Goal: Task Accomplishment & Management: Use online tool/utility

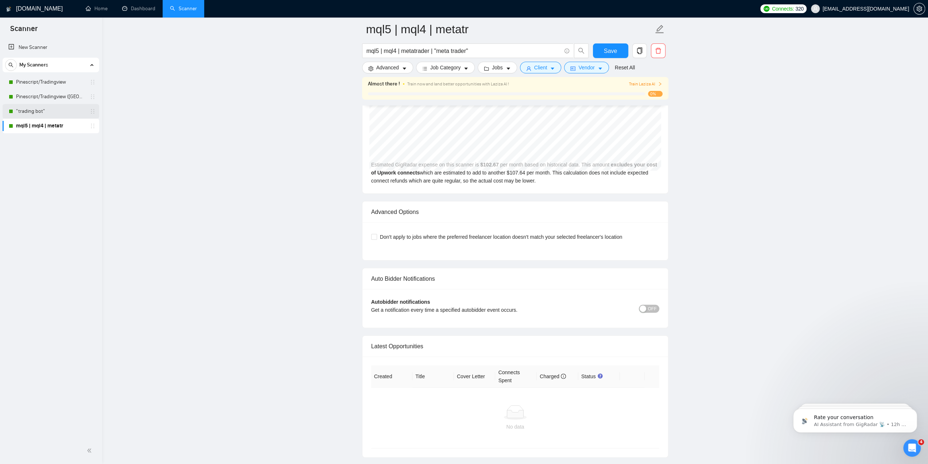
click at [44, 111] on link ""trading bot"" at bounding box center [50, 111] width 69 height 15
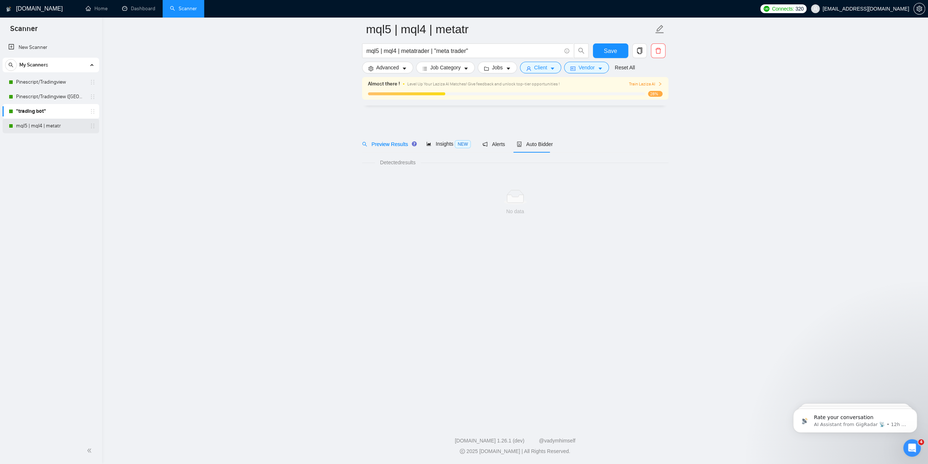
click at [44, 124] on link "mql5 | mql4 | metatr" at bounding box center [50, 126] width 69 height 15
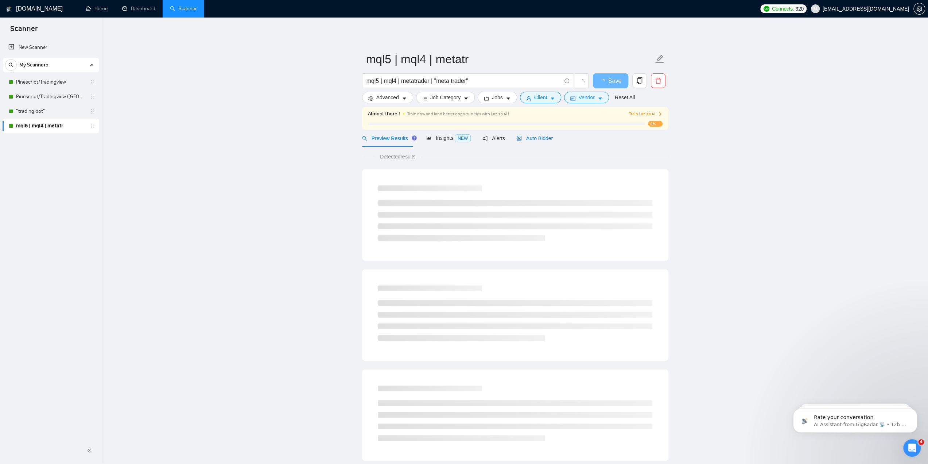
click at [537, 140] on span "Auto Bidder" at bounding box center [535, 138] width 36 height 6
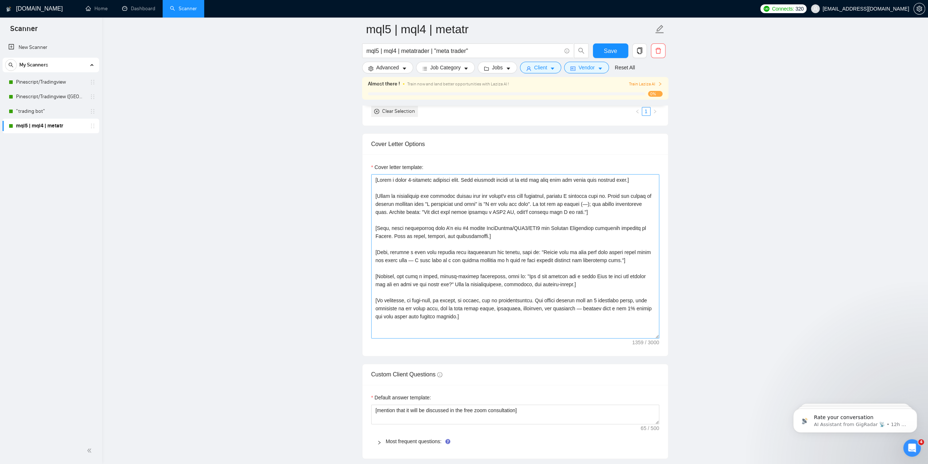
scroll to position [729, 0]
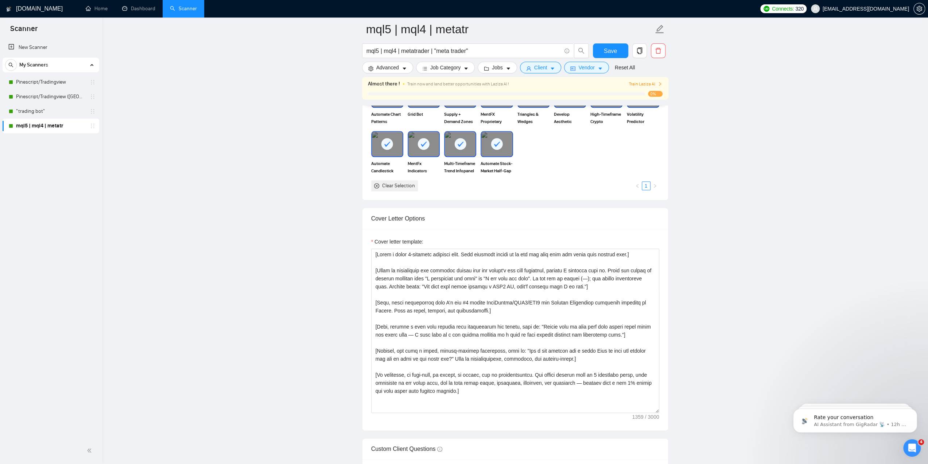
click at [408, 182] on div "Clear Selection" at bounding box center [398, 186] width 33 height 8
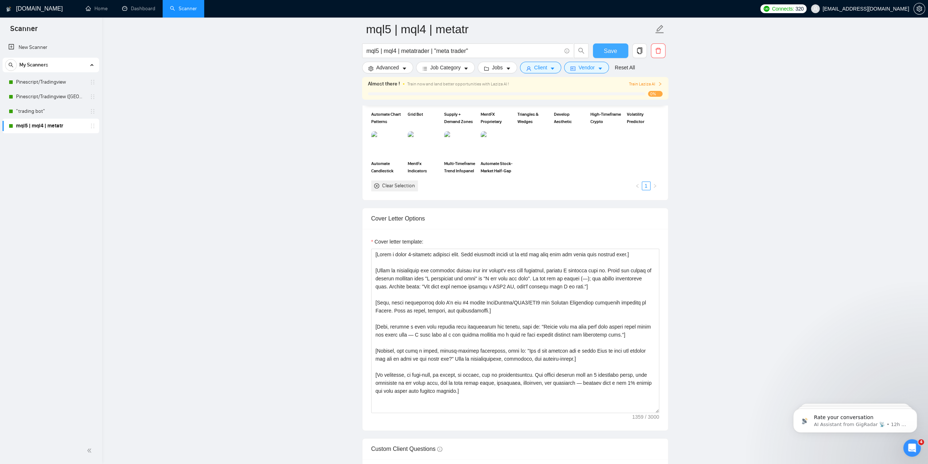
click at [612, 55] on span "Save" at bounding box center [610, 50] width 13 height 9
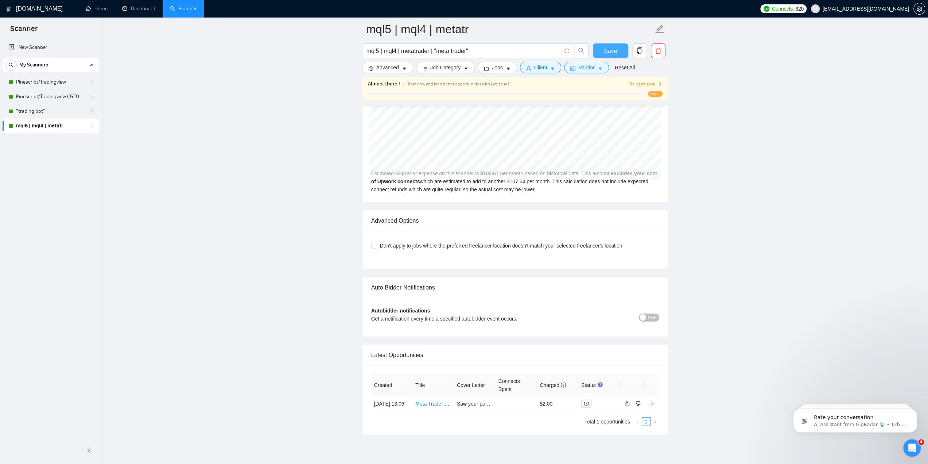
scroll to position [1645, 0]
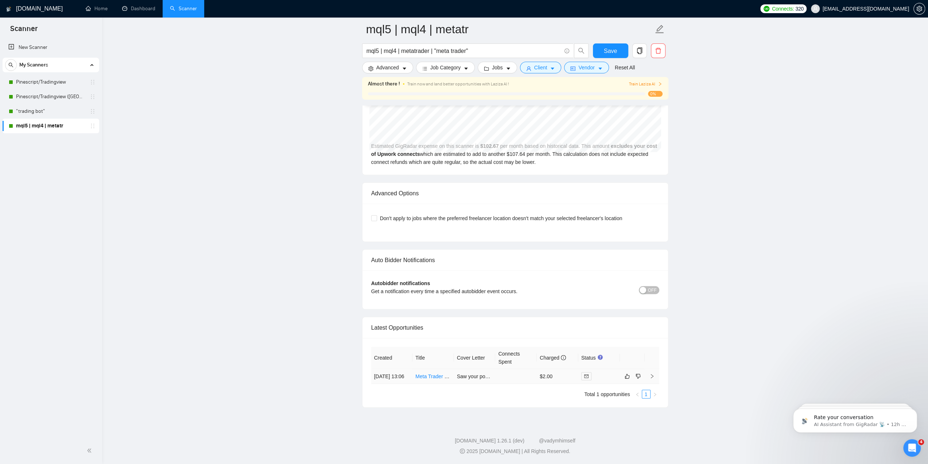
click at [436, 374] on link "Meta Trader 4 & 5 Trade Copier" at bounding box center [451, 376] width 72 height 6
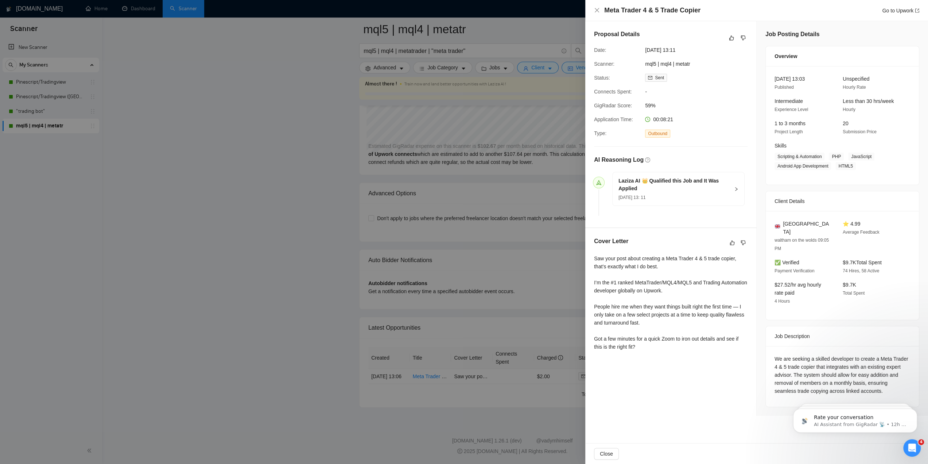
click at [351, 232] on div at bounding box center [464, 232] width 928 height 464
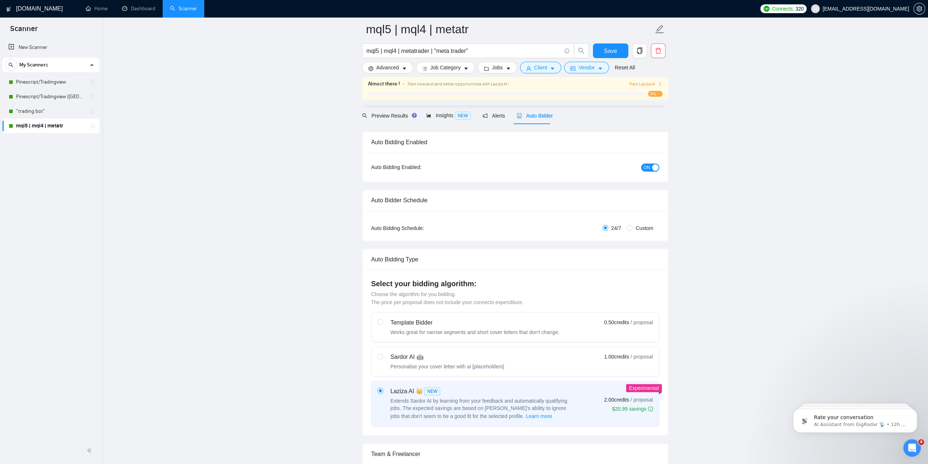
scroll to position [3, 0]
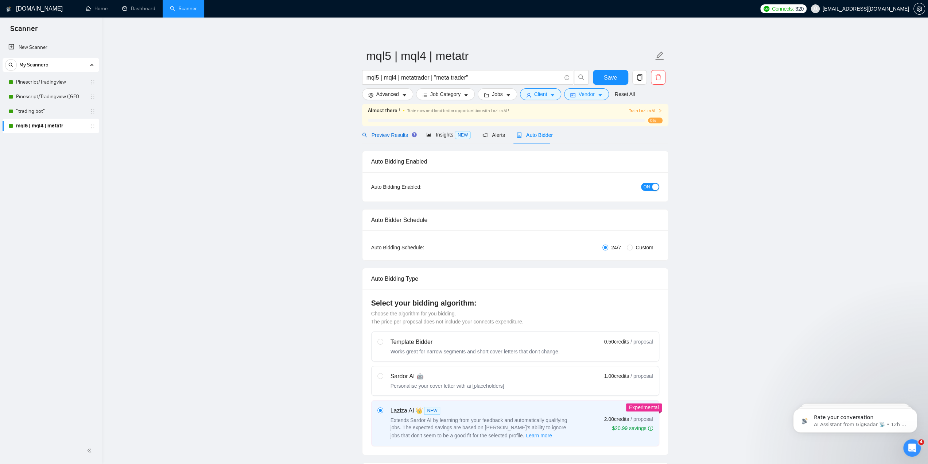
click at [383, 133] on span "Preview Results" at bounding box center [388, 135] width 53 height 6
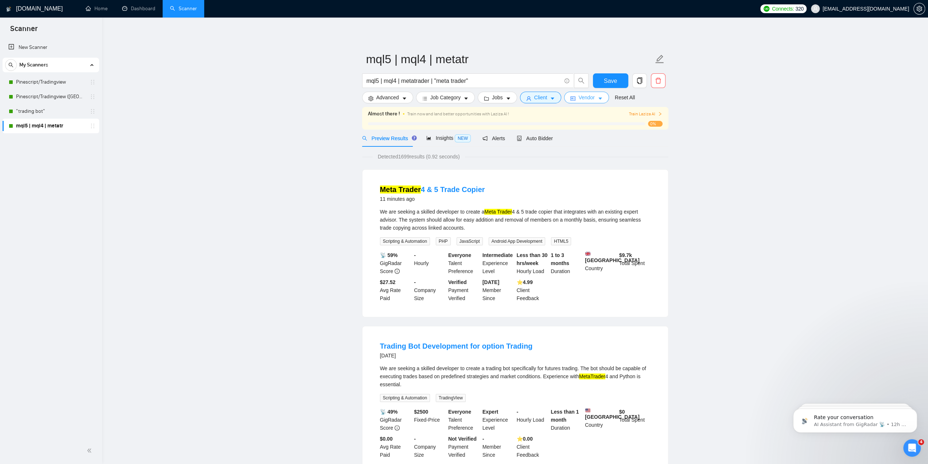
click at [574, 98] on button "Vendor" at bounding box center [586, 98] width 44 height 12
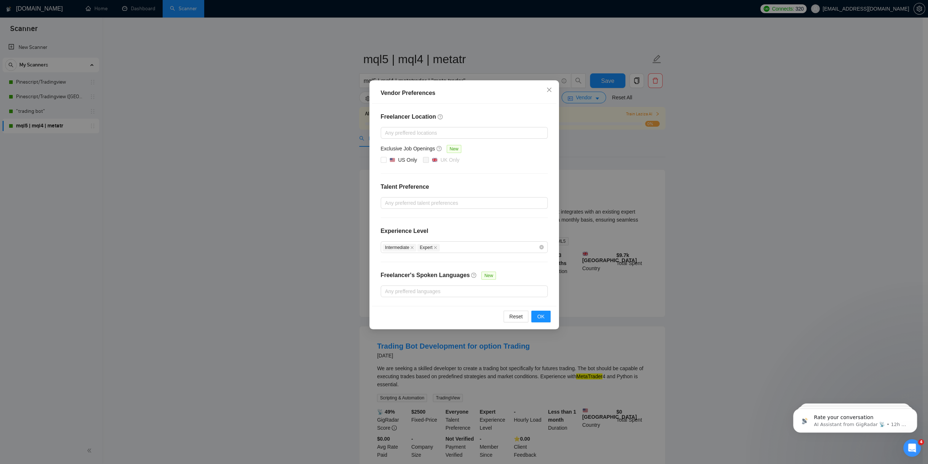
click at [598, 141] on div "Vendor Preferences Freelancer Location Any preffered locations Exclusive Job Op…" at bounding box center [464, 232] width 928 height 464
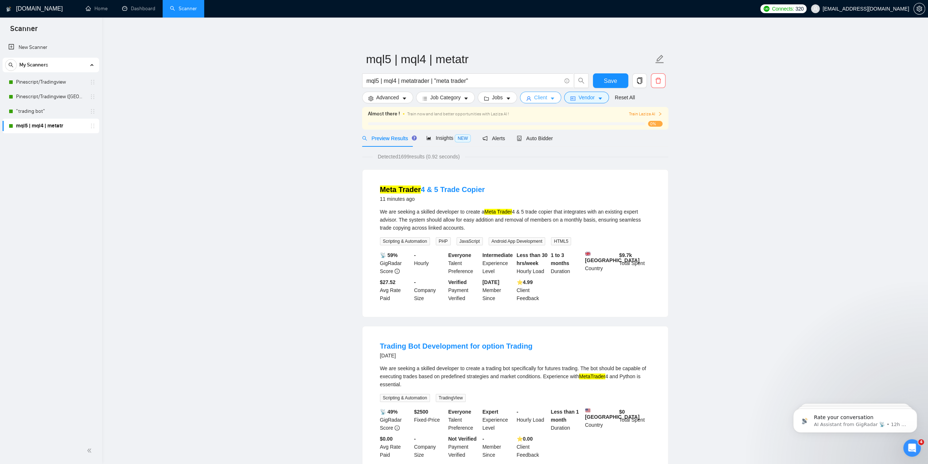
click at [546, 100] on button "Client" at bounding box center [541, 98] width 42 height 12
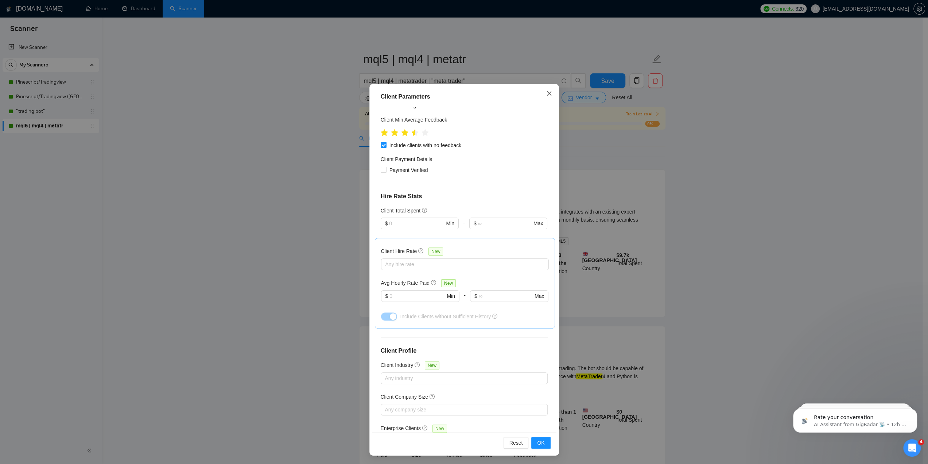
drag, startPoint x: 534, startPoint y: 98, endPoint x: 537, endPoint y: 96, distance: 3.8
click at [534, 98] on div "Client Parameters" at bounding box center [464, 96] width 167 height 9
click at [547, 92] on icon "close" at bounding box center [549, 93] width 6 height 6
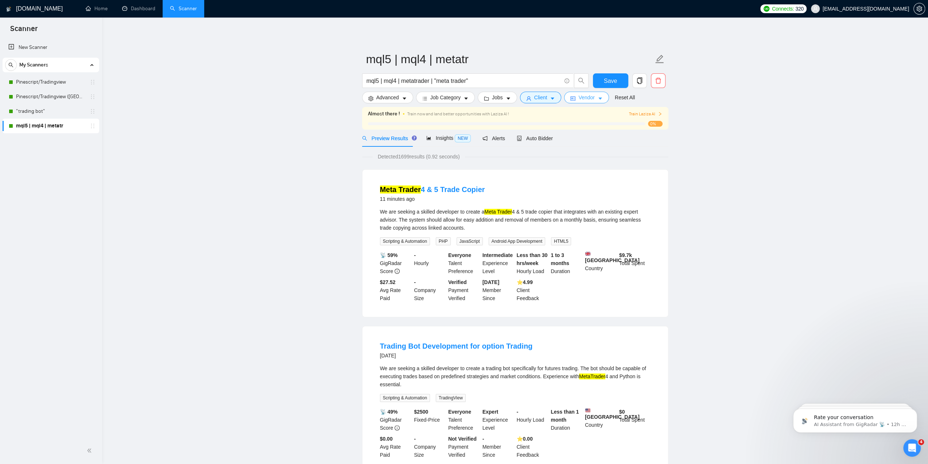
click at [574, 96] on button "Vendor" at bounding box center [586, 98] width 44 height 12
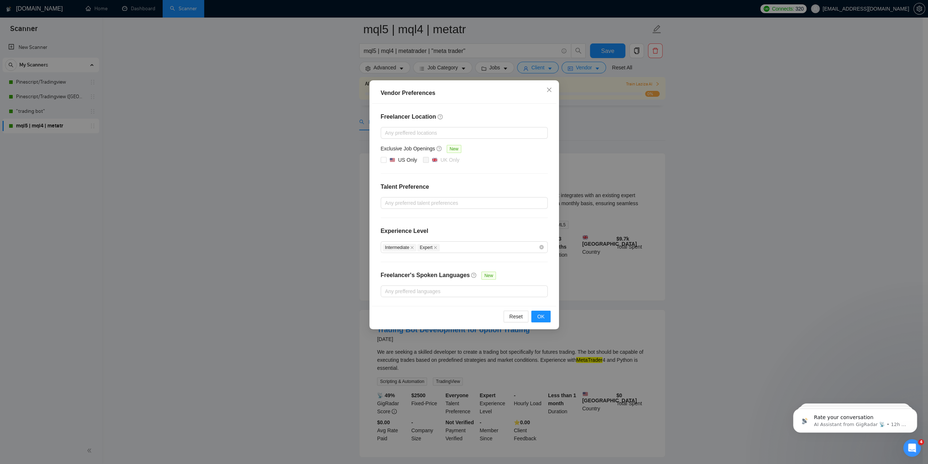
scroll to position [36, 0]
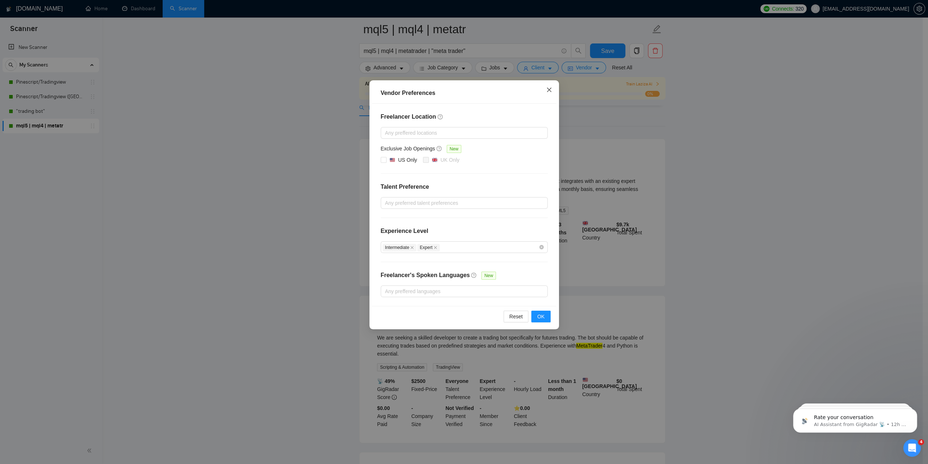
click at [542, 92] on span "Close" at bounding box center [549, 90] width 20 height 20
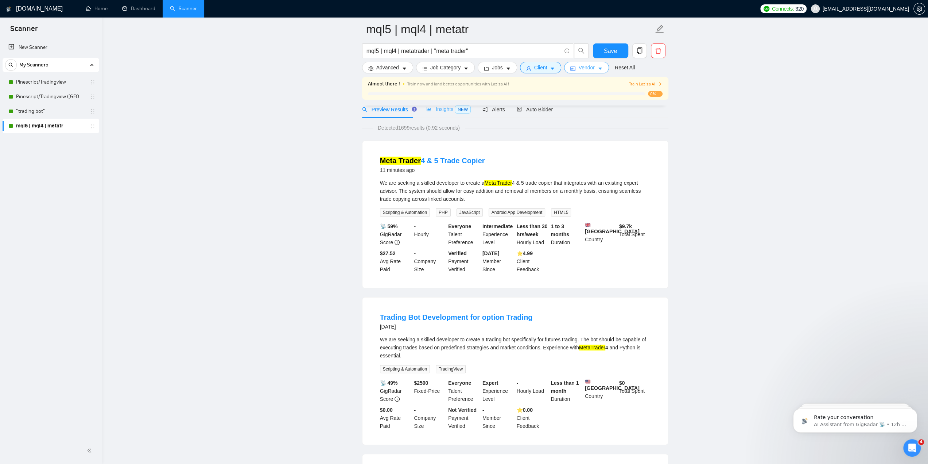
scroll to position [0, 0]
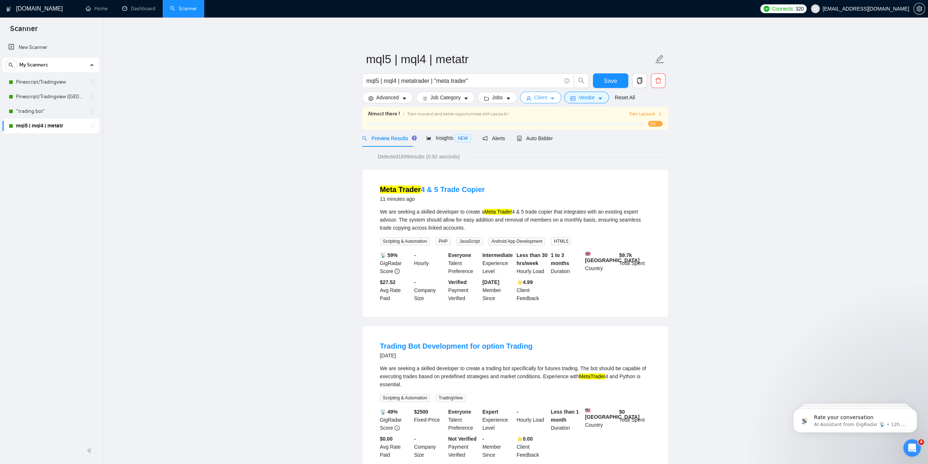
click at [539, 94] on span "Client" at bounding box center [540, 97] width 13 height 8
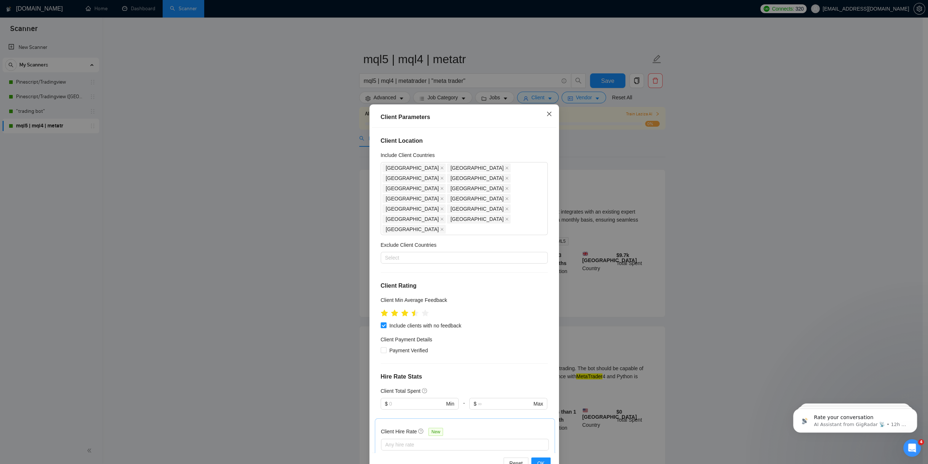
click at [547, 110] on span "Close" at bounding box center [549, 114] width 20 height 20
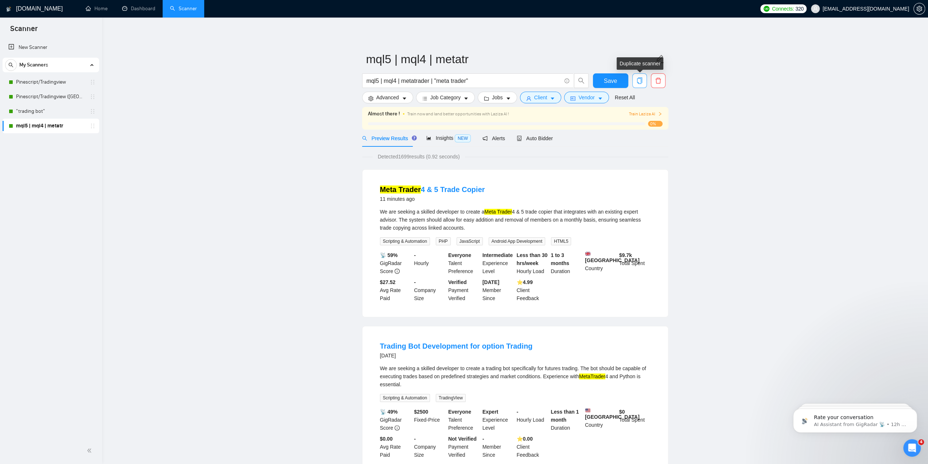
click at [640, 78] on icon "copy" at bounding box center [639, 80] width 5 height 7
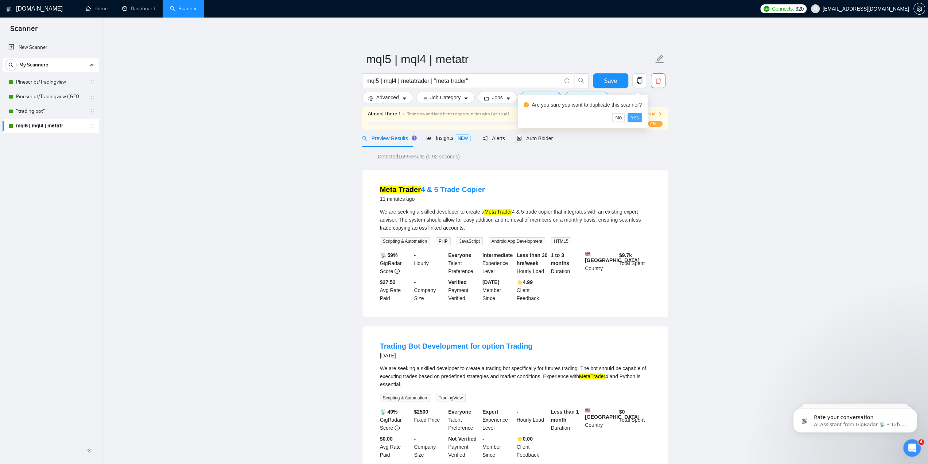
click at [633, 118] on span "Yes" at bounding box center [635, 117] width 8 height 8
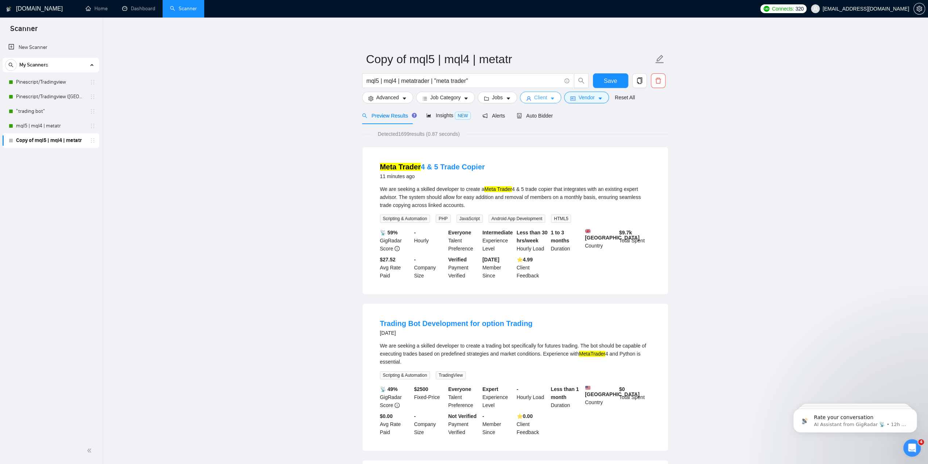
click at [541, 97] on span "Client" at bounding box center [540, 97] width 13 height 8
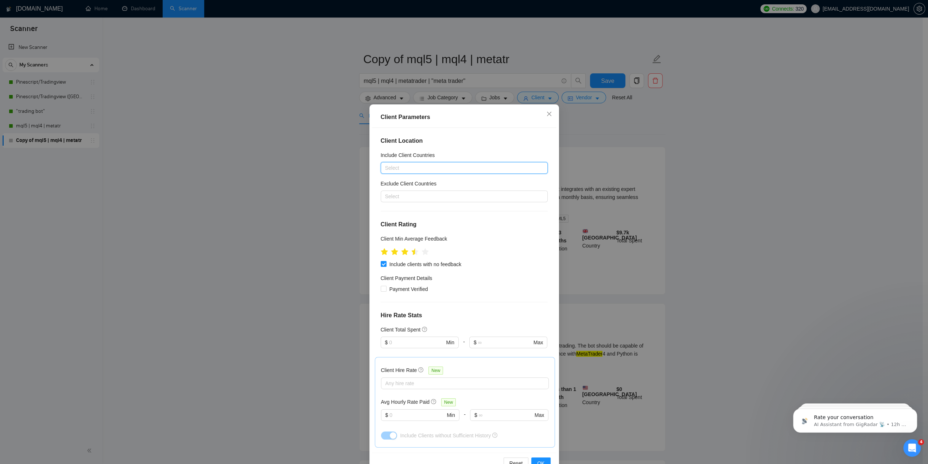
click at [495, 129] on div "Client Location Include Client Countries Select Exclude Client Countries Select…" at bounding box center [464, 290] width 185 height 325
click at [539, 458] on button "OK" at bounding box center [540, 463] width 19 height 12
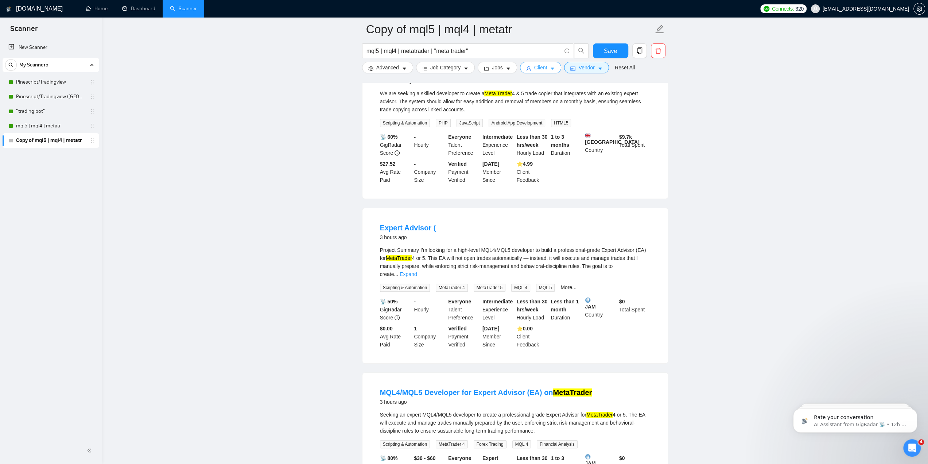
scroll to position [73, 0]
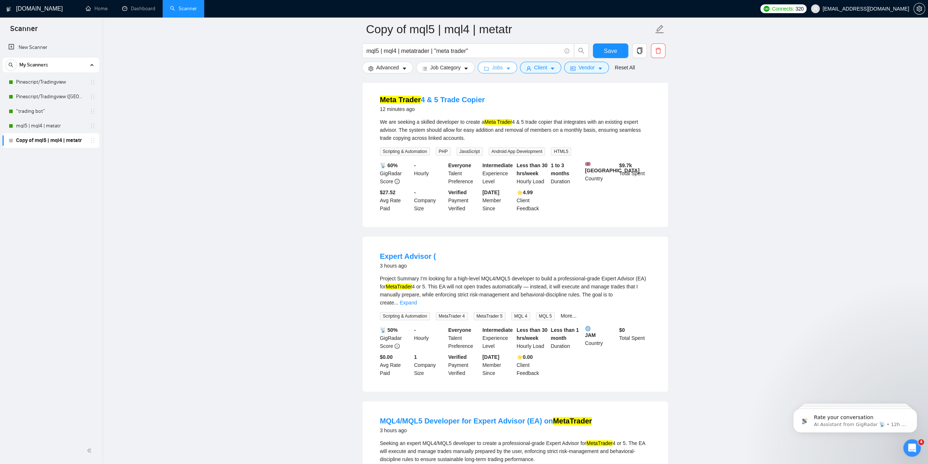
click at [492, 66] on span "Jobs" at bounding box center [497, 67] width 11 height 8
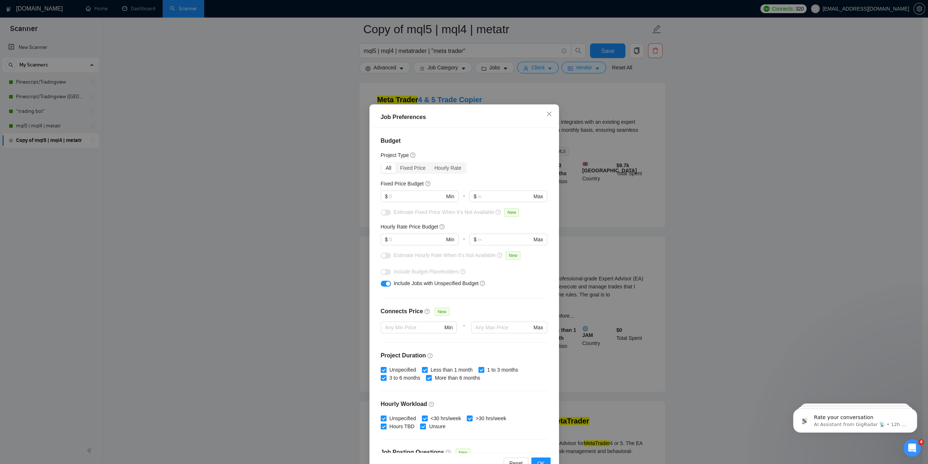
click at [512, 70] on div "Job Preferences Budget Project Type All Fixed Price Hourly Rate Fixed Price Bud…" at bounding box center [464, 232] width 928 height 464
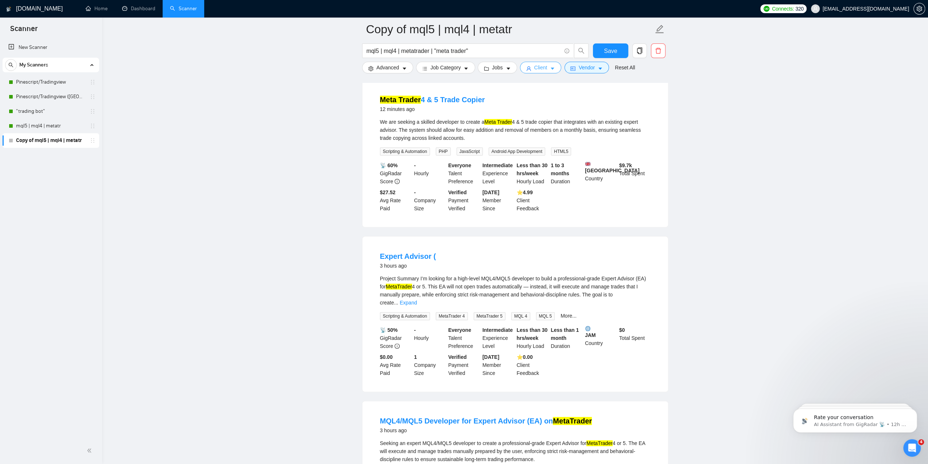
click at [546, 70] on button "Client" at bounding box center [541, 68] width 42 height 12
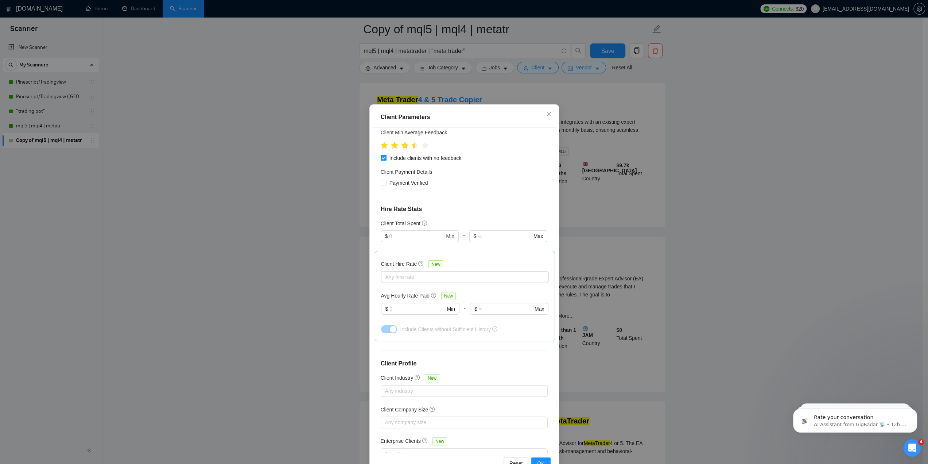
scroll to position [129, 0]
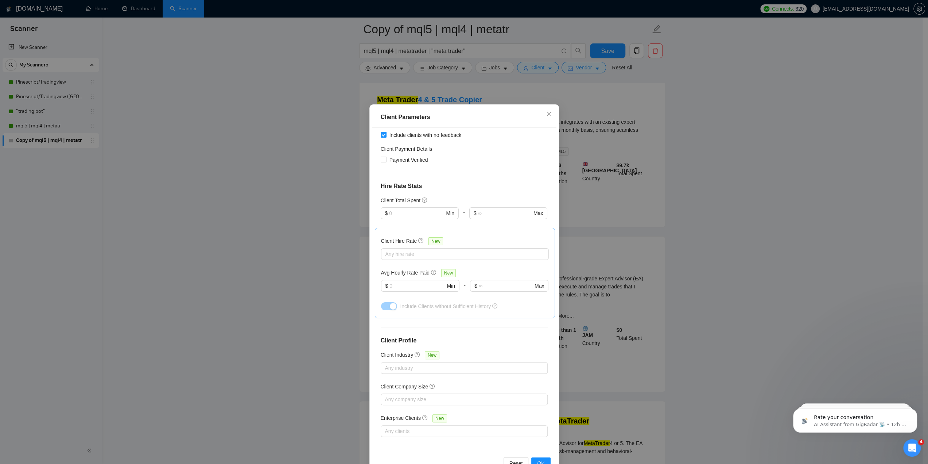
click at [609, 218] on div "Client Parameters Client Location Include Client Countries Select Exclude Clien…" at bounding box center [464, 232] width 928 height 464
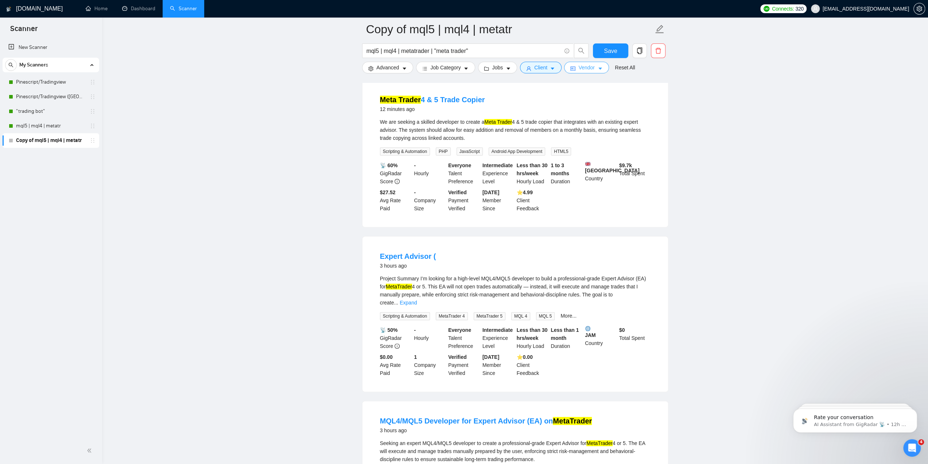
click at [581, 70] on span "Vendor" at bounding box center [586, 67] width 16 height 8
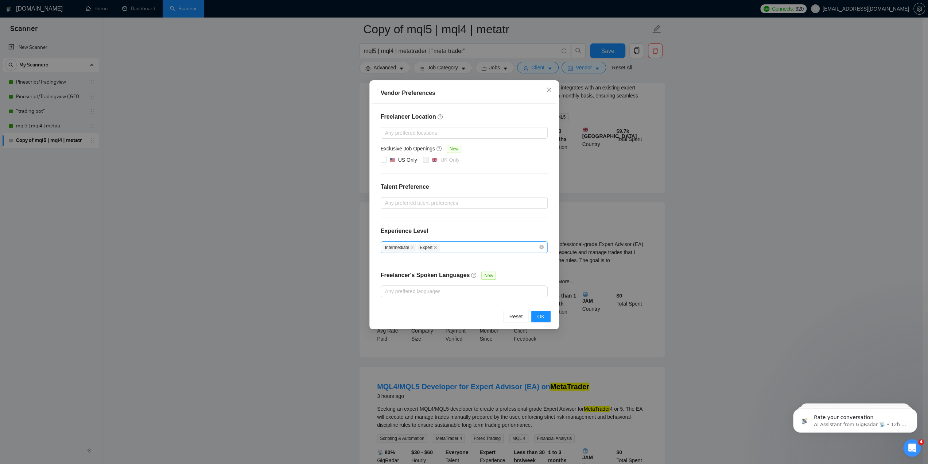
scroll to position [109, 0]
click at [411, 247] on icon "close" at bounding box center [412, 247] width 3 height 3
click at [541, 313] on span "OK" at bounding box center [540, 316] width 7 height 8
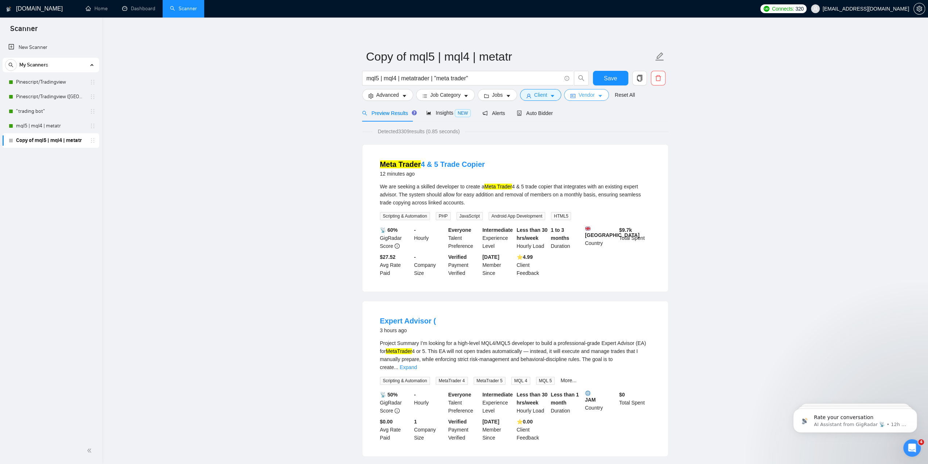
scroll to position [0, 0]
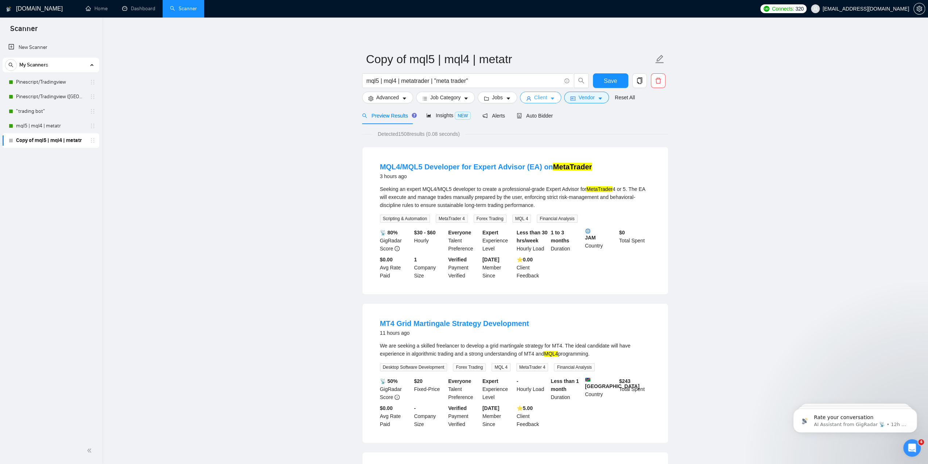
click at [550, 98] on icon "caret-down" at bounding box center [552, 98] width 5 height 5
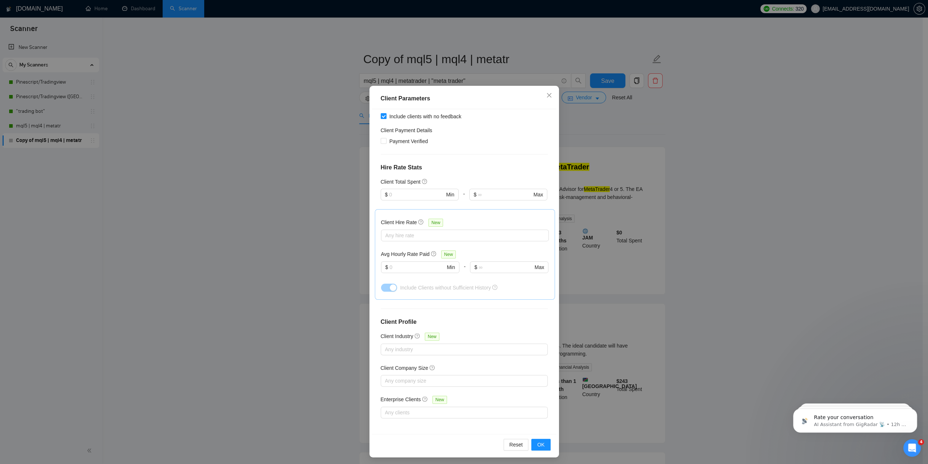
scroll to position [20, 0]
click at [547, 90] on span "Close" at bounding box center [549, 94] width 20 height 20
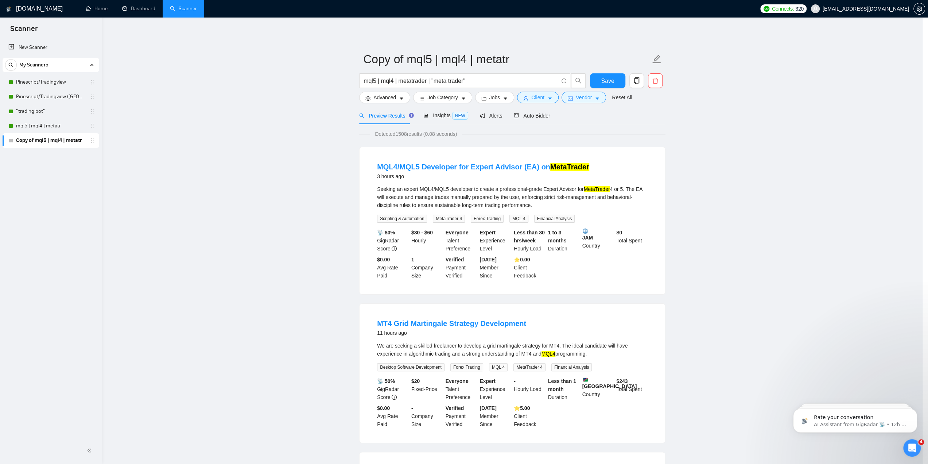
scroll to position [0, 0]
click at [587, 101] on span "Vendor" at bounding box center [586, 97] width 16 height 8
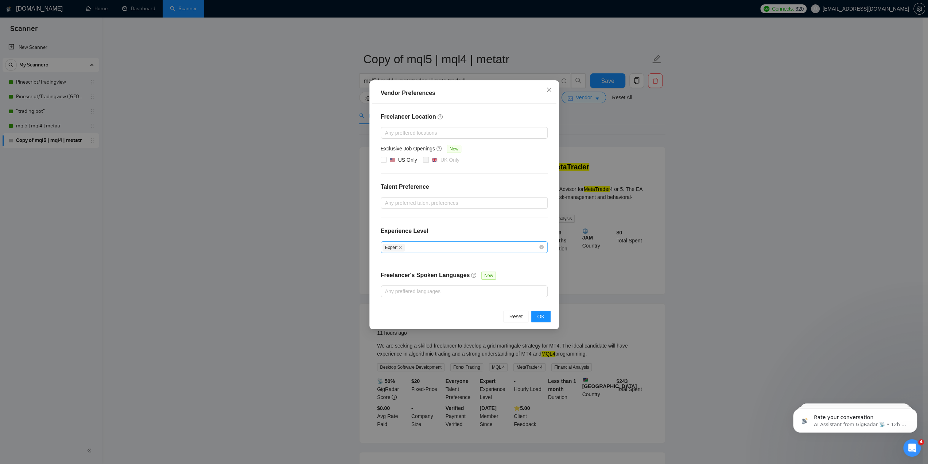
click at [430, 247] on div "Expert" at bounding box center [461, 247] width 156 height 9
click at [429, 270] on div "Intermediate" at bounding box center [464, 272] width 158 height 8
checkbox input "true"
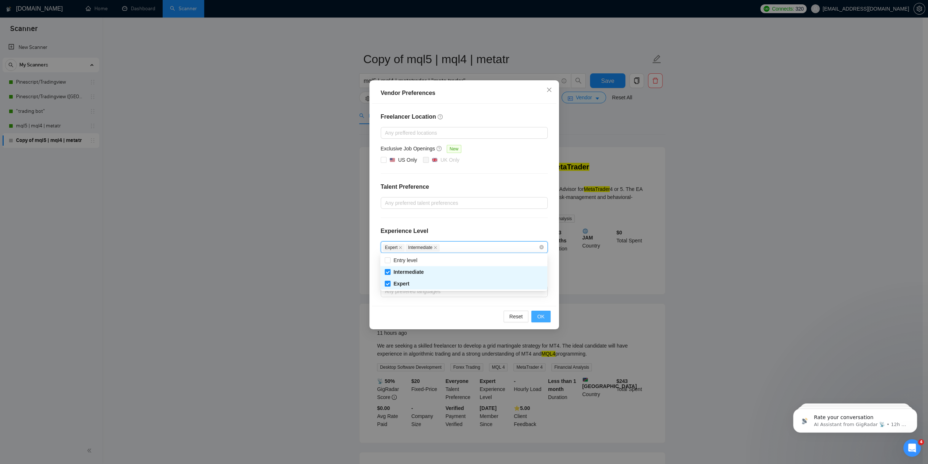
click at [539, 312] on span "OK" at bounding box center [540, 316] width 7 height 8
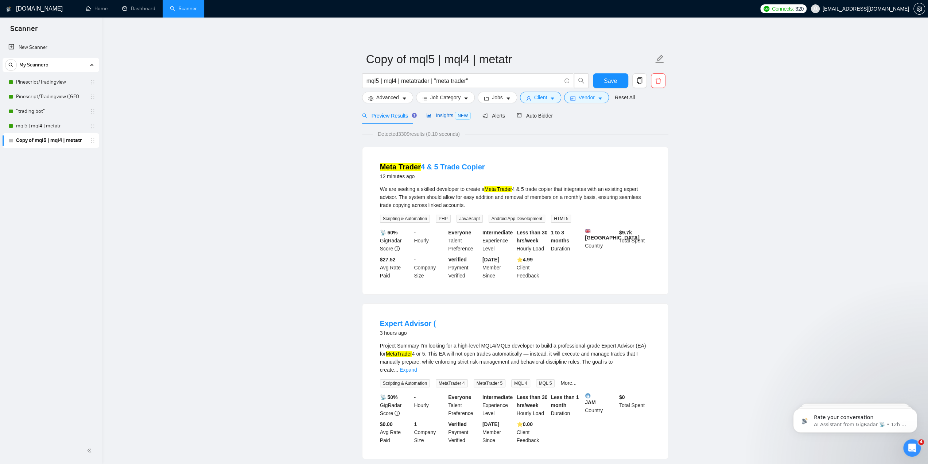
click at [451, 116] on span "Insights NEW" at bounding box center [448, 115] width 44 height 6
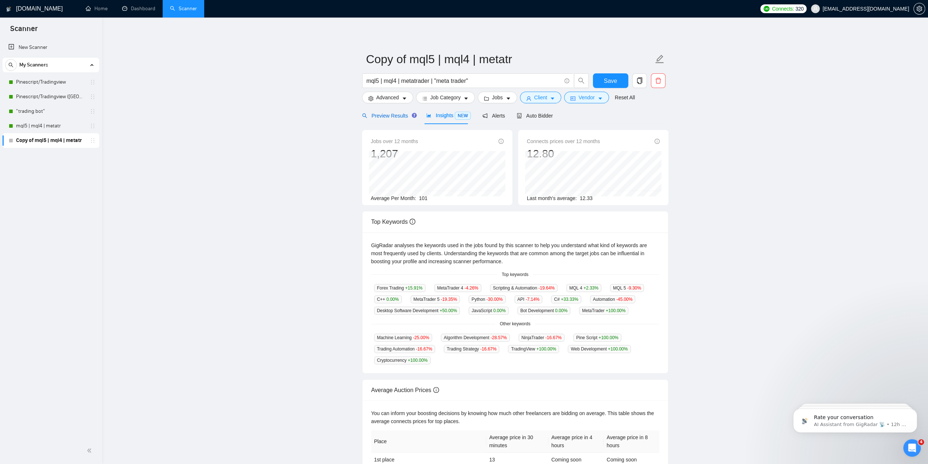
click at [385, 119] on div "Preview Results" at bounding box center [388, 116] width 53 height 8
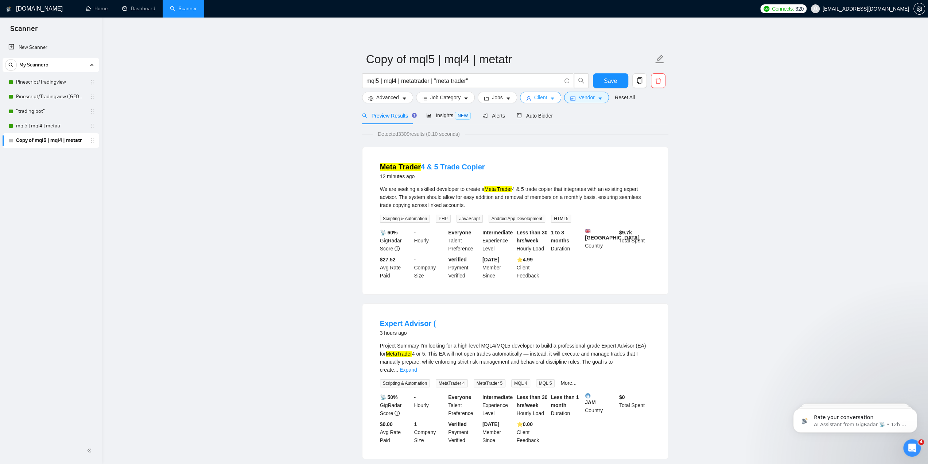
click at [550, 96] on icon "caret-down" at bounding box center [552, 98] width 5 height 5
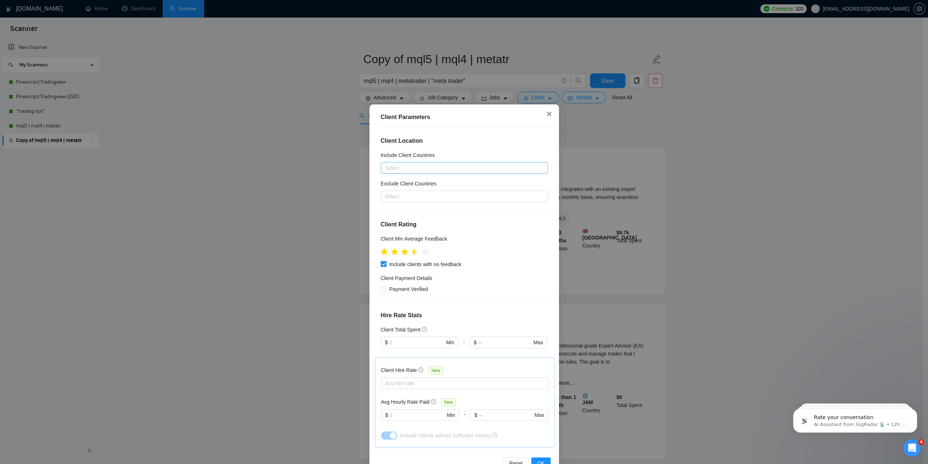
click at [547, 115] on icon "close" at bounding box center [549, 114] width 4 height 4
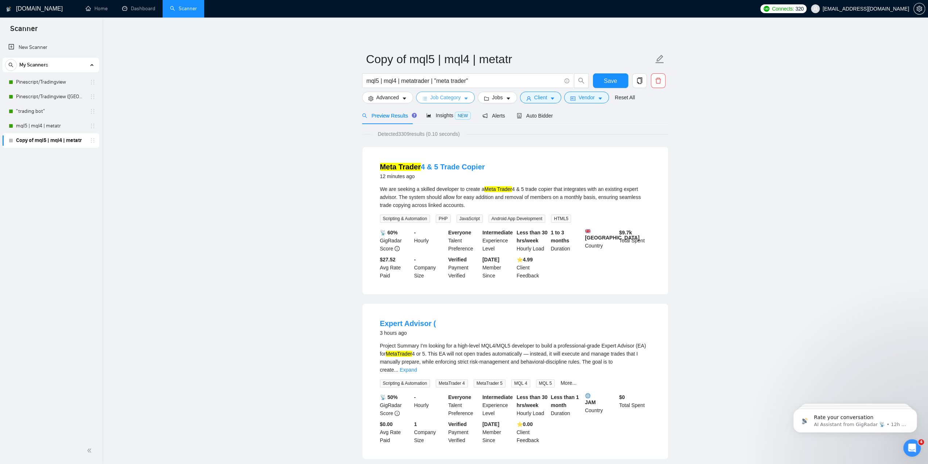
click at [460, 97] on button "Job Category" at bounding box center [445, 98] width 59 height 12
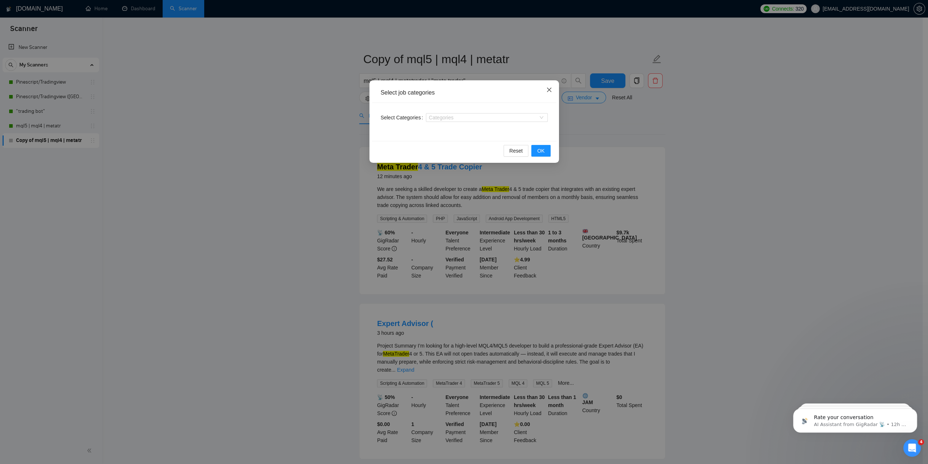
click at [550, 91] on icon "close" at bounding box center [549, 90] width 4 height 4
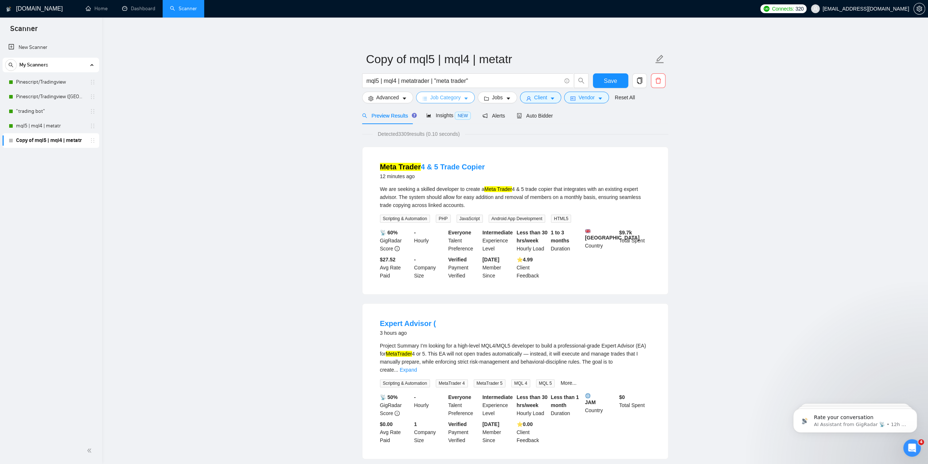
click at [452, 100] on span "Job Category" at bounding box center [445, 97] width 30 height 8
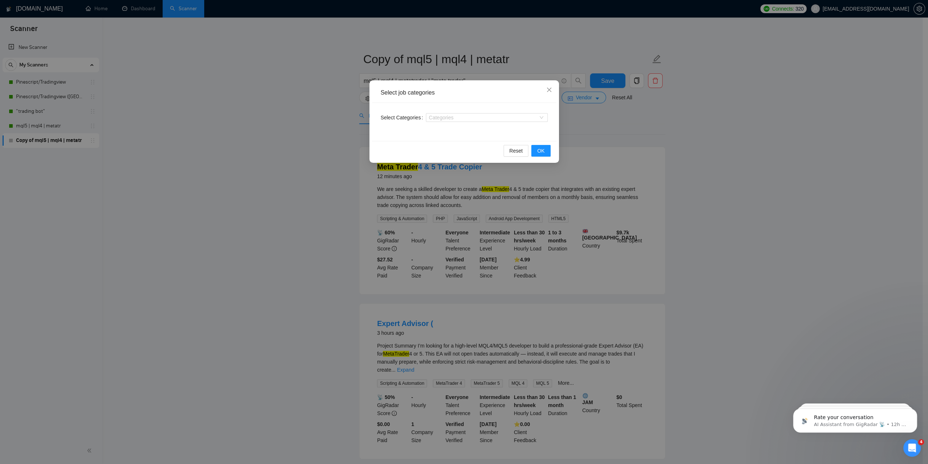
drag, startPoint x: 639, startPoint y: 112, endPoint x: 634, endPoint y: 114, distance: 5.1
click at [639, 112] on div "Select job categories Select Categories Categories Reset OK" at bounding box center [464, 232] width 928 height 464
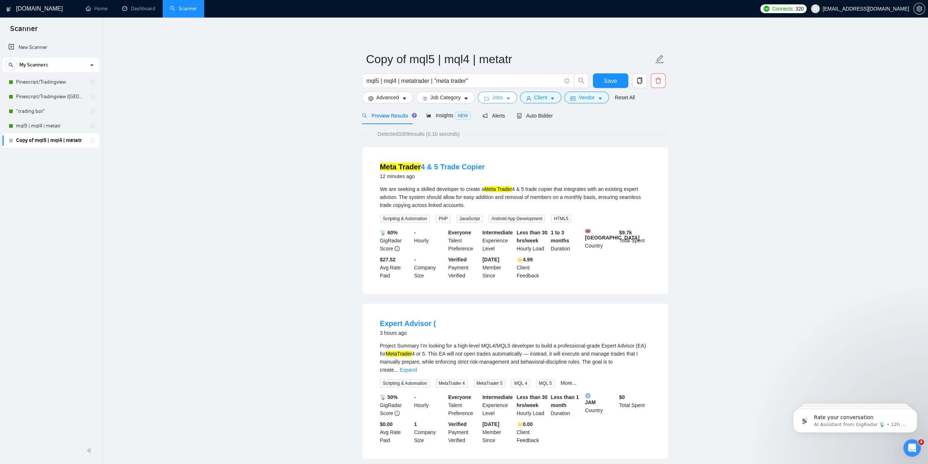
click at [502, 97] on button "Jobs" at bounding box center [497, 98] width 39 height 12
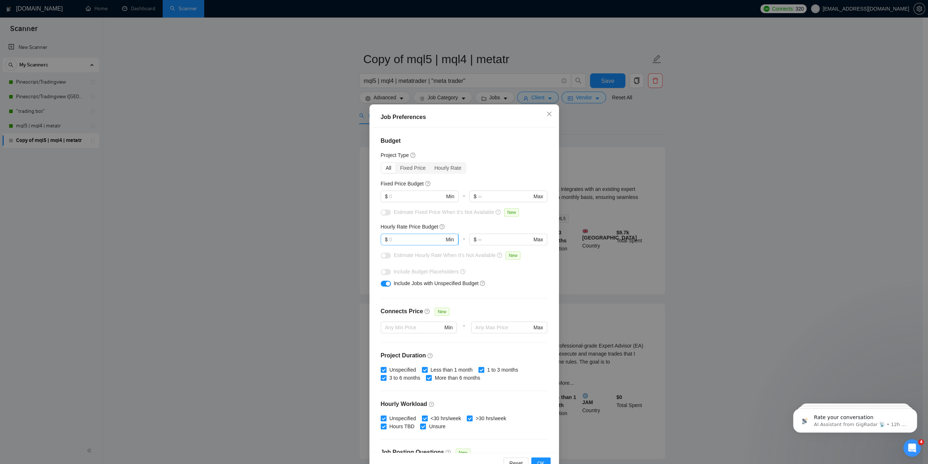
click at [425, 239] on input "text" at bounding box center [416, 239] width 55 height 8
click at [452, 219] on div "Estimate Fixed Price When It’s Not Available New" at bounding box center [464, 214] width 167 height 12
click at [417, 195] on input "text" at bounding box center [416, 196] width 55 height 8
click at [424, 195] on input "text" at bounding box center [416, 196] width 55 height 8
type input "500"
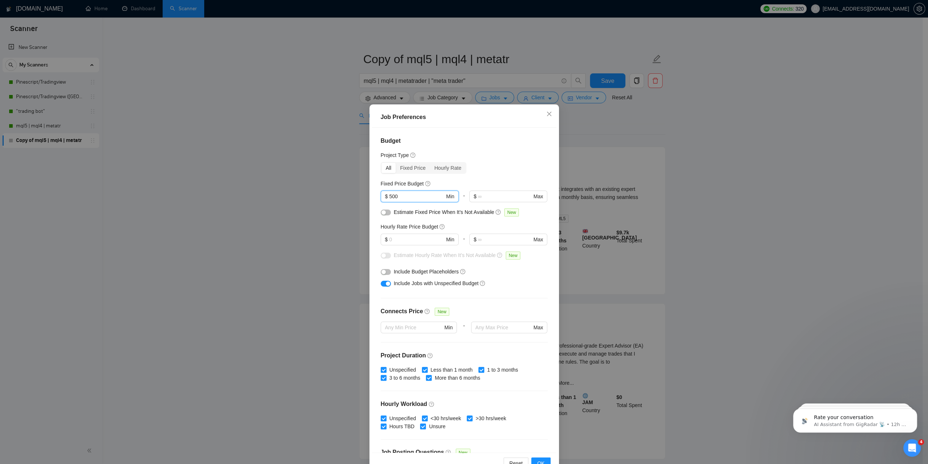
click at [479, 165] on div "All Fixed Price Hourly Rate" at bounding box center [464, 168] width 167 height 12
drag, startPoint x: 419, startPoint y: 237, endPoint x: 368, endPoint y: 240, distance: 51.5
click at [369, 240] on div "Job Preferences Budget Project Type All Fixed Price Hourly Rate Fixed Price Bud…" at bounding box center [464, 289] width 190 height 371
type input "3"
type input "50"
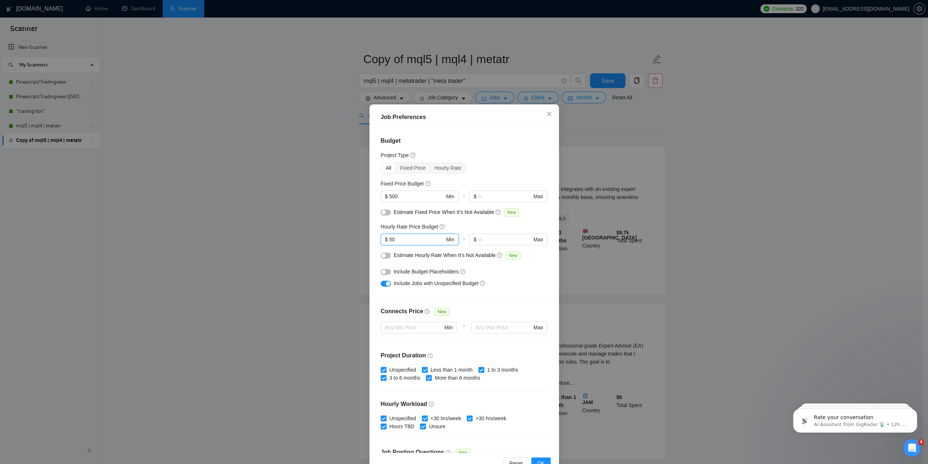
click at [508, 175] on div "Budget Project Type All Fixed Price Hourly Rate Fixed Price Budget $ 500 Min - …" at bounding box center [464, 290] width 185 height 325
click at [539, 461] on span "OK" at bounding box center [540, 463] width 7 height 8
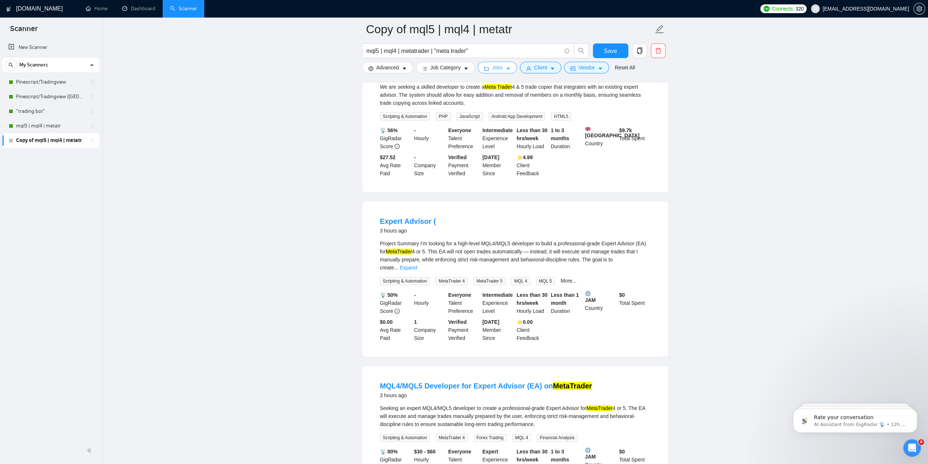
scroll to position [109, 0]
click at [417, 263] on link "Expand" at bounding box center [408, 266] width 17 height 6
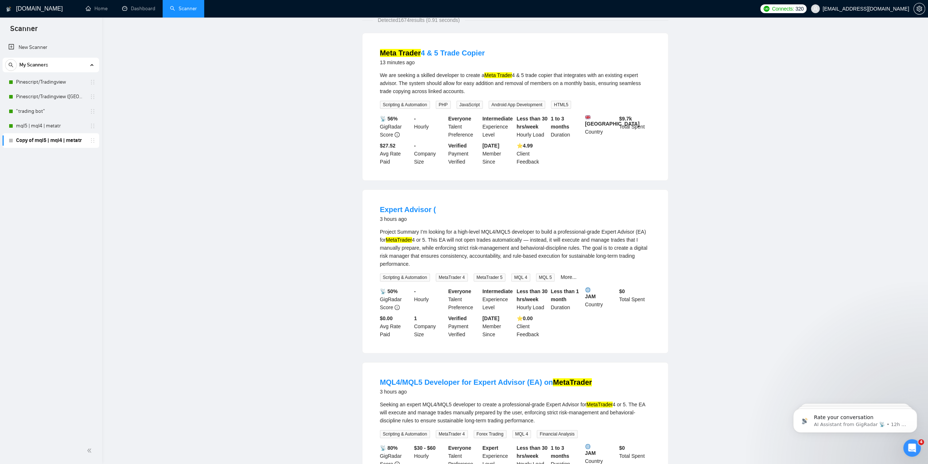
scroll to position [0, 0]
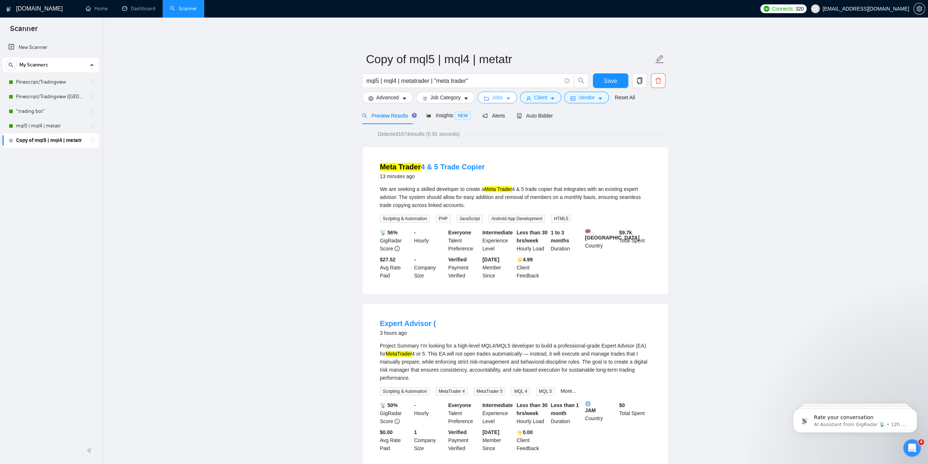
click at [506, 99] on icon "caret-down" at bounding box center [508, 98] width 5 height 5
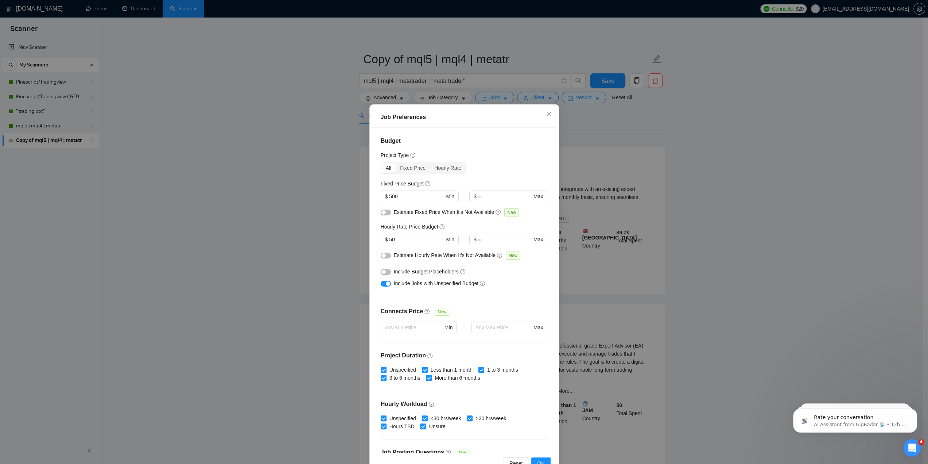
click at [382, 285] on button "button" at bounding box center [386, 283] width 10 height 6
click at [539, 459] on span "OK" at bounding box center [540, 463] width 7 height 8
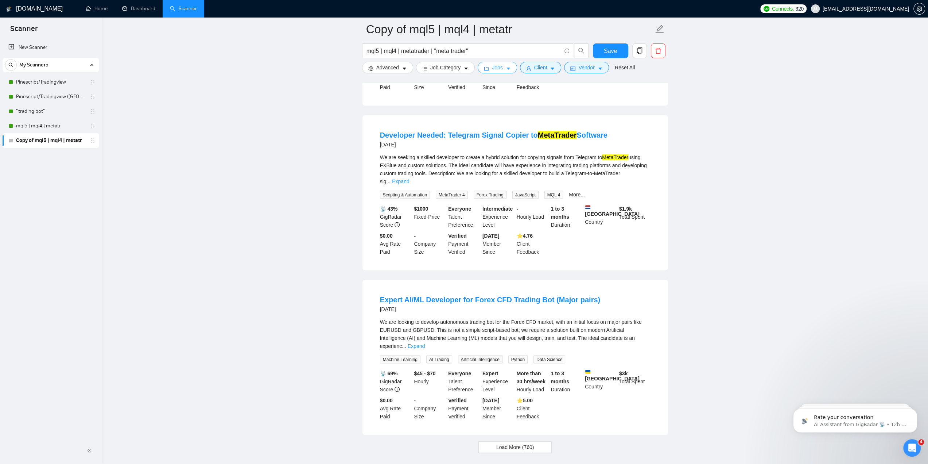
scroll to position [1340, 0]
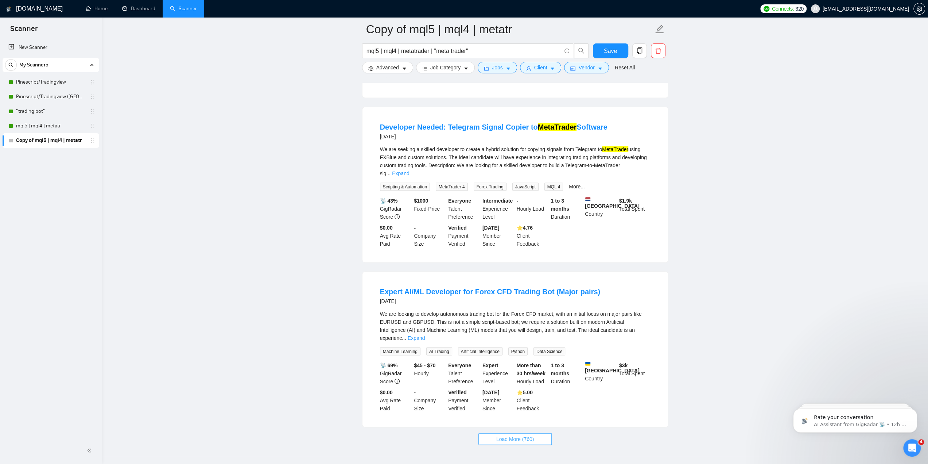
click at [502, 434] on span "Load More (760)" at bounding box center [515, 438] width 38 height 8
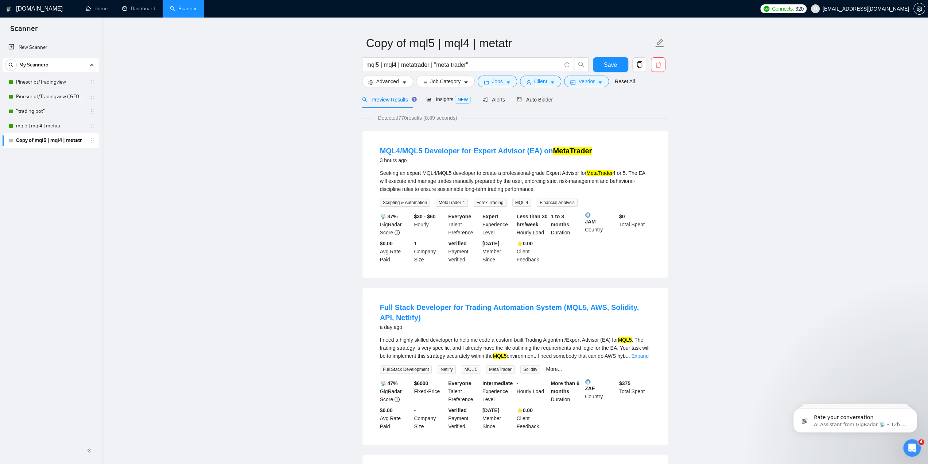
scroll to position [0, 0]
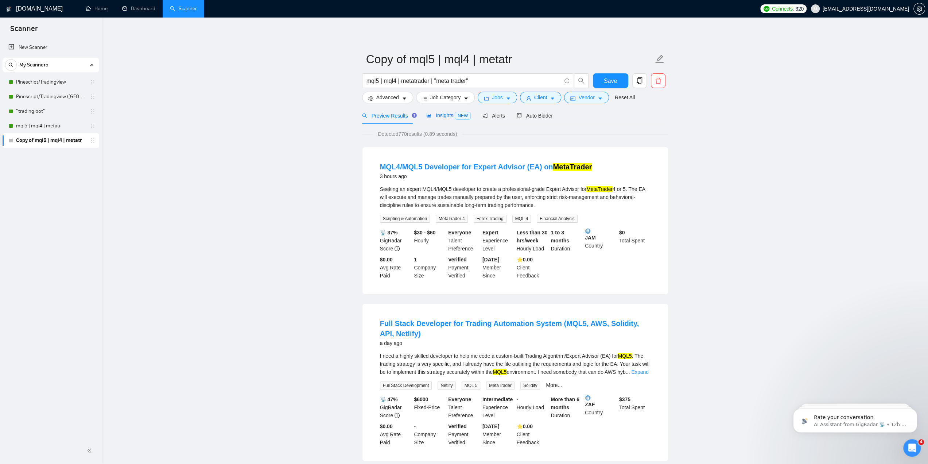
click at [452, 115] on span "Insights NEW" at bounding box center [448, 115] width 44 height 6
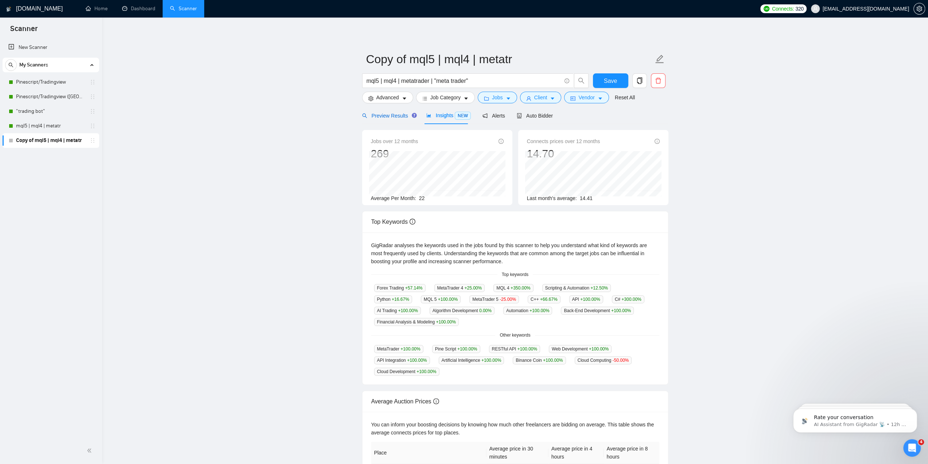
click at [387, 119] on span "Preview Results" at bounding box center [388, 116] width 53 height 6
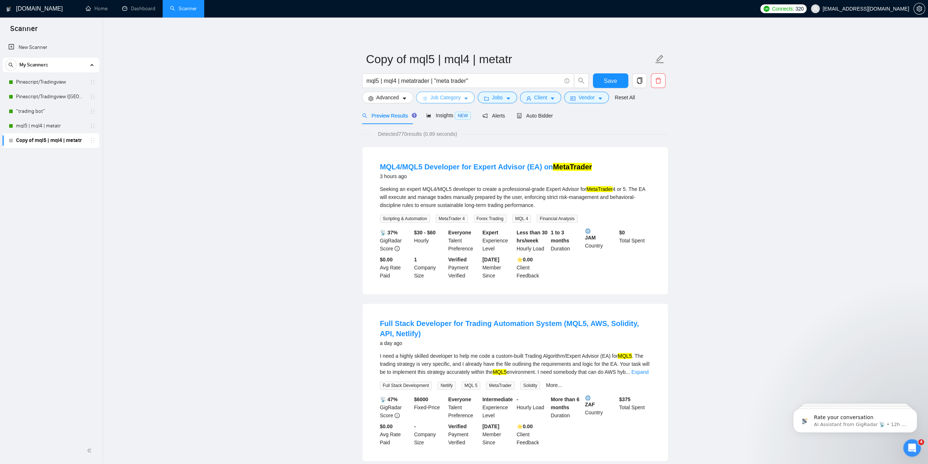
click at [468, 100] on button "Job Category" at bounding box center [445, 98] width 59 height 12
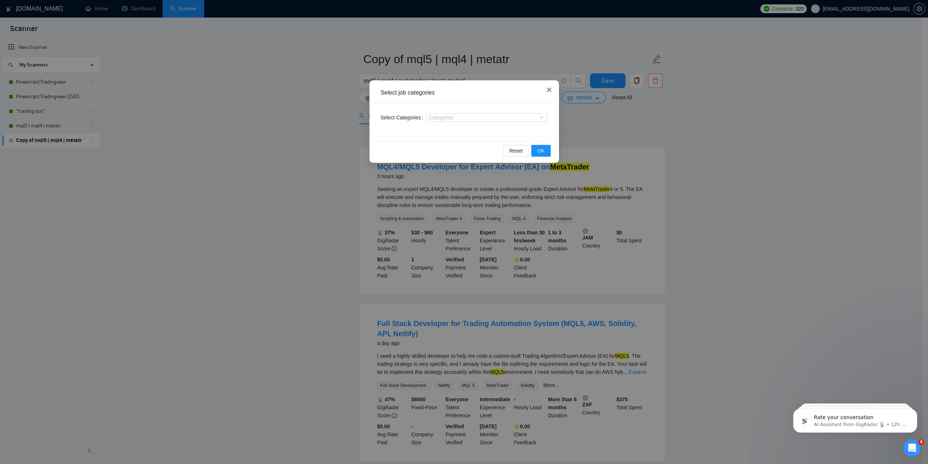
click at [546, 89] on span "Close" at bounding box center [549, 90] width 20 height 20
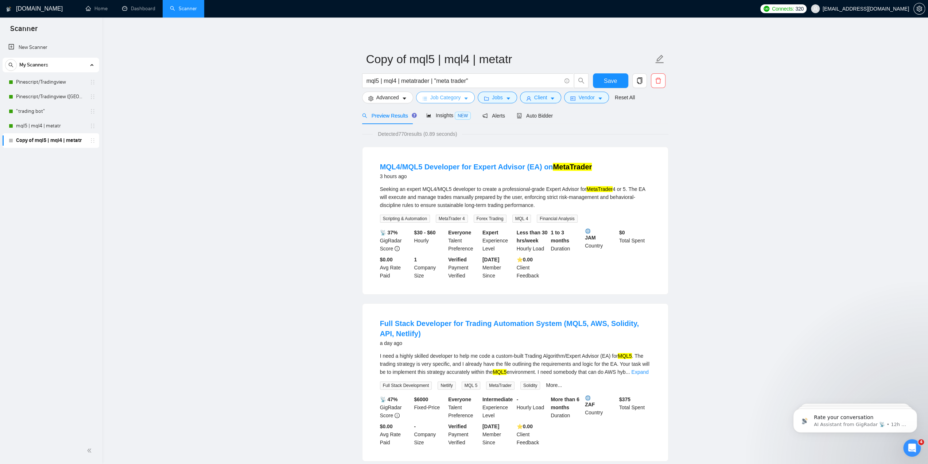
click at [452, 97] on span "Job Category" at bounding box center [445, 97] width 30 height 8
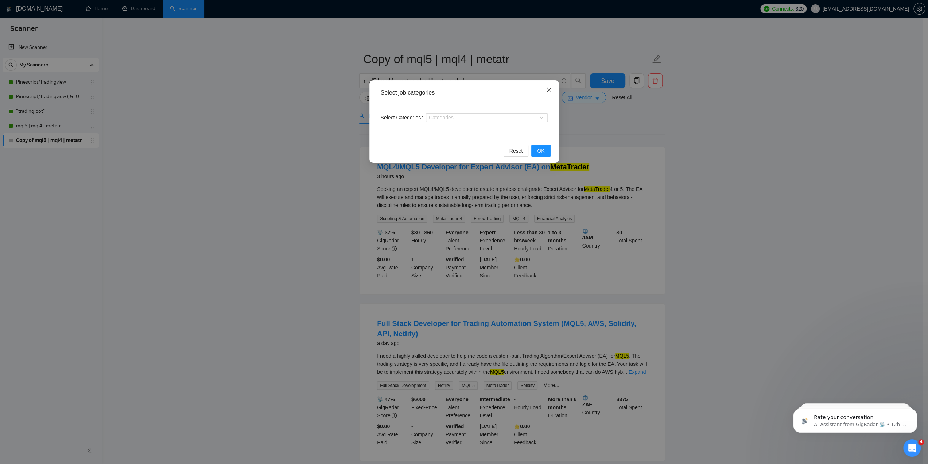
click at [547, 90] on icon "close" at bounding box center [549, 90] width 6 height 6
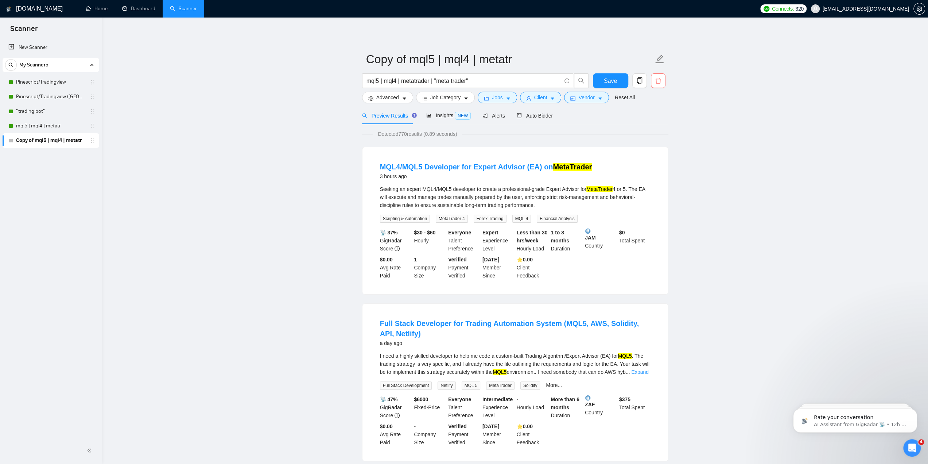
click at [655, 81] on icon "delete" at bounding box center [658, 80] width 7 height 7
click at [653, 120] on span "Yes" at bounding box center [654, 117] width 8 height 8
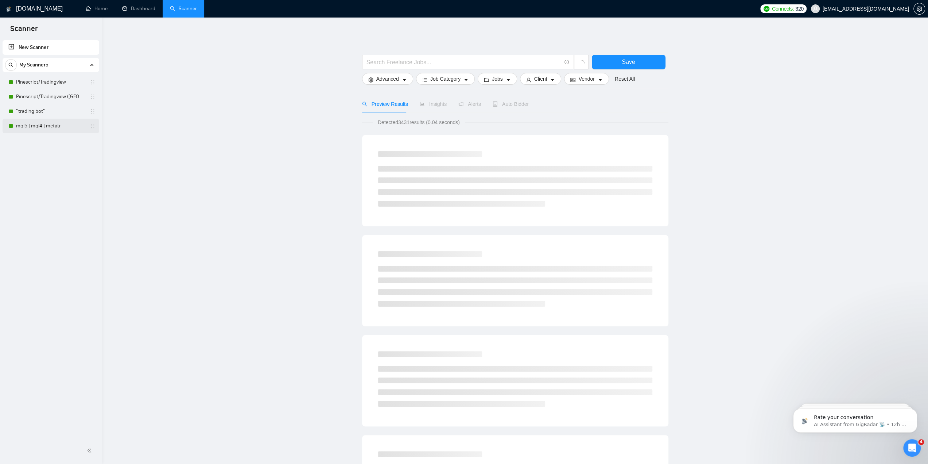
click at [47, 121] on link "mql5 | mql4 | metatr" at bounding box center [50, 126] width 69 height 15
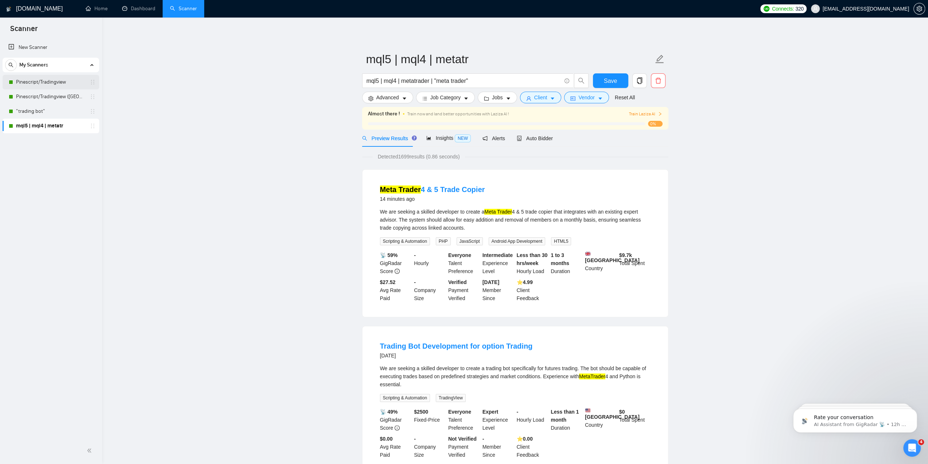
click at [51, 81] on link "Pinescript/Tradingview" at bounding box center [50, 82] width 69 height 15
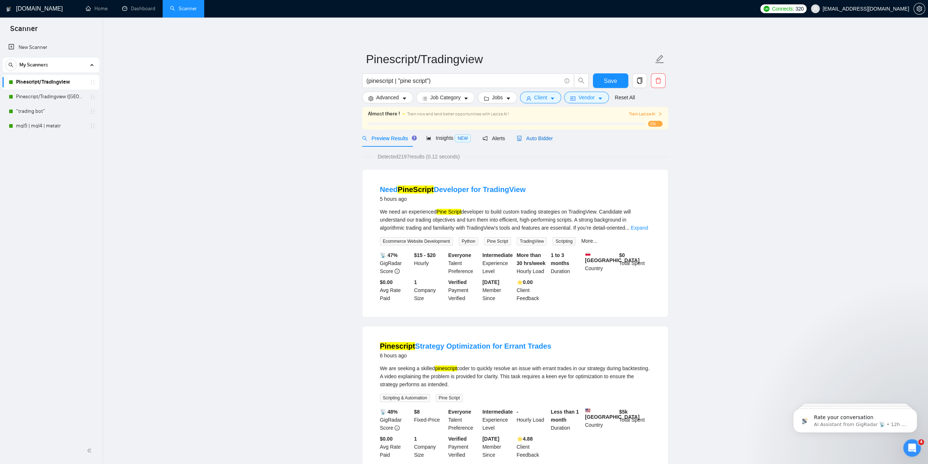
click at [526, 137] on span "Auto Bidder" at bounding box center [535, 138] width 36 height 6
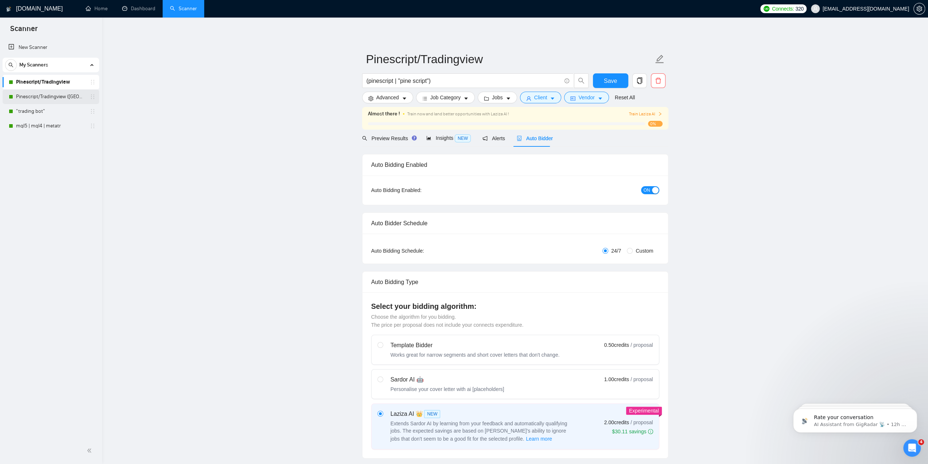
click at [33, 96] on link "Pinescript/Tradingview ([GEOGRAPHIC_DATA] Only)" at bounding box center [50, 96] width 69 height 15
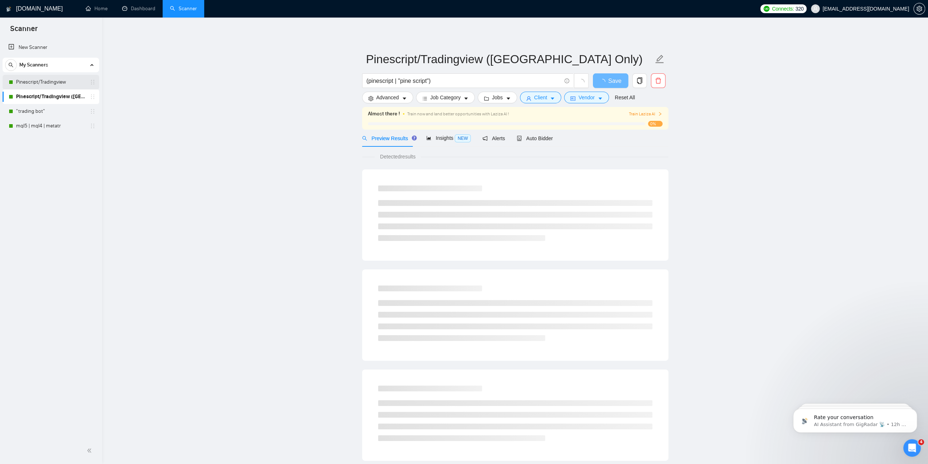
click at [45, 84] on link "Pinescript/Tradingview" at bounding box center [50, 82] width 69 height 15
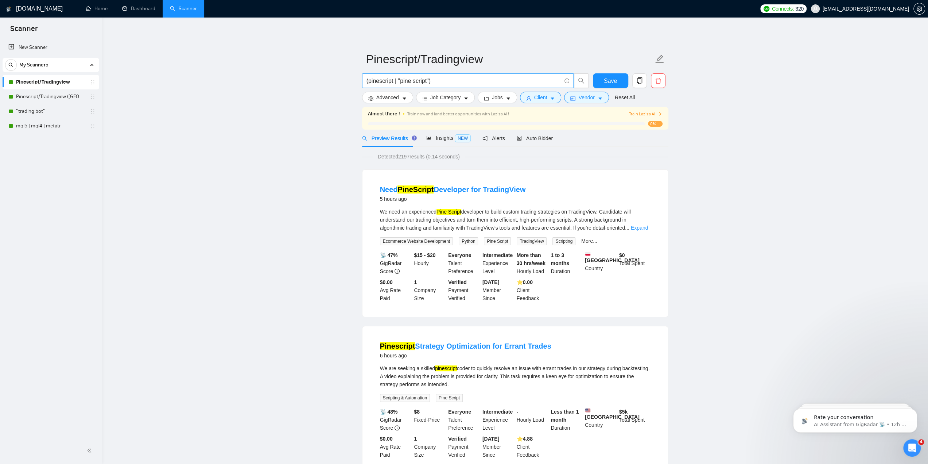
click at [433, 80] on input "(pinescript | "pine script")" at bounding box center [464, 80] width 195 height 9
click at [369, 82] on input "(pinescript | "pine script"" at bounding box center [464, 80] width 195 height 9
click at [446, 80] on input "pinescript | "pine script"" at bounding box center [464, 80] width 195 height 9
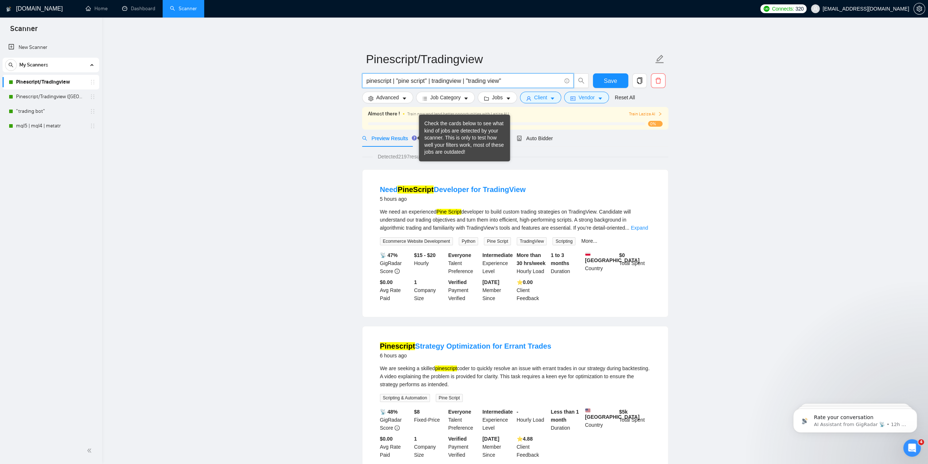
type input "pinescript | "pine script" | tradingview | "trading view""
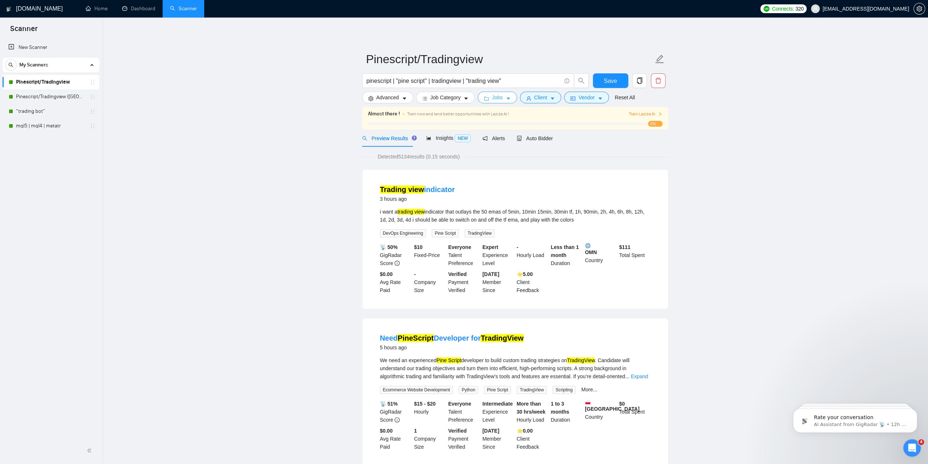
click at [500, 101] on span "Jobs" at bounding box center [497, 97] width 11 height 8
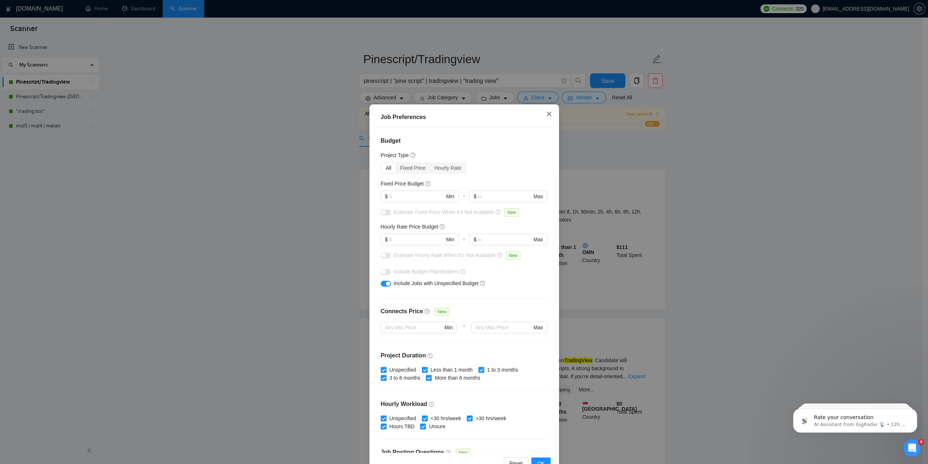
click at [547, 117] on icon "close" at bounding box center [549, 114] width 6 height 6
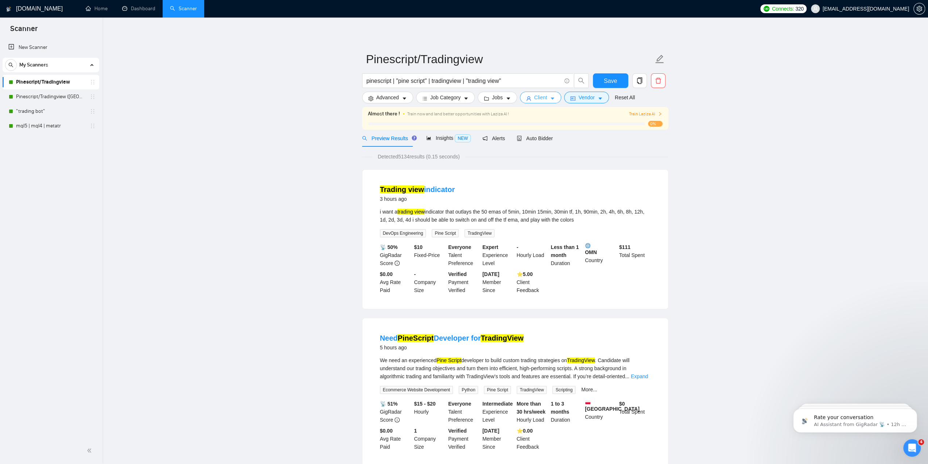
click at [539, 94] on span "Client" at bounding box center [540, 97] width 13 height 8
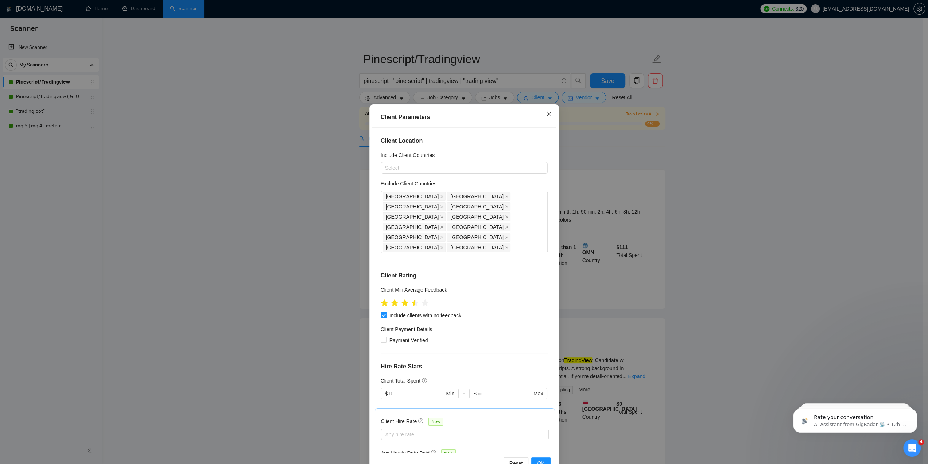
click at [547, 116] on icon "close" at bounding box center [549, 114] width 4 height 4
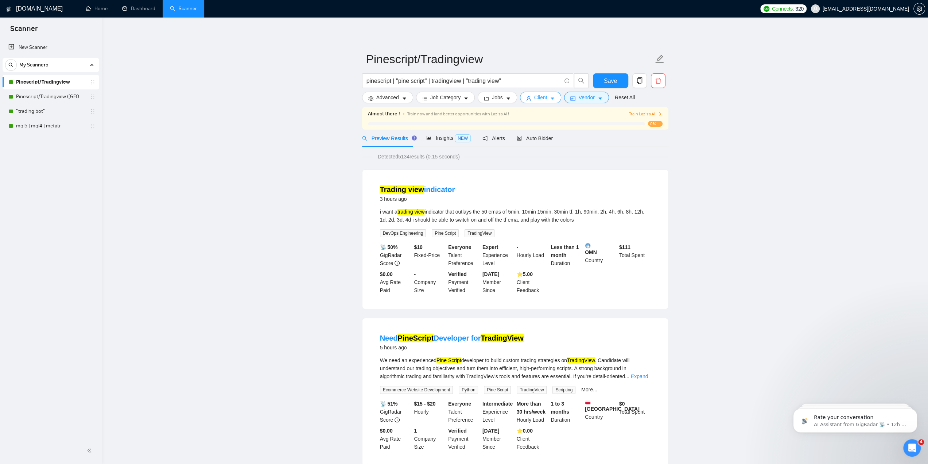
click at [542, 97] on span "Client" at bounding box center [540, 97] width 13 height 8
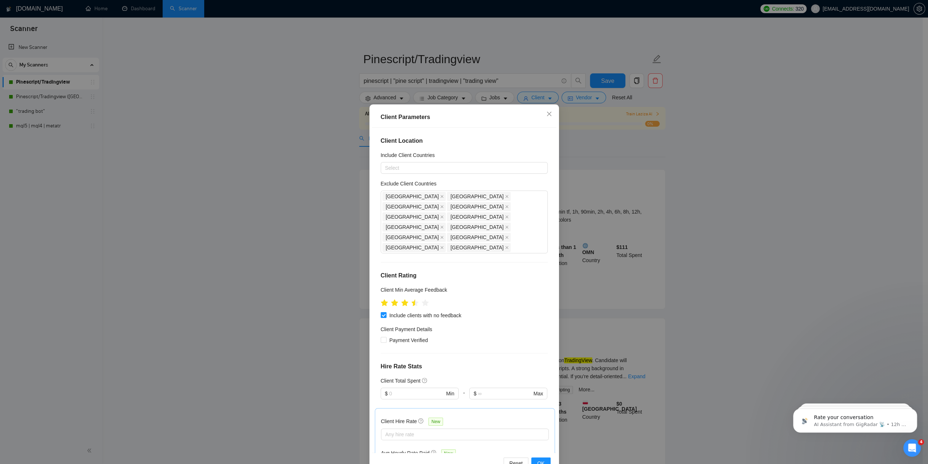
click at [456, 146] on div "Client Location Include Client Countries Select Exclude Client Countries [GEOGR…" at bounding box center [464, 290] width 185 height 325
click at [546, 117] on span "Close" at bounding box center [549, 114] width 20 height 20
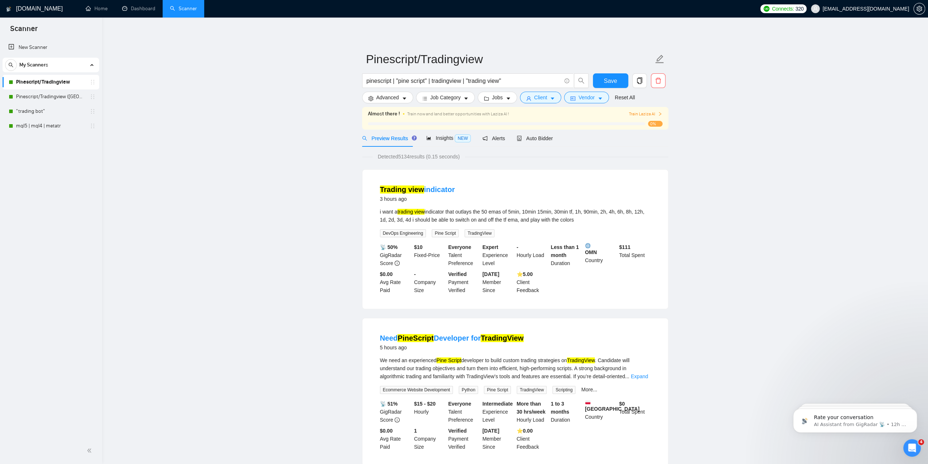
click at [59, 104] on link ""trading bot"" at bounding box center [50, 111] width 69 height 15
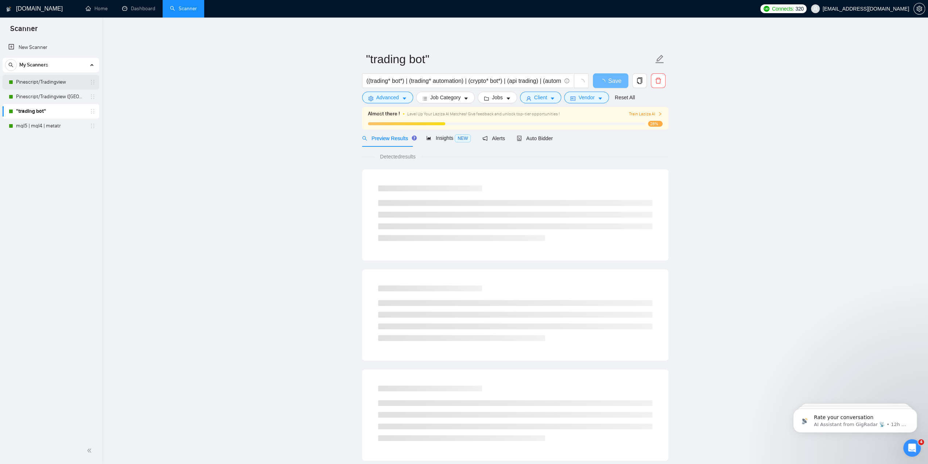
click at [61, 86] on link "Pinescript/Tradingview" at bounding box center [50, 82] width 69 height 15
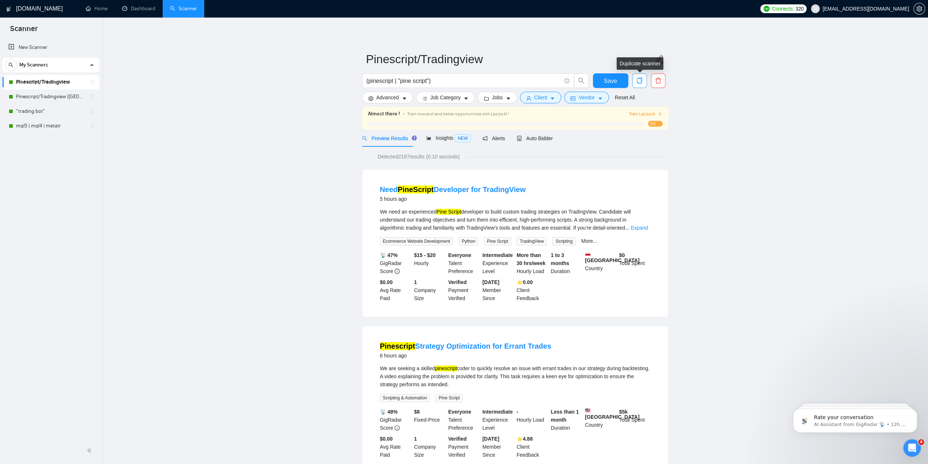
click at [640, 79] on icon "copy" at bounding box center [639, 80] width 7 height 7
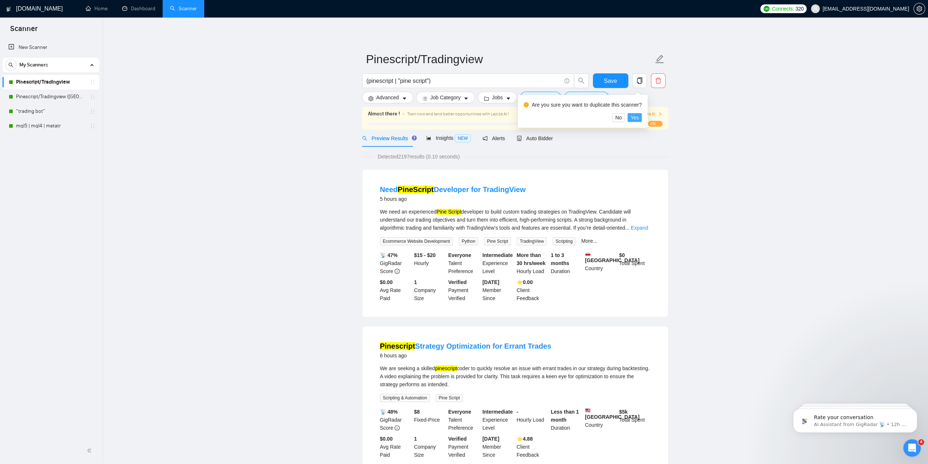
click at [636, 118] on span "Yes" at bounding box center [635, 117] width 8 height 8
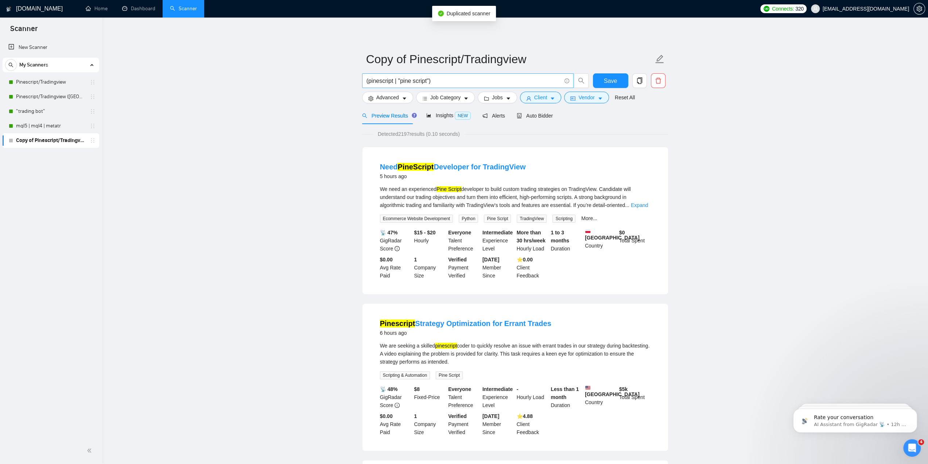
click at [433, 81] on input "(pinescript | "pine script")" at bounding box center [464, 80] width 195 height 9
click at [368, 80] on input "(pinescript | "pine script"" at bounding box center [464, 80] width 195 height 9
click at [464, 83] on input "pinescript | "pine script"" at bounding box center [464, 80] width 195 height 9
type input "pinescript | "pine script" | tradingview | "trading view""
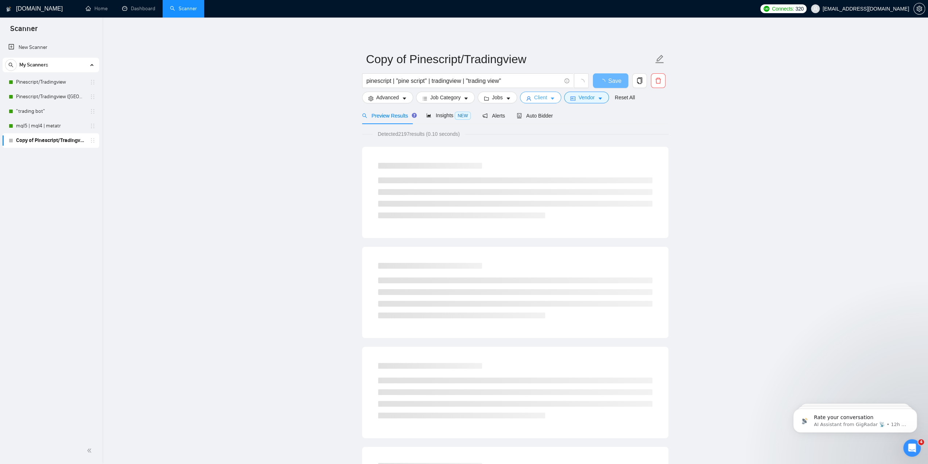
click at [534, 95] on span "Client" at bounding box center [540, 97] width 13 height 8
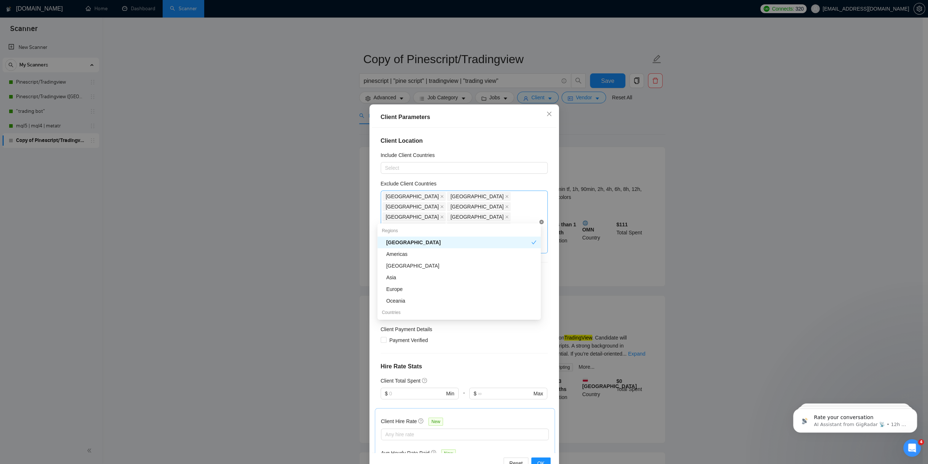
drag, startPoint x: 538, startPoint y: 203, endPoint x: 535, endPoint y: 205, distance: 3.9
click at [536, 204] on div "[GEOGRAPHIC_DATA] [GEOGRAPHIC_DATA] [GEOGRAPHIC_DATA] [GEOGRAPHIC_DATA] [GEOGRA…" at bounding box center [464, 221] width 167 height 63
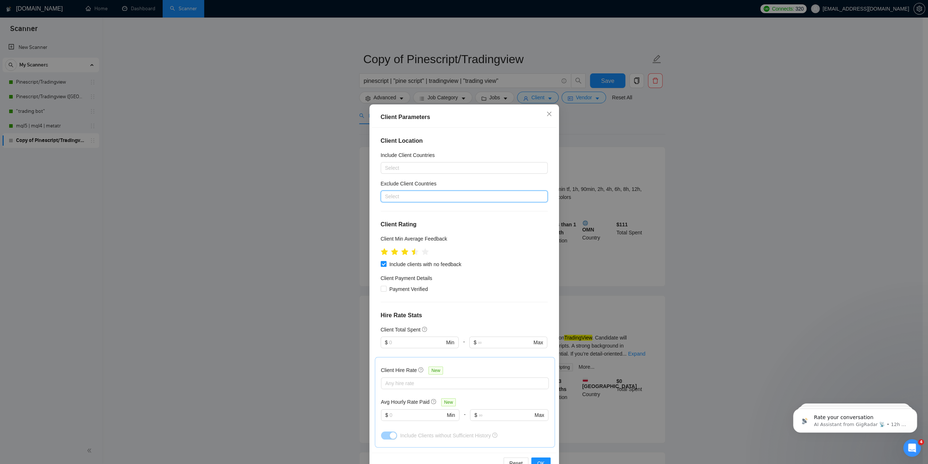
click at [481, 160] on div "Include Client Countries" at bounding box center [464, 156] width 167 height 11
click at [479, 166] on div at bounding box center [461, 167] width 156 height 9
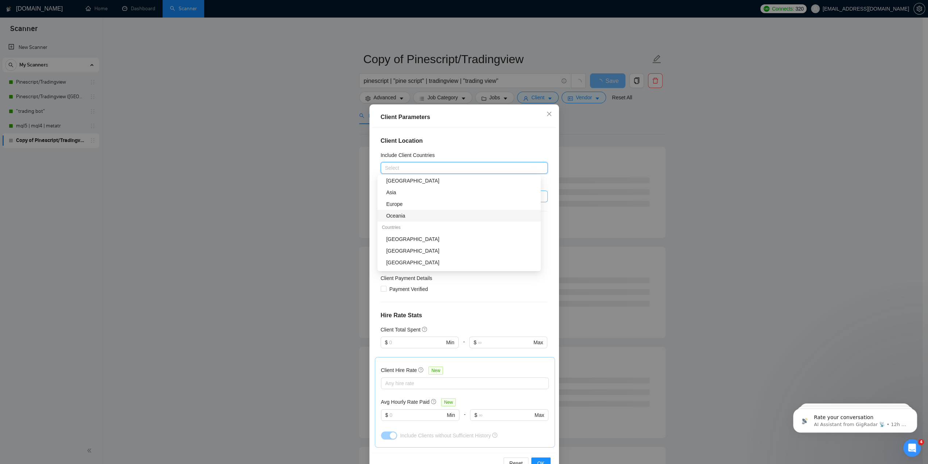
scroll to position [73, 0]
click at [419, 202] on div "[GEOGRAPHIC_DATA]" at bounding box center [461, 202] width 150 height 8
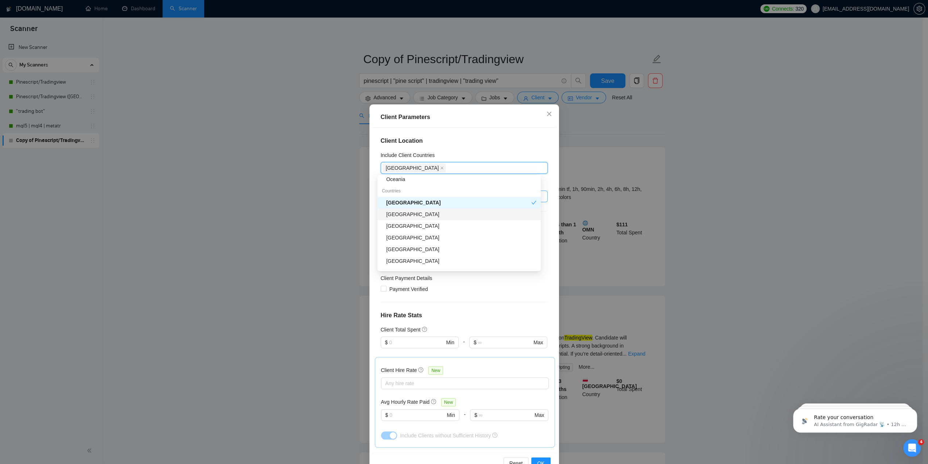
click at [419, 213] on div "[GEOGRAPHIC_DATA]" at bounding box center [461, 214] width 150 height 8
click at [408, 237] on div "[GEOGRAPHIC_DATA]" at bounding box center [461, 237] width 150 height 8
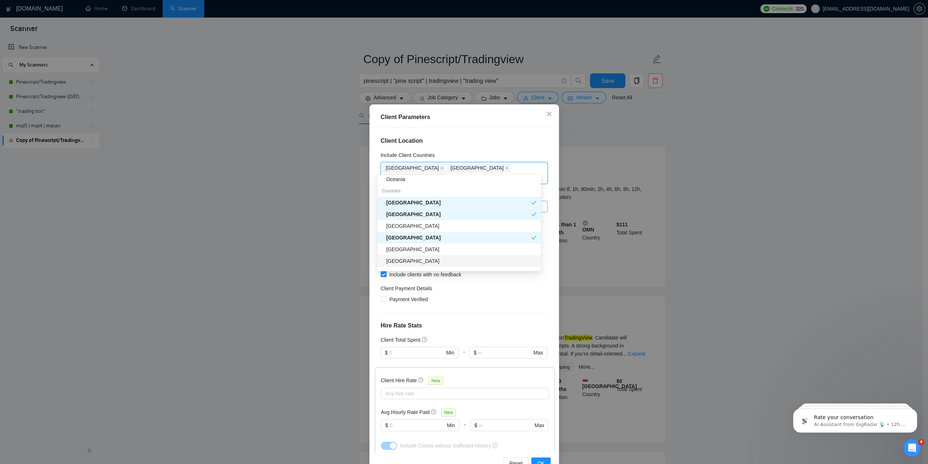
click at [411, 249] on div "[GEOGRAPHIC_DATA]" at bounding box center [461, 249] width 150 height 8
click at [410, 261] on div "[GEOGRAPHIC_DATA]" at bounding box center [461, 261] width 150 height 8
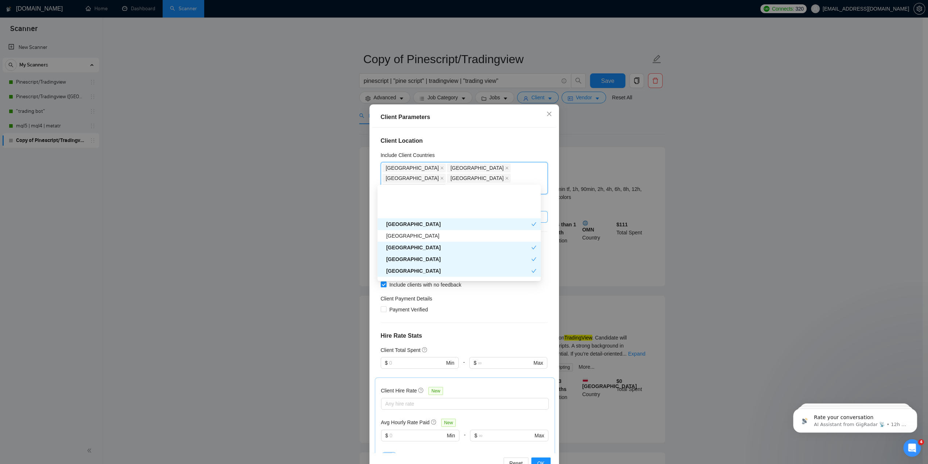
scroll to position [109, 0]
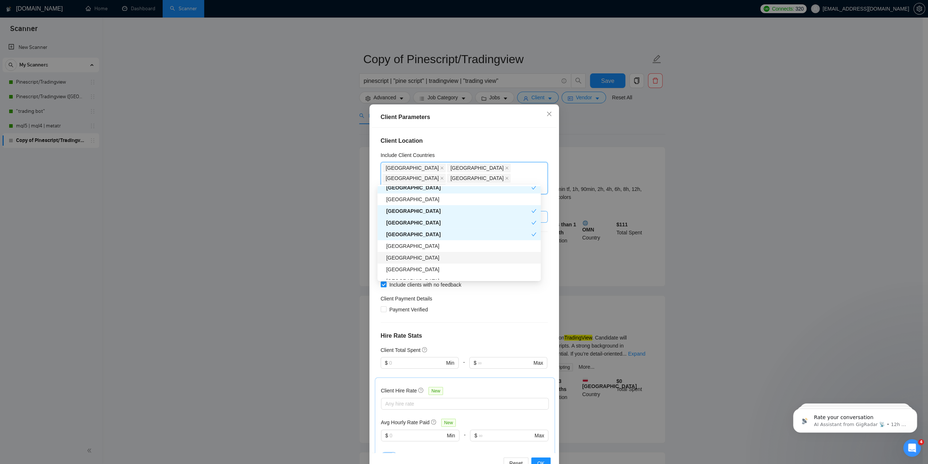
click at [415, 258] on div "[GEOGRAPHIC_DATA]" at bounding box center [461, 257] width 150 height 8
click at [408, 266] on div "[GEOGRAPHIC_DATA]" at bounding box center [461, 269] width 150 height 8
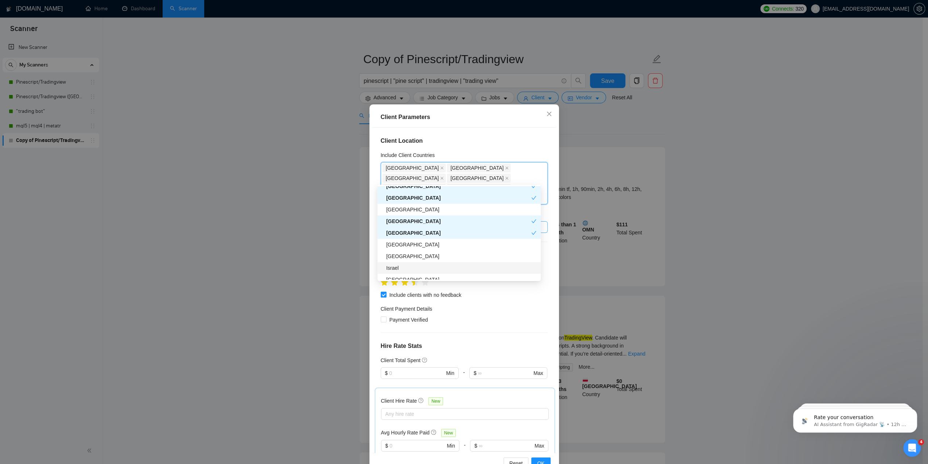
scroll to position [182, 0]
click at [408, 221] on div "[GEOGRAPHIC_DATA]" at bounding box center [461, 220] width 150 height 8
click at [409, 233] on div "Israel" at bounding box center [461, 231] width 150 height 8
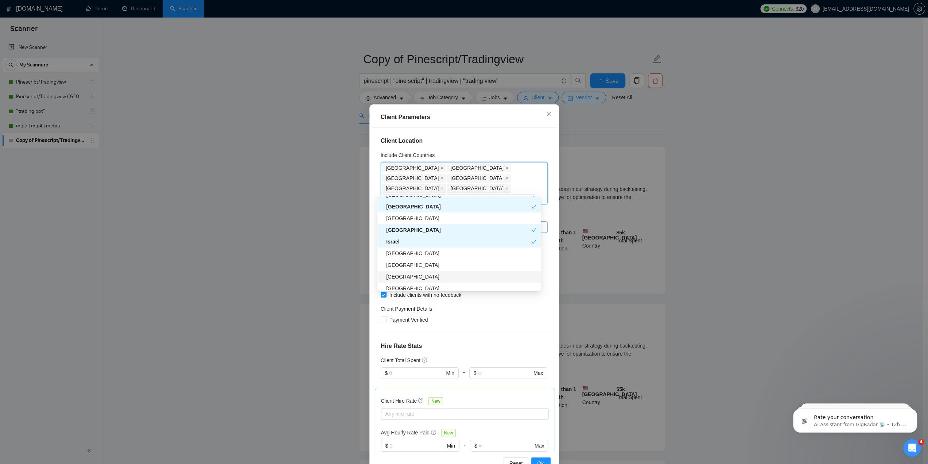
scroll to position [219, 0]
click at [413, 218] on div "[GEOGRAPHIC_DATA]" at bounding box center [461, 217] width 150 height 8
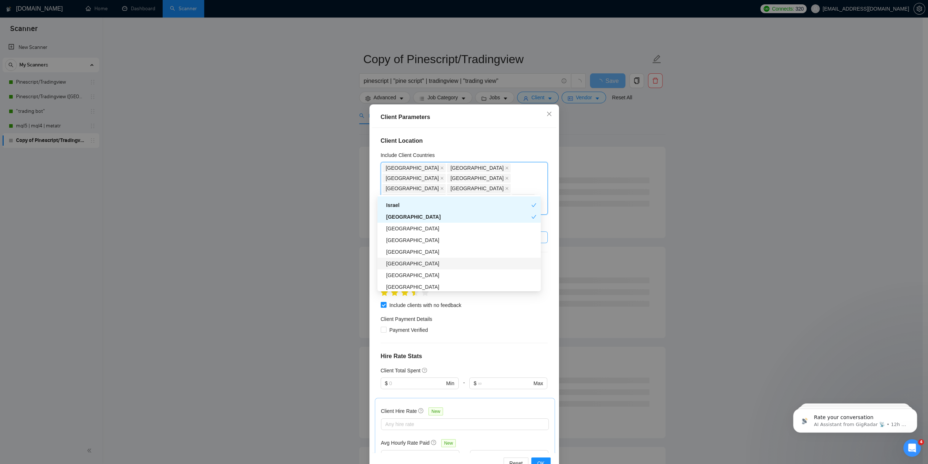
scroll to position [255, 0]
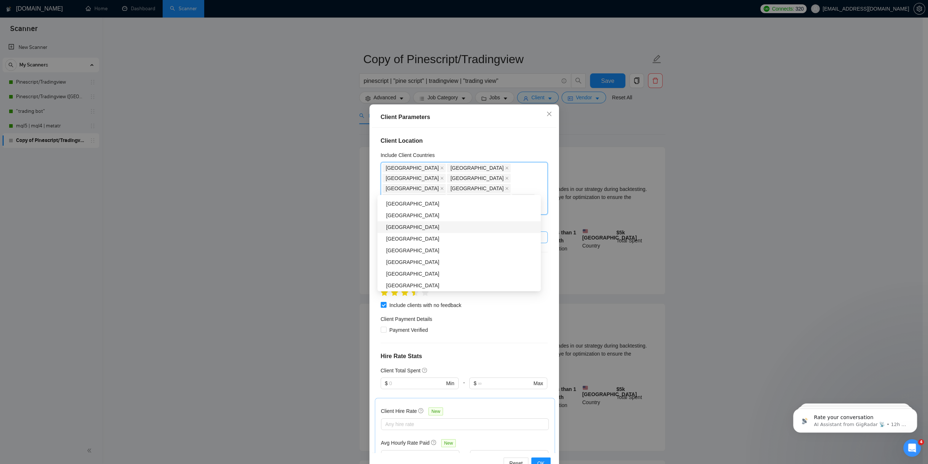
click at [409, 228] on div "[GEOGRAPHIC_DATA]" at bounding box center [461, 227] width 150 height 8
click at [400, 262] on div "[GEOGRAPHIC_DATA]" at bounding box center [461, 262] width 150 height 8
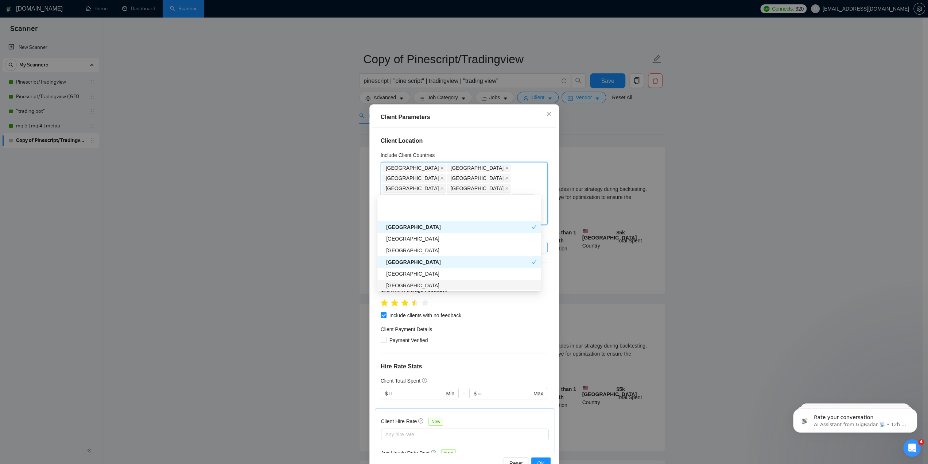
scroll to position [292, 0]
drag, startPoint x: 409, startPoint y: 250, endPoint x: 411, endPoint y: 262, distance: 12.1
click at [409, 250] on div "[GEOGRAPHIC_DATA]" at bounding box center [461, 249] width 150 height 8
click at [411, 276] on div "[GEOGRAPHIC_DATA]" at bounding box center [459, 272] width 163 height 12
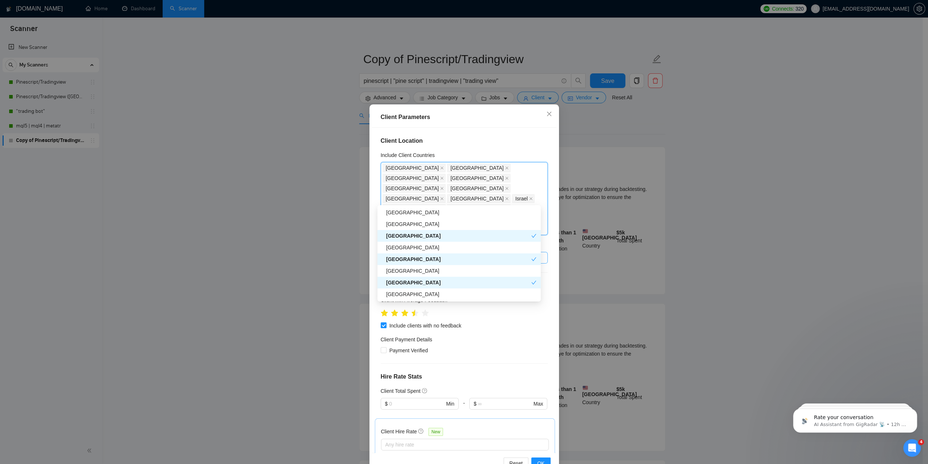
click at [408, 284] on div "[GEOGRAPHIC_DATA]" at bounding box center [458, 282] width 145 height 8
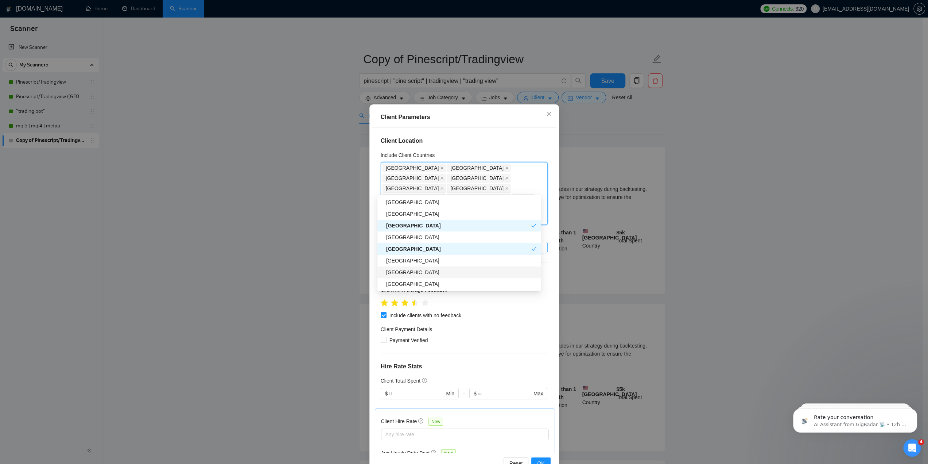
click at [407, 275] on div "[GEOGRAPHIC_DATA]" at bounding box center [461, 272] width 150 height 8
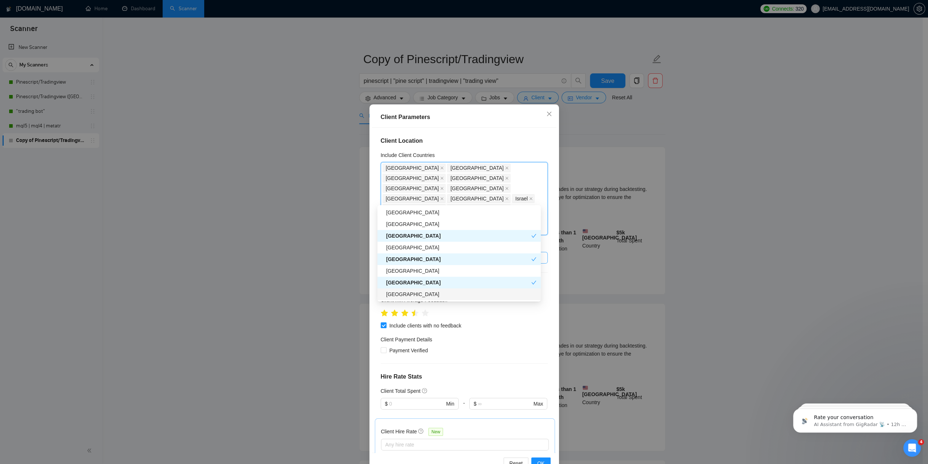
click at [406, 291] on div "[GEOGRAPHIC_DATA]" at bounding box center [461, 294] width 150 height 8
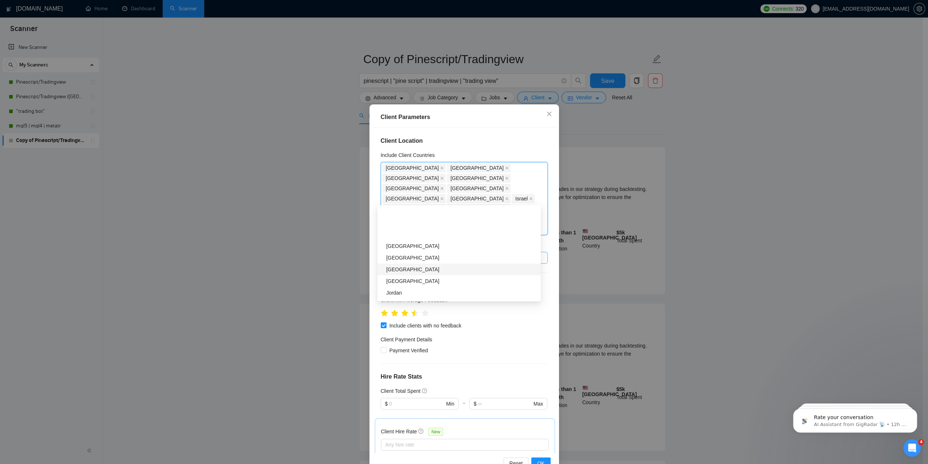
scroll to position [657, 0]
click at [480, 135] on div "Client Location Include Client Countries [GEOGRAPHIC_DATA] [GEOGRAPHIC_DATA] [G…" at bounding box center [464, 290] width 185 height 325
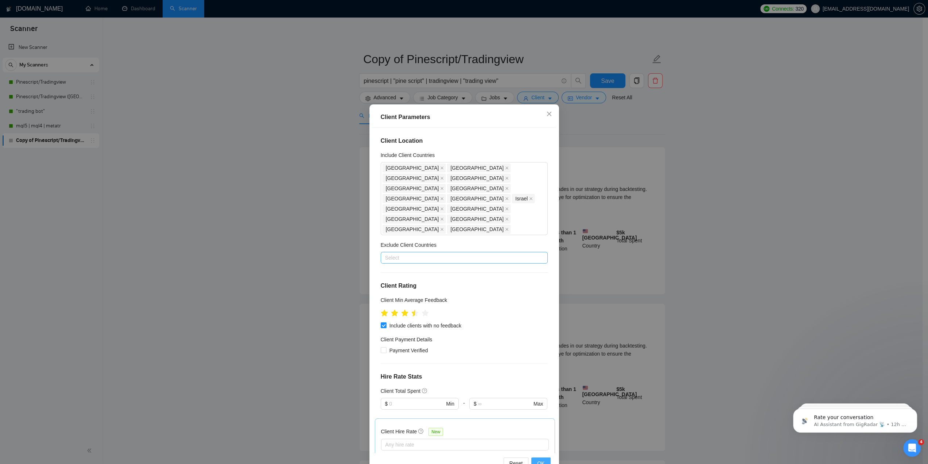
click at [543, 460] on button "OK" at bounding box center [540, 463] width 19 height 12
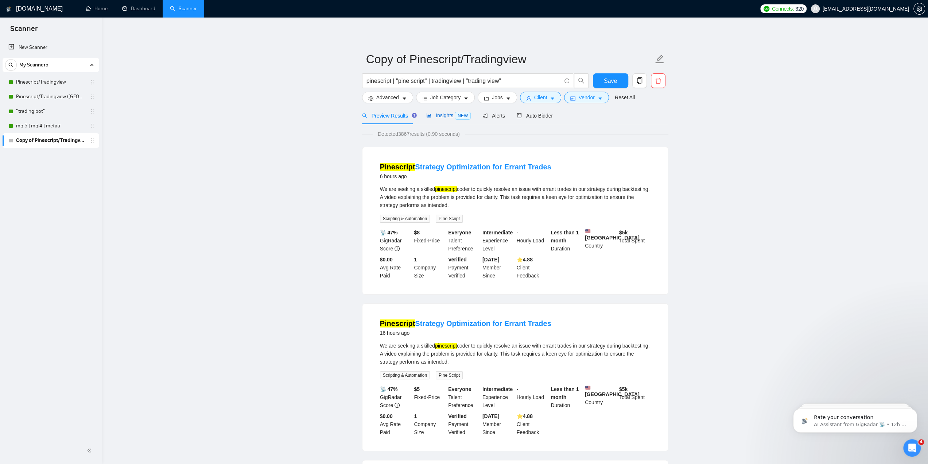
click at [441, 115] on span "Insights NEW" at bounding box center [448, 115] width 44 height 6
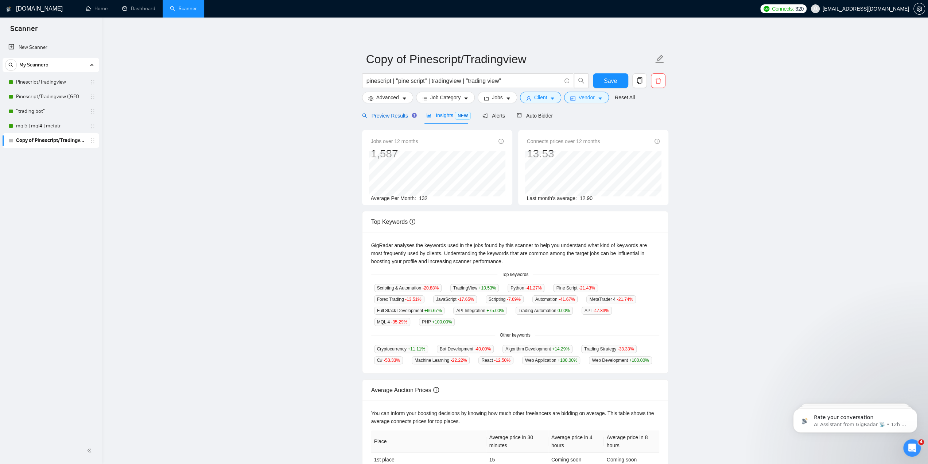
click at [392, 116] on span "Preview Results" at bounding box center [388, 116] width 53 height 6
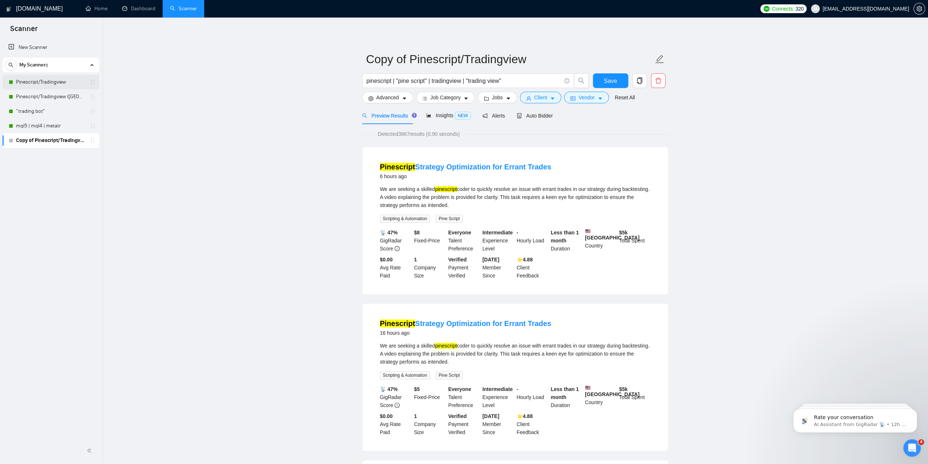
click at [53, 80] on link "Pinescript/Tradingview" at bounding box center [50, 82] width 69 height 15
click at [618, 78] on button "Save" at bounding box center [610, 80] width 35 height 15
click at [47, 82] on link "Pinescript/Tradingview" at bounding box center [50, 82] width 69 height 15
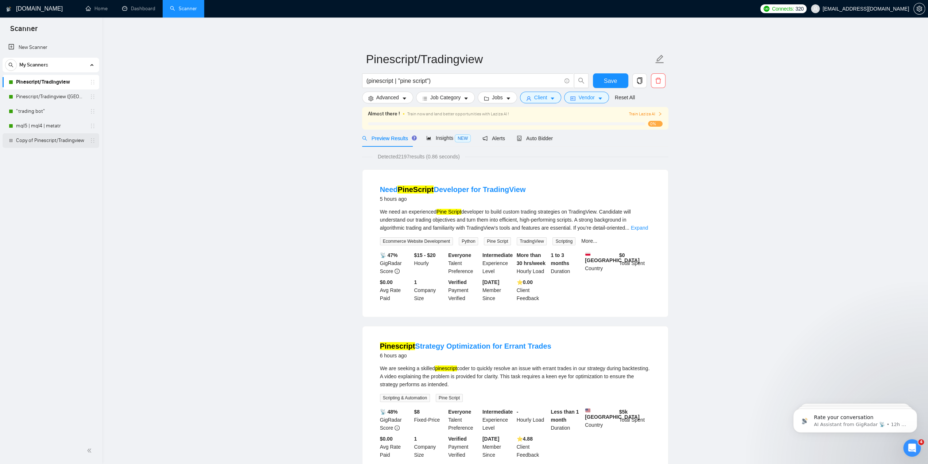
click at [56, 139] on link "Copy of Pinescript/Tradingview" at bounding box center [50, 140] width 69 height 15
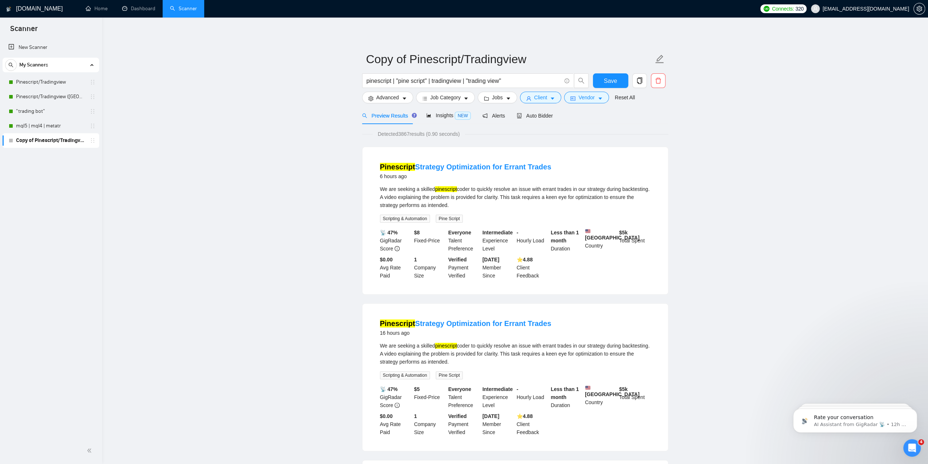
click at [507, 98] on icon "caret-down" at bounding box center [509, 99] width 4 height 2
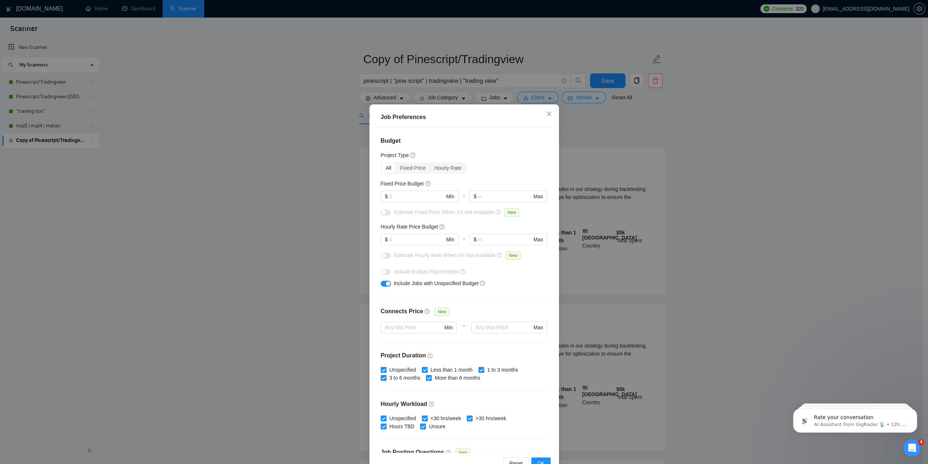
click at [484, 175] on div "Budget Project Type All Fixed Price Hourly Rate Fixed Price Budget $ Min - $ Ma…" at bounding box center [464, 290] width 185 height 325
click at [414, 198] on input "text" at bounding box center [416, 196] width 55 height 8
click at [465, 177] on div "Budget Project Type All Fixed Price Hourly Rate Fixed Price Budget $ Min - $ Ma…" at bounding box center [464, 290] width 185 height 325
click at [465, 178] on div "Budget Project Type All Fixed Price Hourly Rate Fixed Price Budget $ Min - $ Ma…" at bounding box center [464, 290] width 185 height 325
click at [540, 460] on span "OK" at bounding box center [540, 463] width 7 height 8
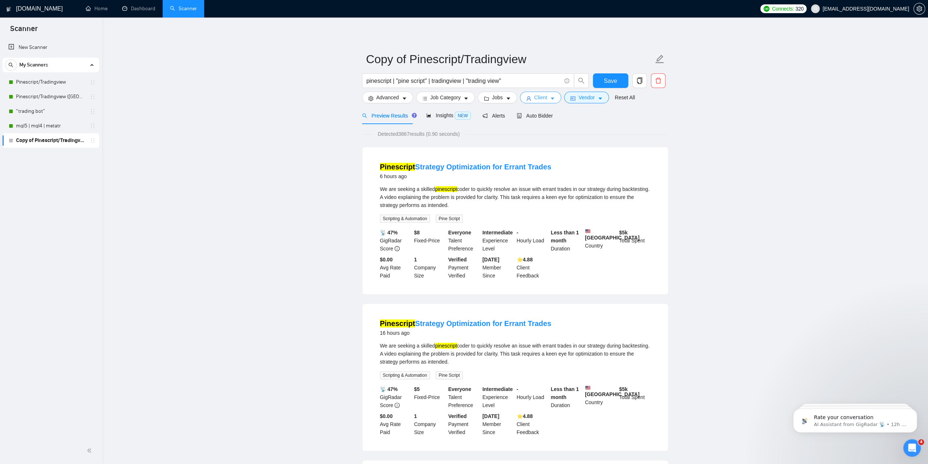
click at [555, 98] on button "Client" at bounding box center [541, 98] width 42 height 12
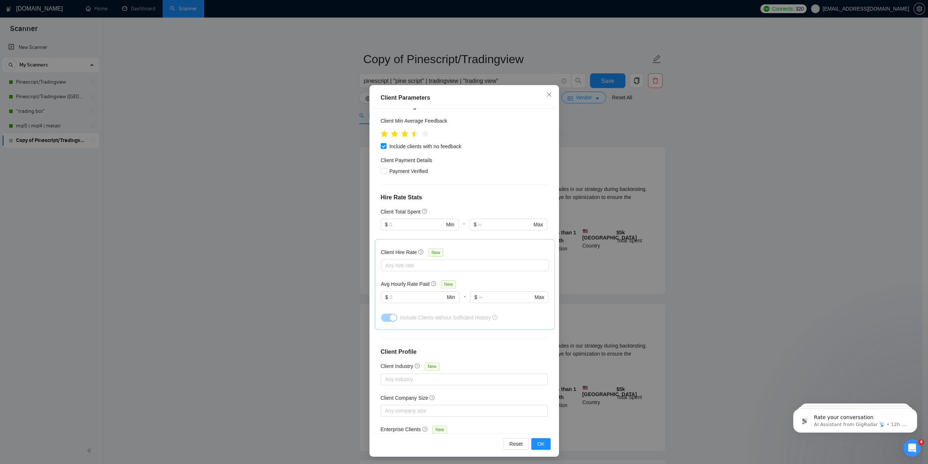
scroll to position [20, 0]
click at [546, 92] on icon "close" at bounding box center [549, 93] width 6 height 6
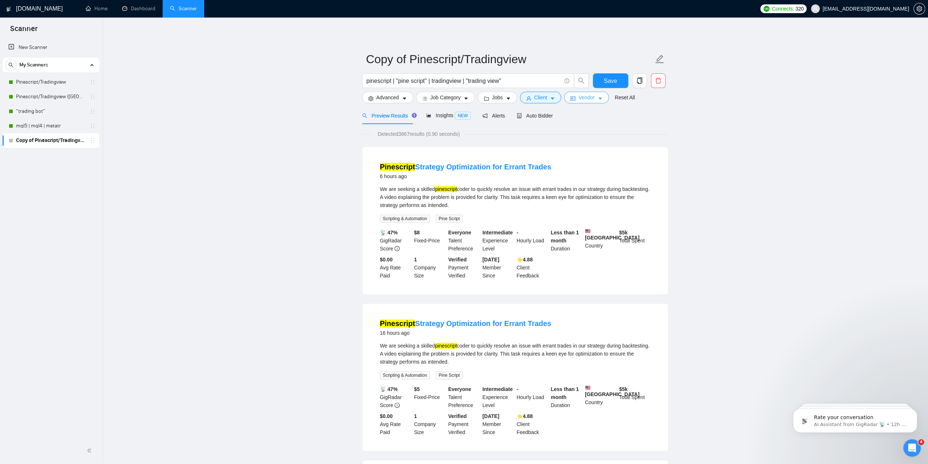
click at [586, 99] on span "Vendor" at bounding box center [586, 97] width 16 height 8
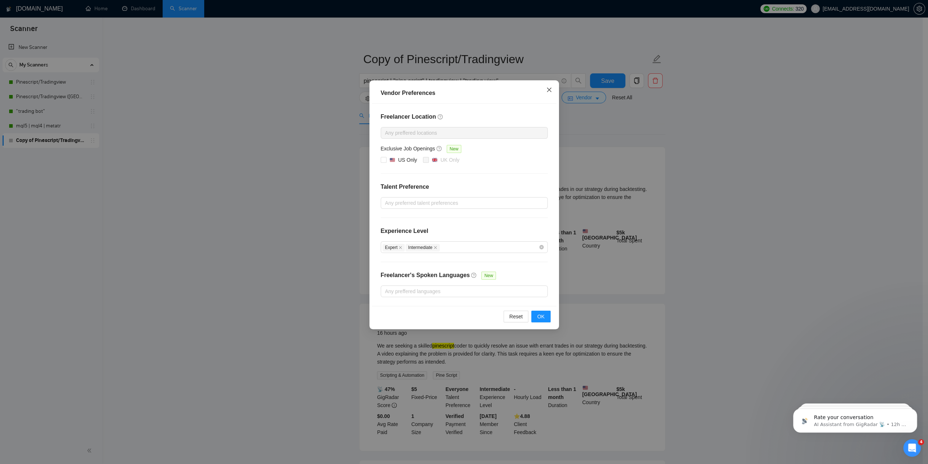
click at [550, 88] on icon "close" at bounding box center [549, 90] width 6 height 6
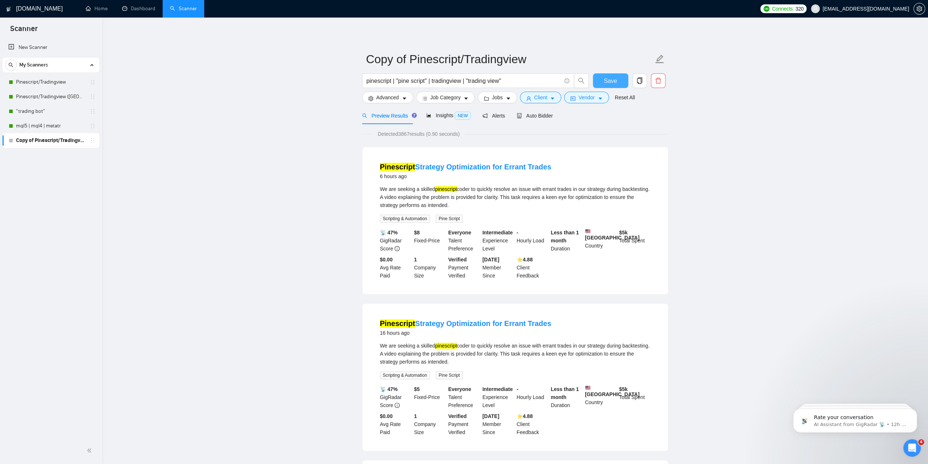
click at [611, 76] on span "Save" at bounding box center [610, 80] width 13 height 9
click at [530, 116] on span "Auto Bidder" at bounding box center [535, 116] width 36 height 6
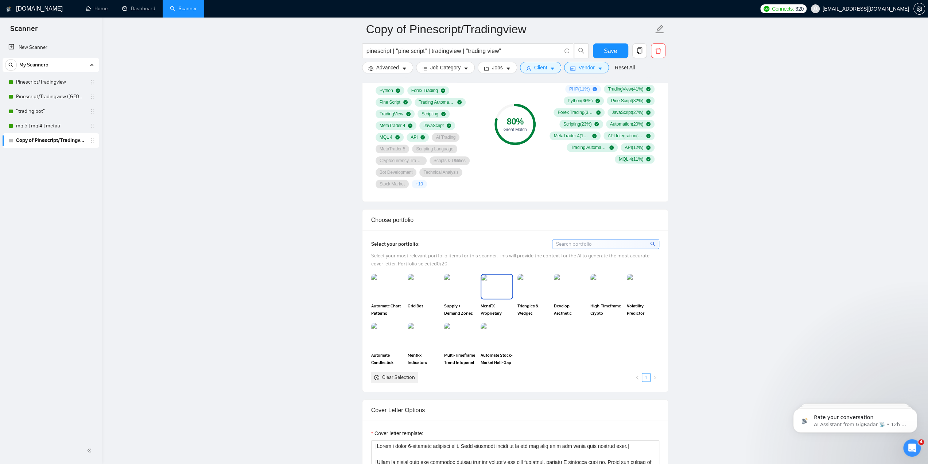
scroll to position [547, 0]
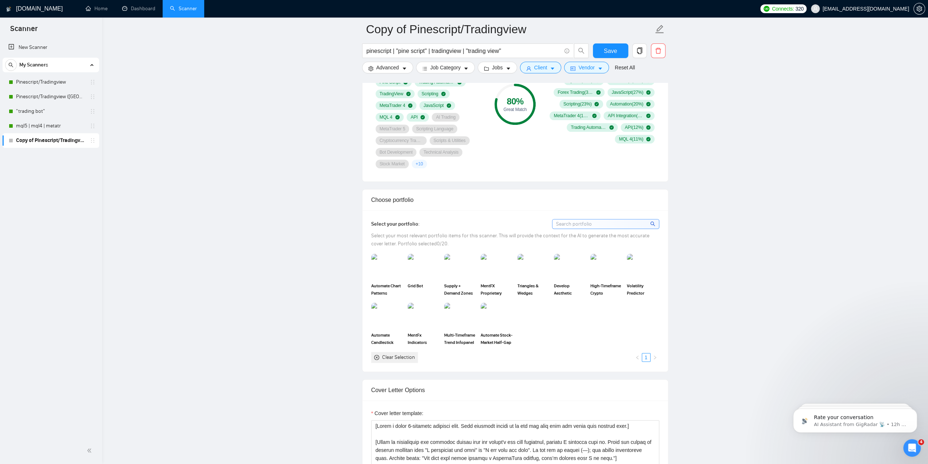
drag, startPoint x: 405, startPoint y: 346, endPoint x: 402, endPoint y: 352, distance: 6.2
click at [404, 346] on div "Automate Chart Patterns Grid Bot Supply + Demand Zones MentFX Proprietary Marke…" at bounding box center [515, 307] width 293 height 109
click at [402, 353] on div "Clear Selection" at bounding box center [398, 357] width 33 height 8
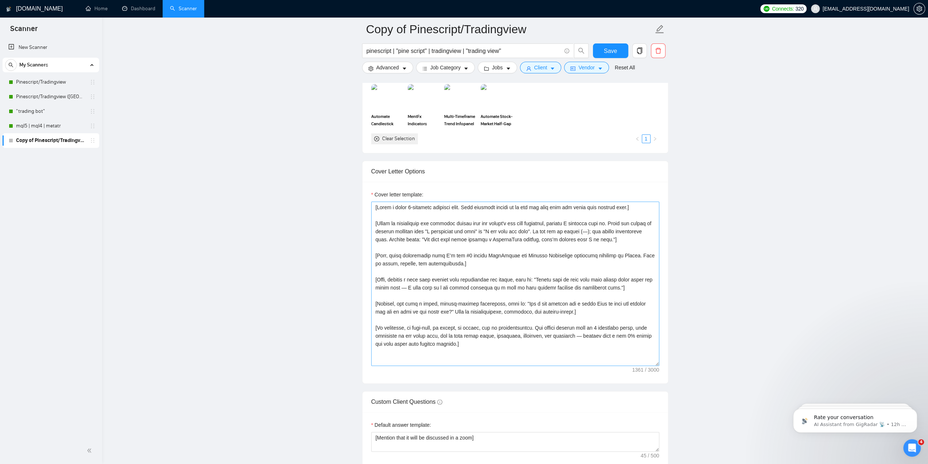
scroll to position [766, 0]
click at [502, 251] on textarea "Cover letter template:" at bounding box center [515, 283] width 288 height 164
click at [524, 249] on textarea "Cover letter template:" at bounding box center [515, 283] width 288 height 164
drag, startPoint x: 519, startPoint y: 261, endPoint x: 522, endPoint y: 278, distance: 17.4
click at [489, 261] on textarea "Cover letter template:" at bounding box center [515, 283] width 288 height 164
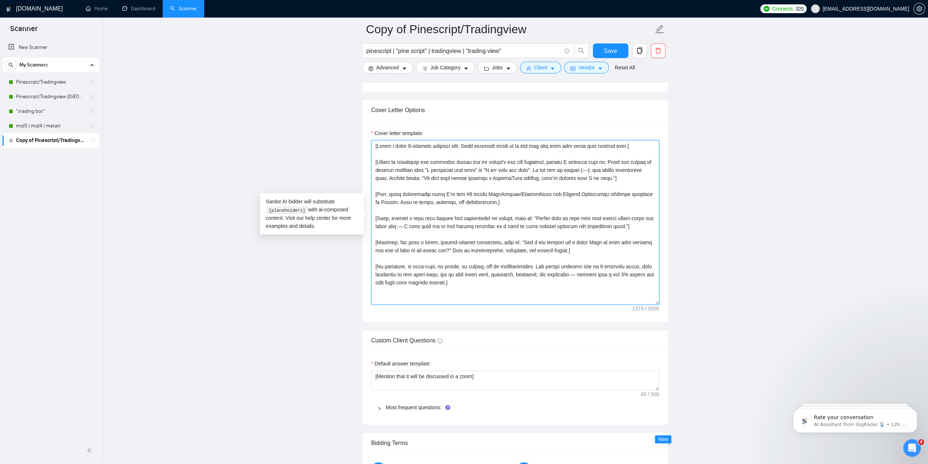
scroll to position [912, 0]
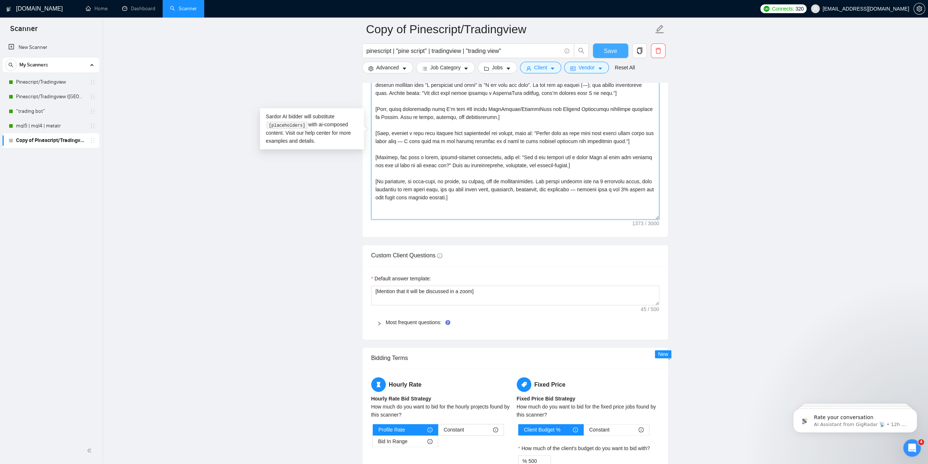
type textarea "[Lorem i dolor 9-sitametc adipisci elit. Sedd eiusmodt incidi ut la etd mag ali…"
click at [608, 51] on span "Save" at bounding box center [610, 50] width 13 height 9
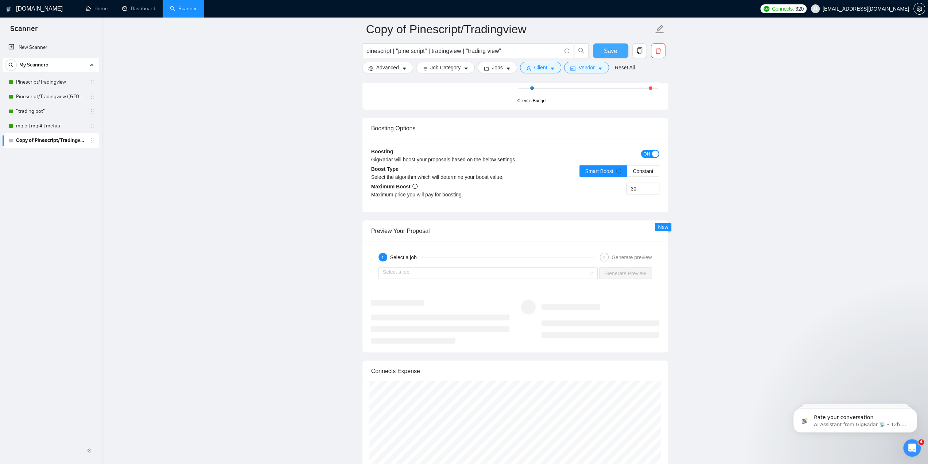
scroll to position [1313, 0]
click at [460, 266] on input "search" at bounding box center [486, 271] width 206 height 11
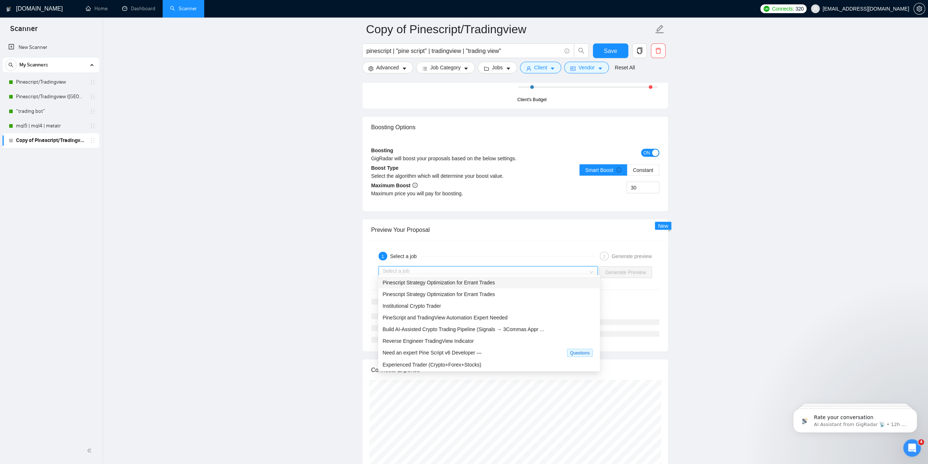
click at [545, 204] on div "Boosting GigRadar will boost your proposals based on the below settings. ON Boo…" at bounding box center [516, 174] width 306 height 74
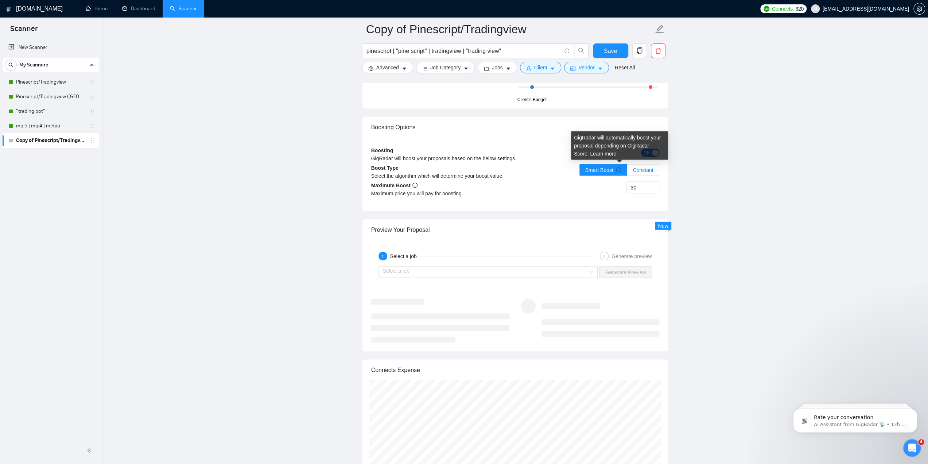
click at [643, 167] on span "Constant" at bounding box center [643, 170] width 20 height 6
click at [627, 171] on input "Constant" at bounding box center [627, 171] width 0 height 0
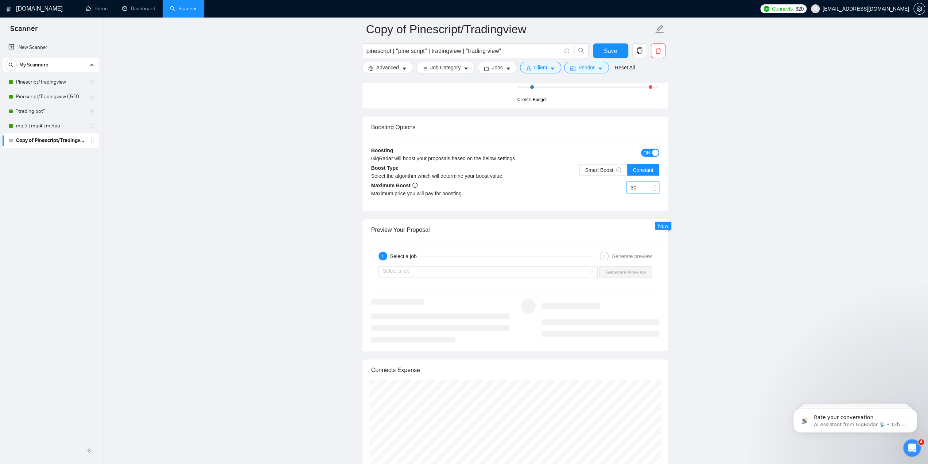
drag, startPoint x: 640, startPoint y: 182, endPoint x: 611, endPoint y: 181, distance: 29.2
click at [611, 181] on div "30" at bounding box center [587, 191] width 144 height 20
type input "20"
click at [593, 154] on link "Learn more" at bounding box center [603, 153] width 26 height 6
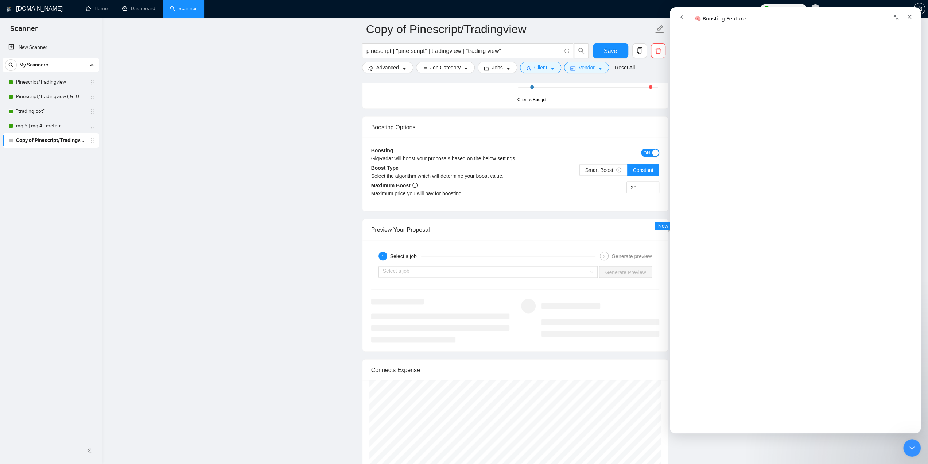
scroll to position [474, 0]
click at [910, 22] on div "Close" at bounding box center [909, 16] width 13 height 13
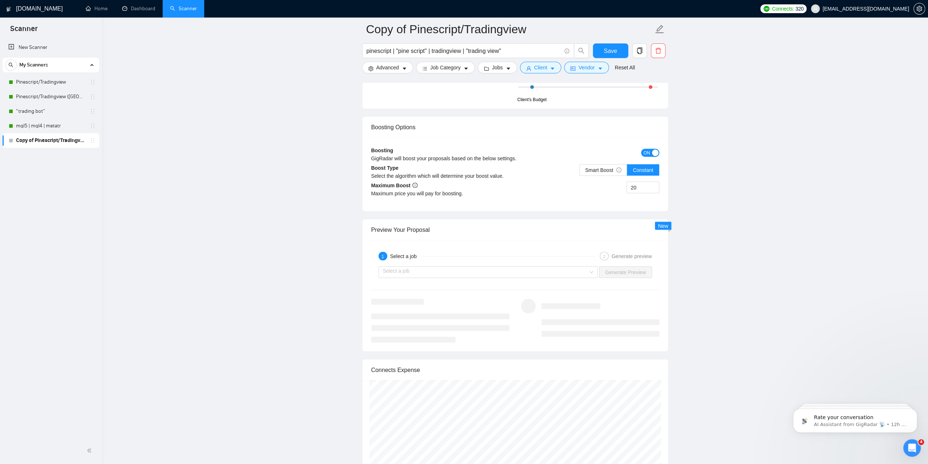
scroll to position [0, 0]
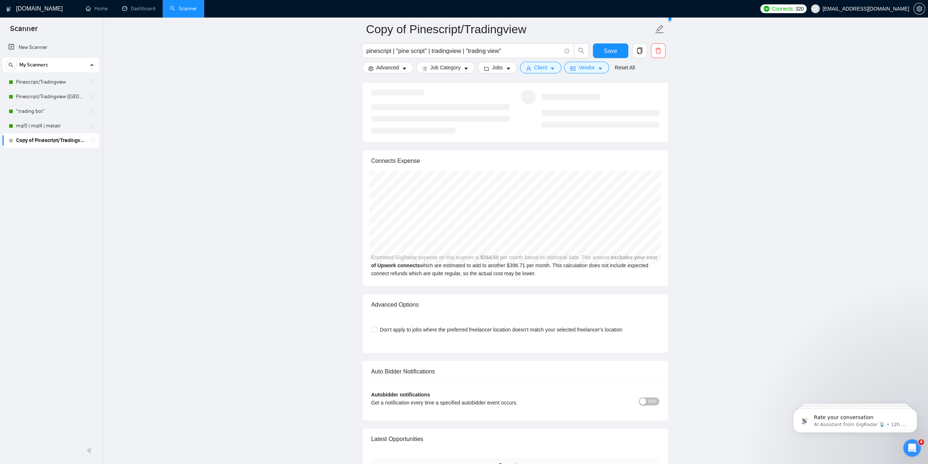
scroll to position [1568, 0]
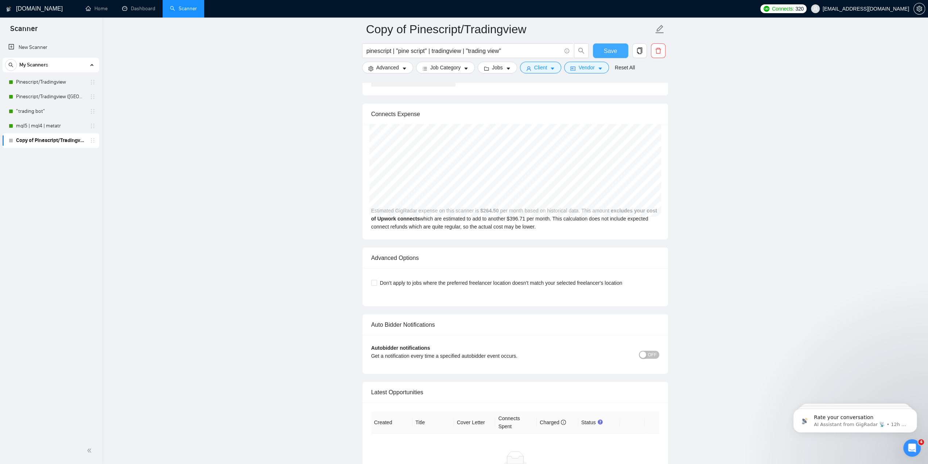
click at [612, 45] on button "Save" at bounding box center [610, 50] width 35 height 15
click at [649, 351] on span "OFF" at bounding box center [652, 355] width 9 height 8
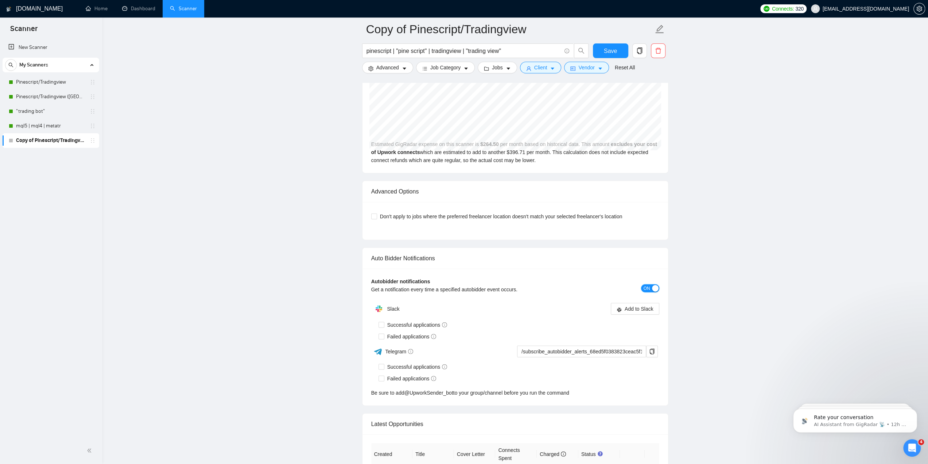
scroll to position [1641, 0]
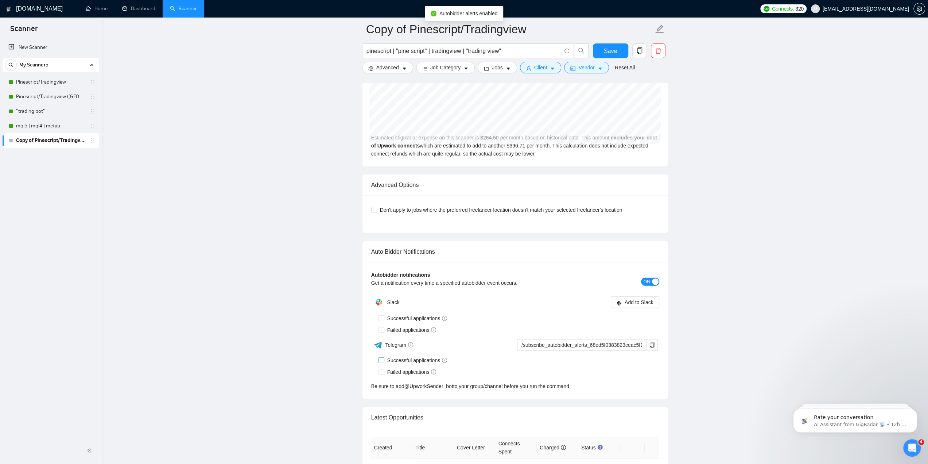
click at [380, 357] on input "Successful applications" at bounding box center [381, 359] width 5 height 5
checkbox input "true"
click at [654, 342] on icon "copy" at bounding box center [652, 345] width 6 height 6
click at [616, 52] on span "Save" at bounding box center [610, 50] width 13 height 9
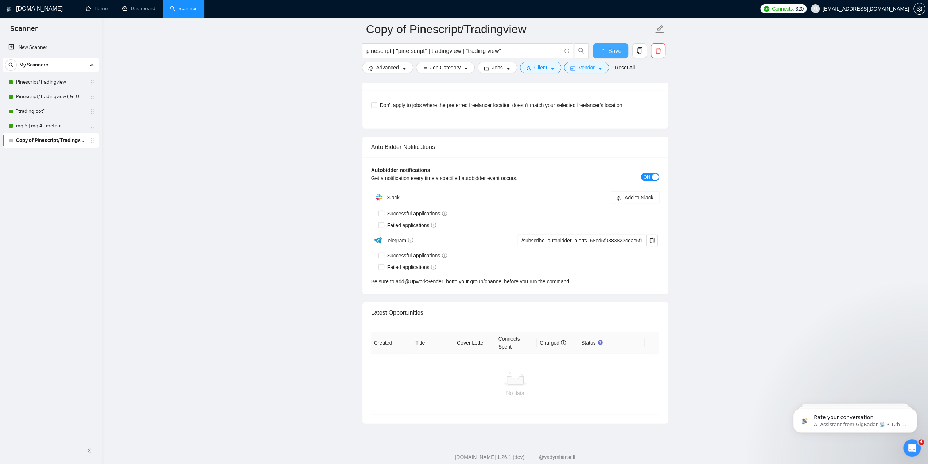
checkbox input "true"
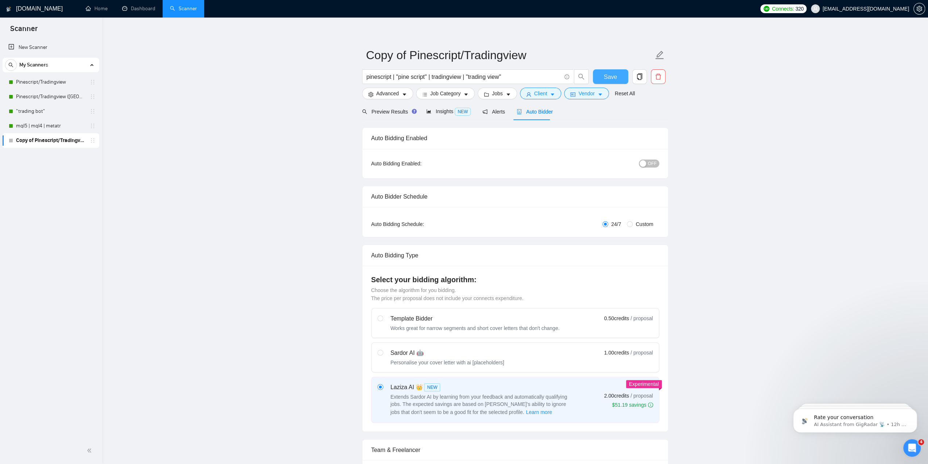
scroll to position [0, 0]
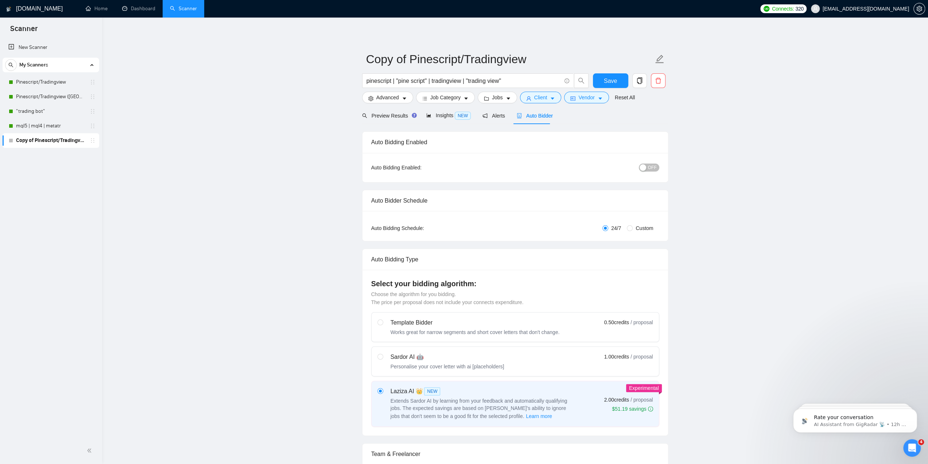
click at [650, 167] on span "OFF" at bounding box center [652, 167] width 9 height 8
click at [614, 81] on span "Save" at bounding box center [610, 80] width 13 height 9
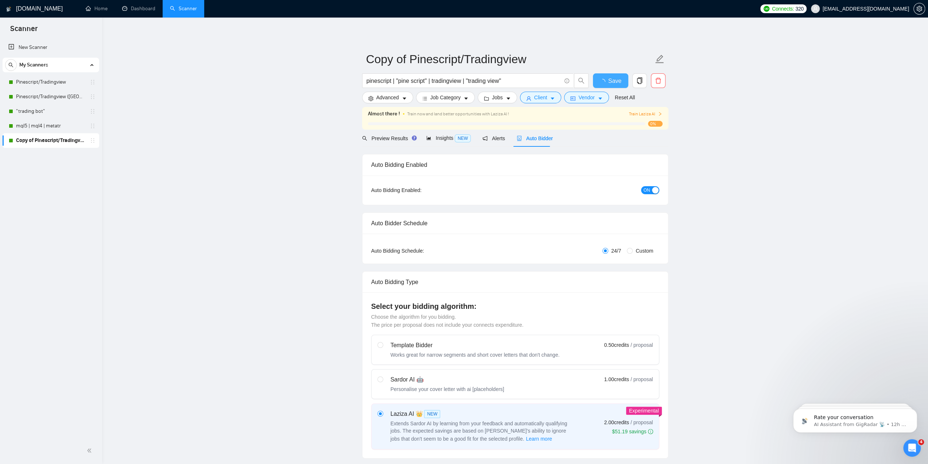
checkbox input "true"
drag, startPoint x: 412, startPoint y: 59, endPoint x: 379, endPoint y: 63, distance: 33.1
click at [401, 59] on input "Copy of Pinescript/Tradingview" at bounding box center [509, 59] width 287 height 18
click at [72, 82] on link "Pinescript/Tradingview" at bounding box center [50, 82] width 69 height 15
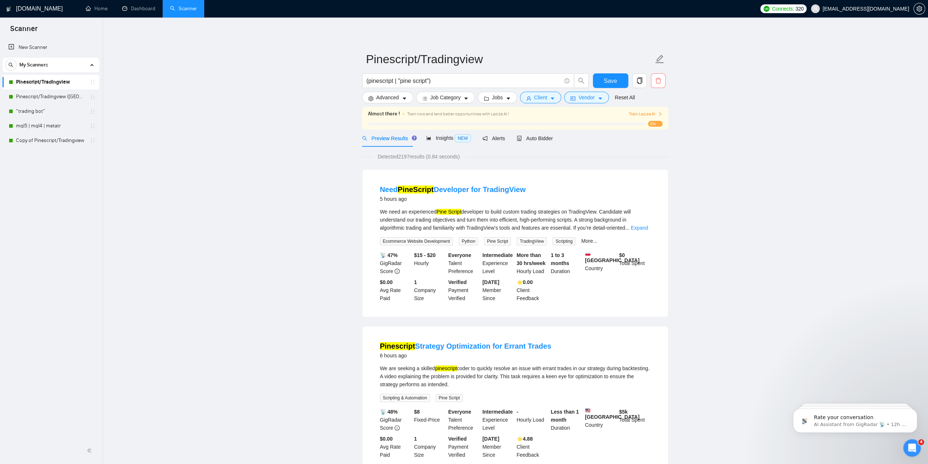
click at [658, 81] on icon "delete" at bounding box center [658, 80] width 7 height 7
click at [651, 117] on span "Yes" at bounding box center [654, 117] width 8 height 8
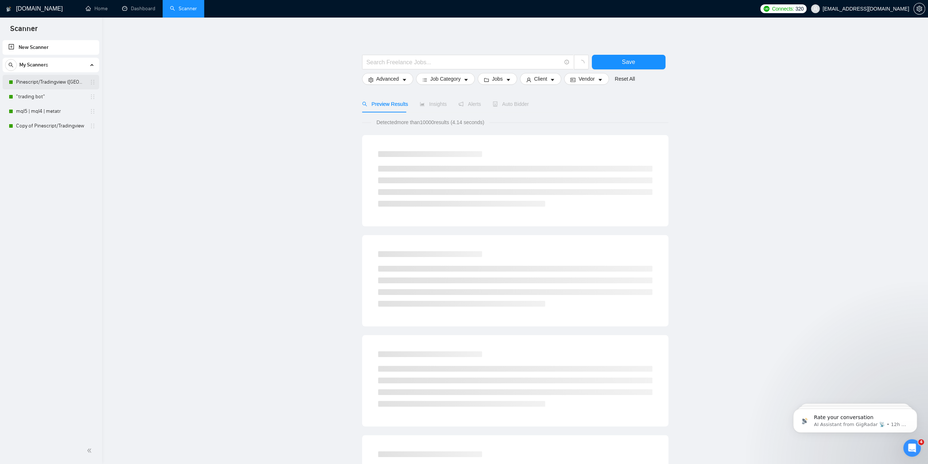
click at [74, 81] on link "Pinescript/Tradingview ([GEOGRAPHIC_DATA] Only)" at bounding box center [50, 82] width 69 height 15
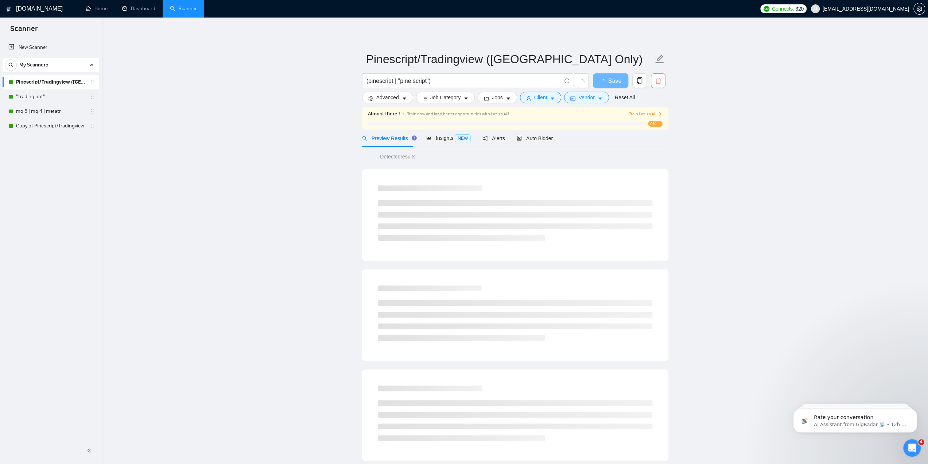
click at [659, 81] on icon "delete" at bounding box center [658, 80] width 7 height 7
click at [653, 116] on span "Yes" at bounding box center [654, 117] width 8 height 8
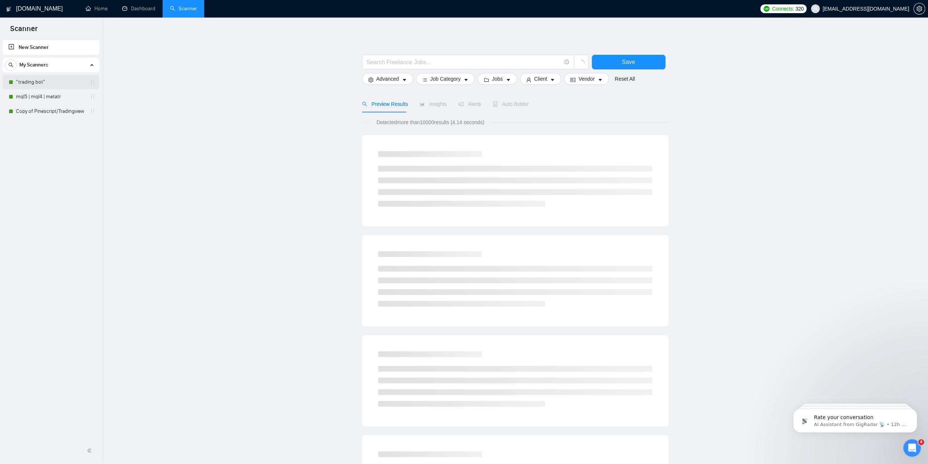
click at [43, 83] on link ""trading bot"" at bounding box center [50, 82] width 69 height 15
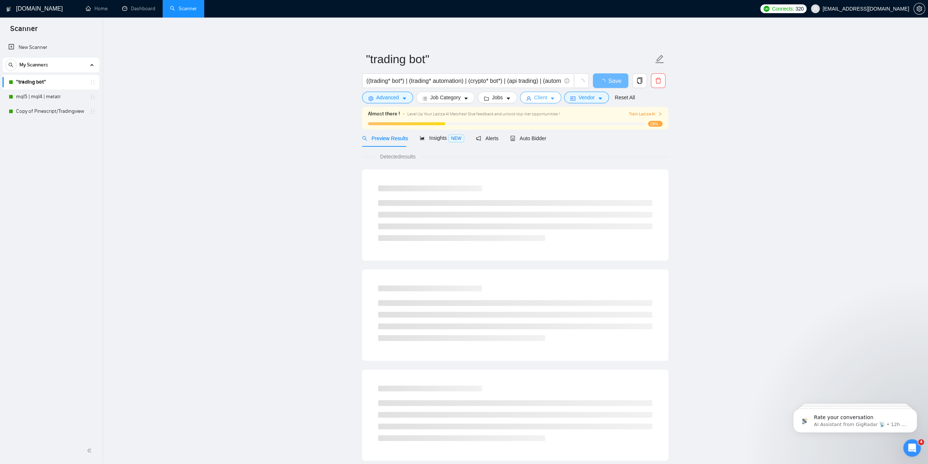
click at [545, 96] on button "Client" at bounding box center [541, 98] width 42 height 12
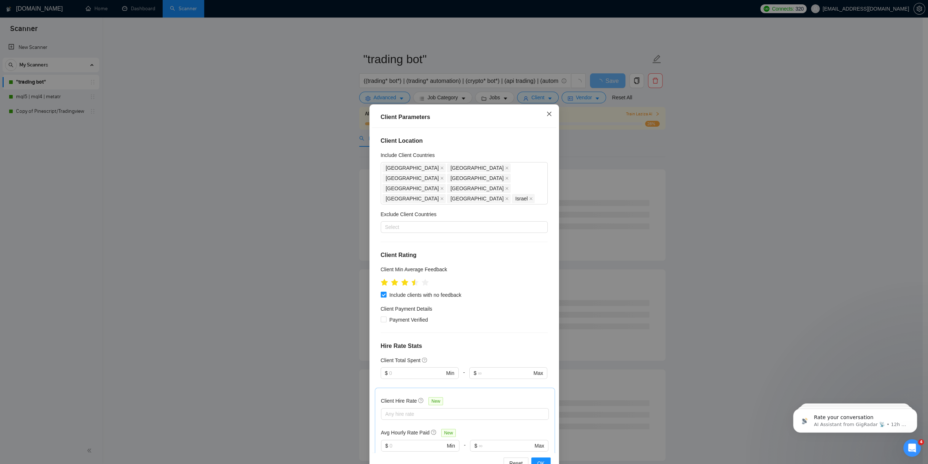
click at [541, 115] on span "Close" at bounding box center [549, 114] width 20 height 20
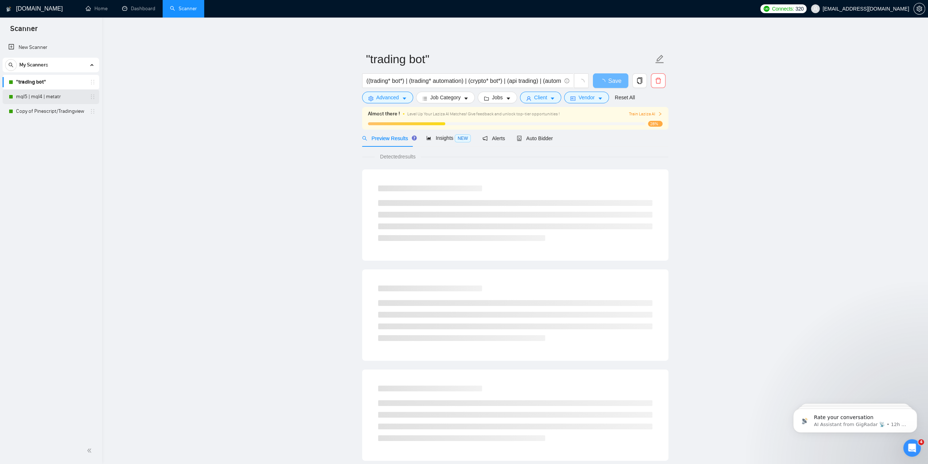
click at [48, 100] on link "mql5 | mql4 | metatr" at bounding box center [50, 96] width 69 height 15
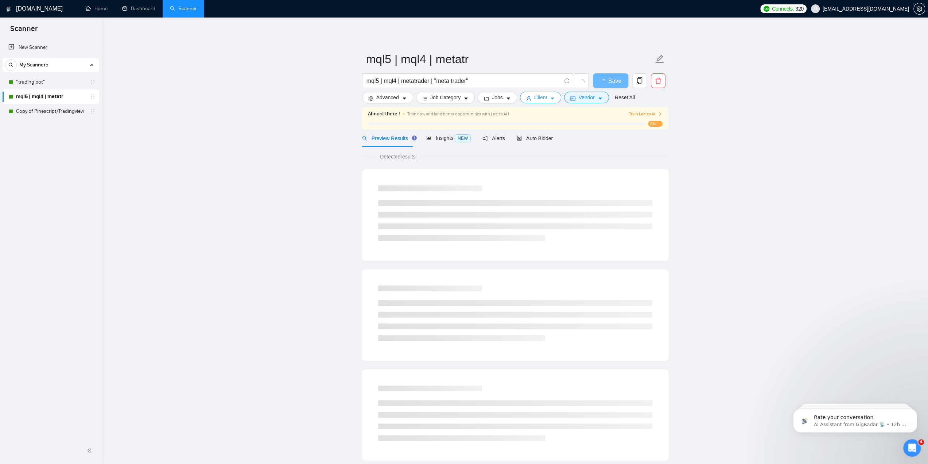
click at [541, 97] on span "Client" at bounding box center [540, 97] width 13 height 8
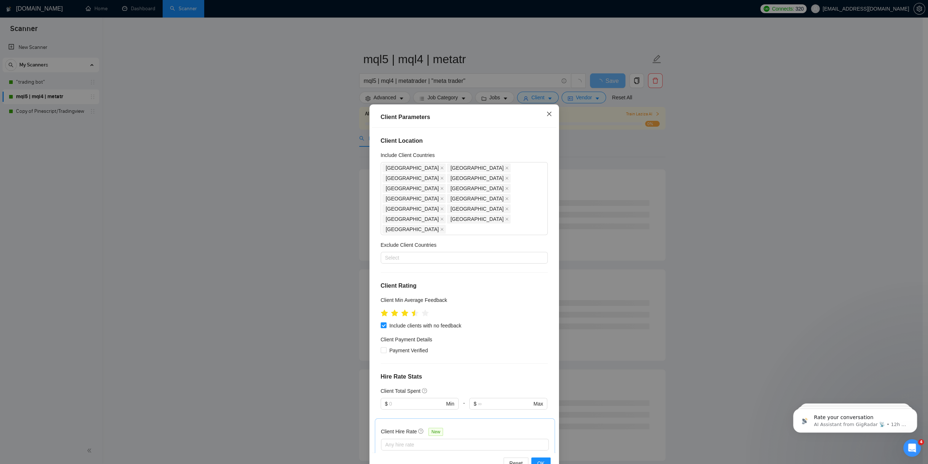
click at [546, 116] on icon "close" at bounding box center [549, 114] width 6 height 6
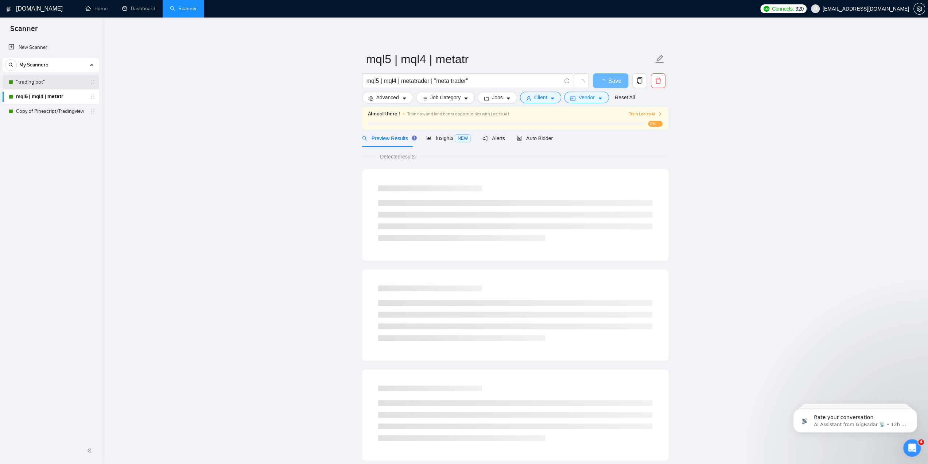
click at [57, 82] on link ""trading bot"" at bounding box center [50, 82] width 69 height 15
click at [546, 95] on button "Client" at bounding box center [541, 98] width 42 height 12
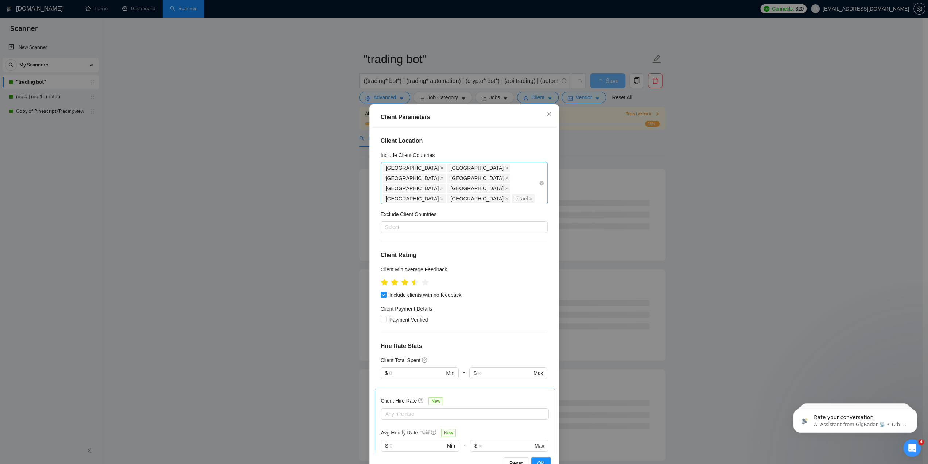
click at [415, 186] on div "[GEOGRAPHIC_DATA] [GEOGRAPHIC_DATA] [GEOGRAPHIC_DATA] [GEOGRAPHIC_DATA] [GEOGRA…" at bounding box center [461, 183] width 156 height 41
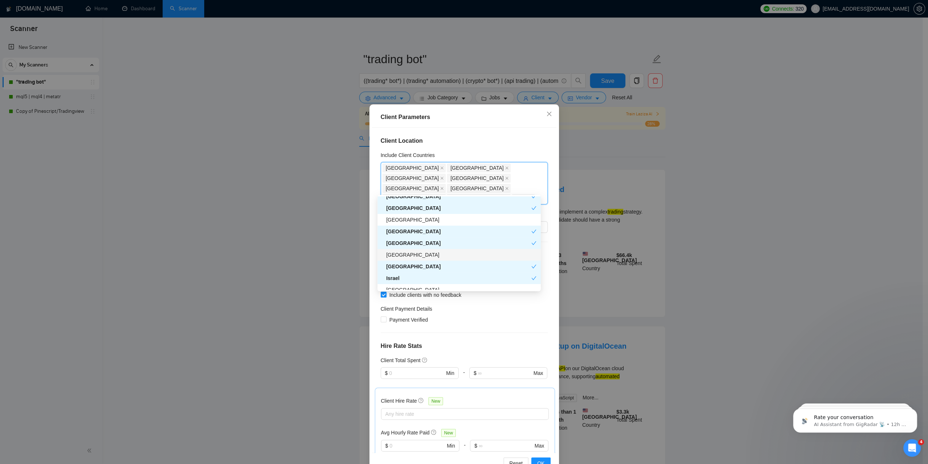
scroll to position [182, 0]
click at [409, 254] on div "[GEOGRAPHIC_DATA]" at bounding box center [461, 253] width 150 height 8
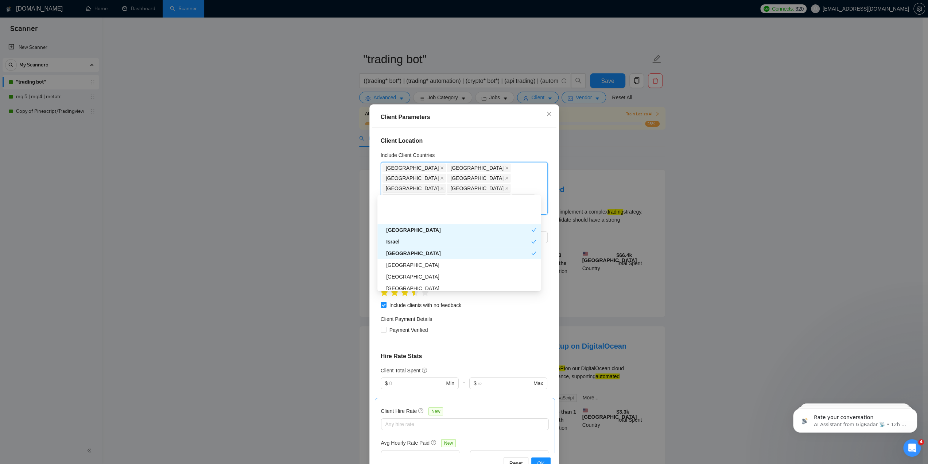
scroll to position [219, 0]
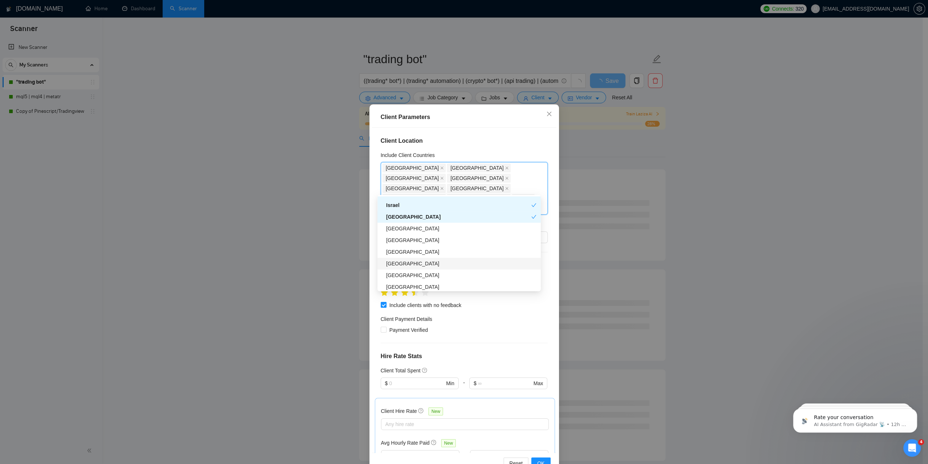
click at [407, 264] on div "[GEOGRAPHIC_DATA]" at bounding box center [461, 263] width 150 height 8
click at [407, 263] on div "[GEOGRAPHIC_DATA]" at bounding box center [461, 262] width 150 height 8
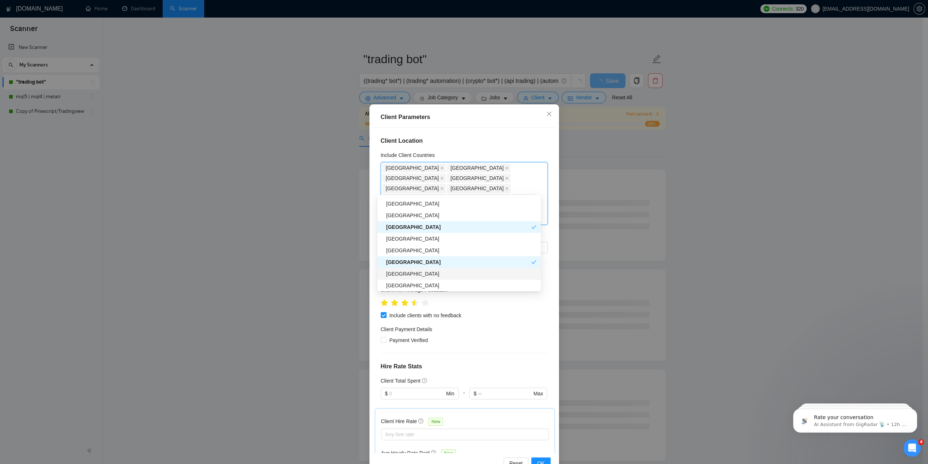
scroll to position [292, 0]
click at [403, 251] on div "[GEOGRAPHIC_DATA]" at bounding box center [461, 249] width 150 height 8
click at [403, 271] on div "[GEOGRAPHIC_DATA]" at bounding box center [461, 272] width 150 height 8
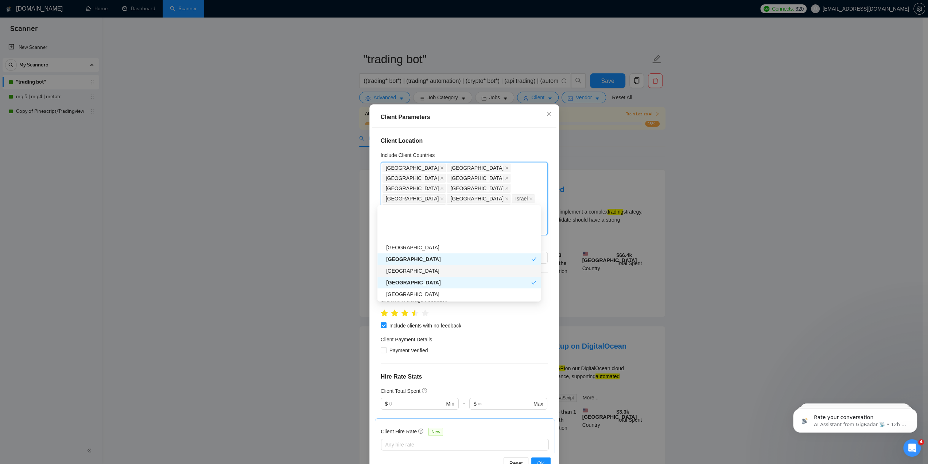
scroll to position [328, 0]
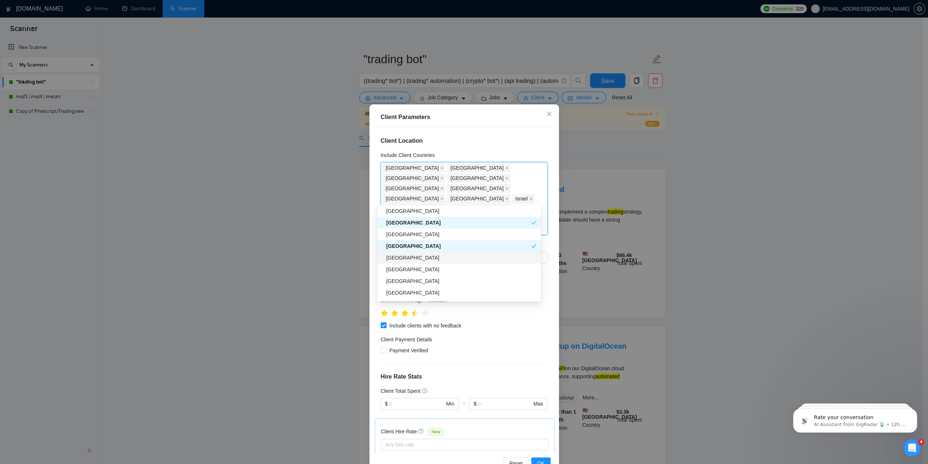
click at [403, 258] on div "[GEOGRAPHIC_DATA]" at bounding box center [461, 257] width 150 height 8
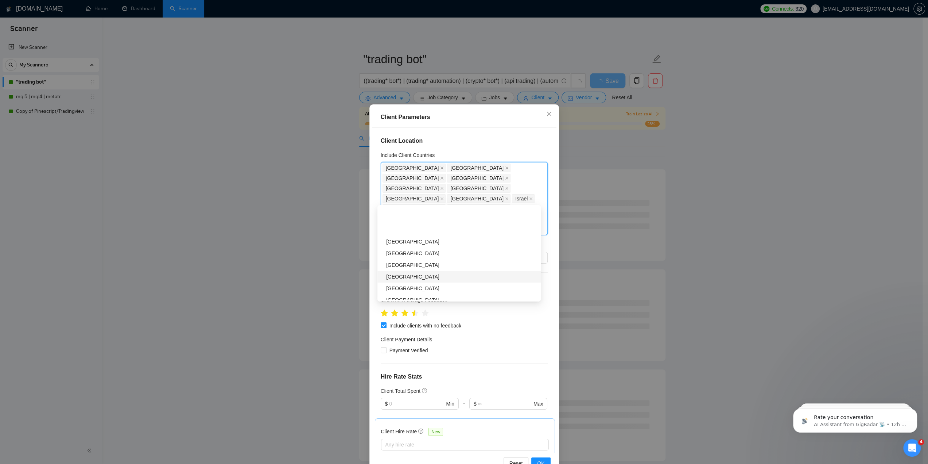
scroll to position [474, 0]
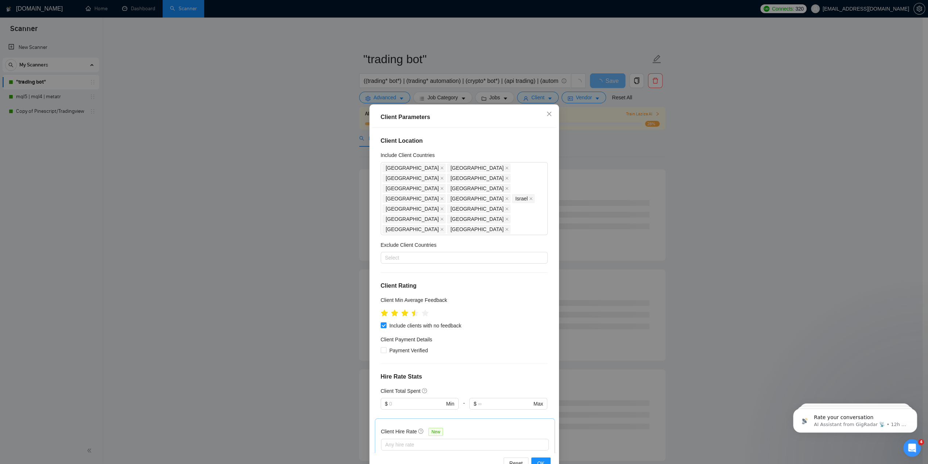
click at [485, 346] on div "Payment Verified" at bounding box center [464, 350] width 167 height 8
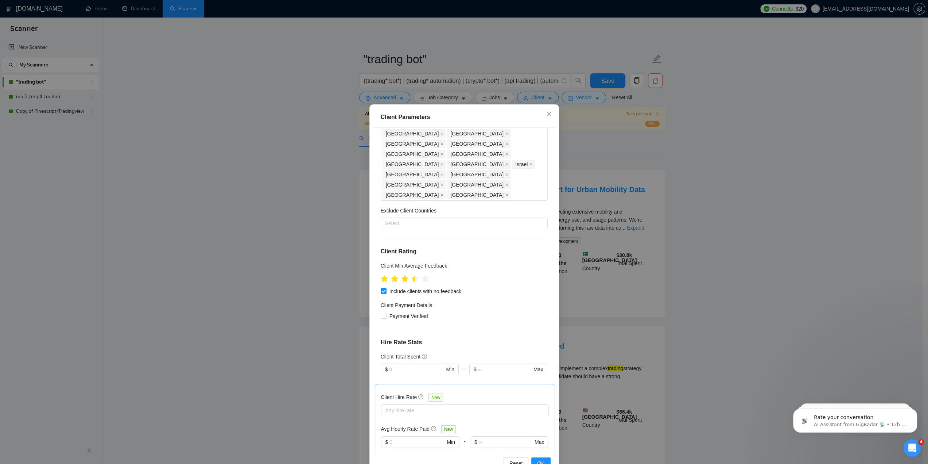
scroll to position [36, 0]
click at [542, 461] on button "OK" at bounding box center [540, 463] width 19 height 12
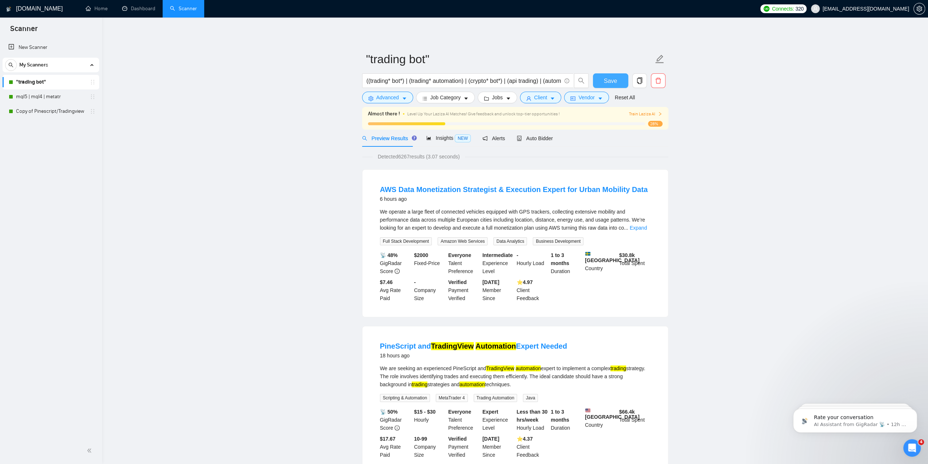
click at [611, 80] on span "Save" at bounding box center [610, 80] width 13 height 9
click at [531, 139] on span "Auto Bidder" at bounding box center [535, 138] width 36 height 6
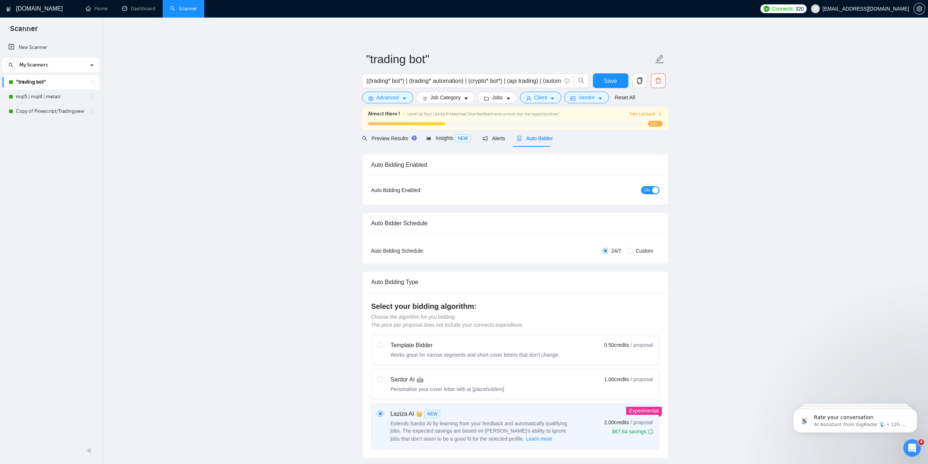
checkbox input "true"
click at [55, 96] on link "mql5 | mql4 | metatr" at bounding box center [50, 96] width 69 height 15
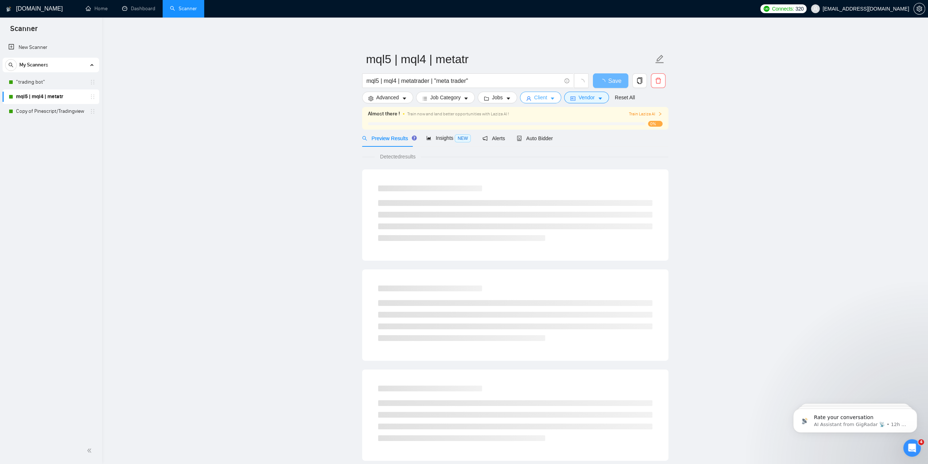
click at [543, 97] on span "Client" at bounding box center [540, 97] width 13 height 8
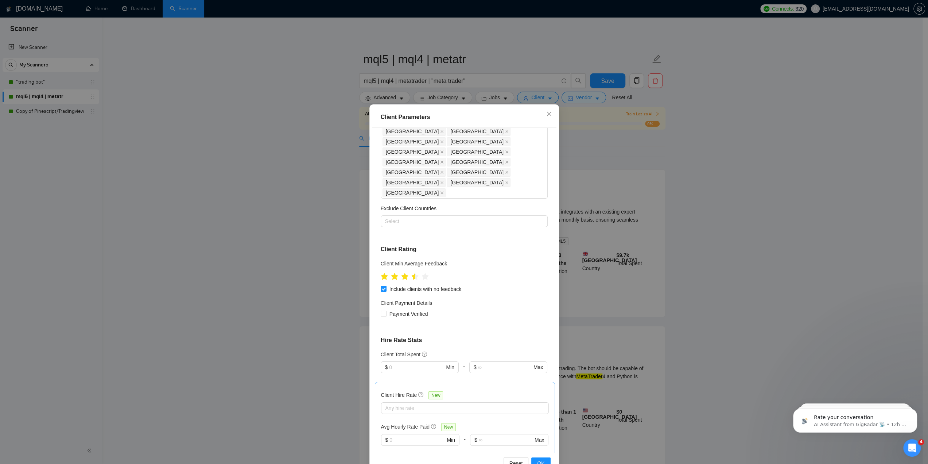
click at [263, 164] on div "Client Parameters Client Location Include Client Countries [GEOGRAPHIC_DATA] [G…" at bounding box center [464, 232] width 928 height 464
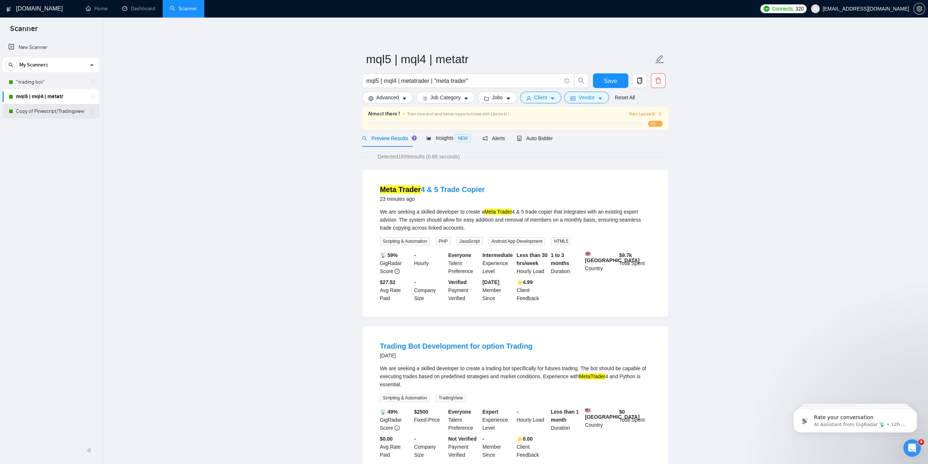
click at [46, 106] on link "Copy of Pinescript/Tradingview" at bounding box center [50, 111] width 69 height 15
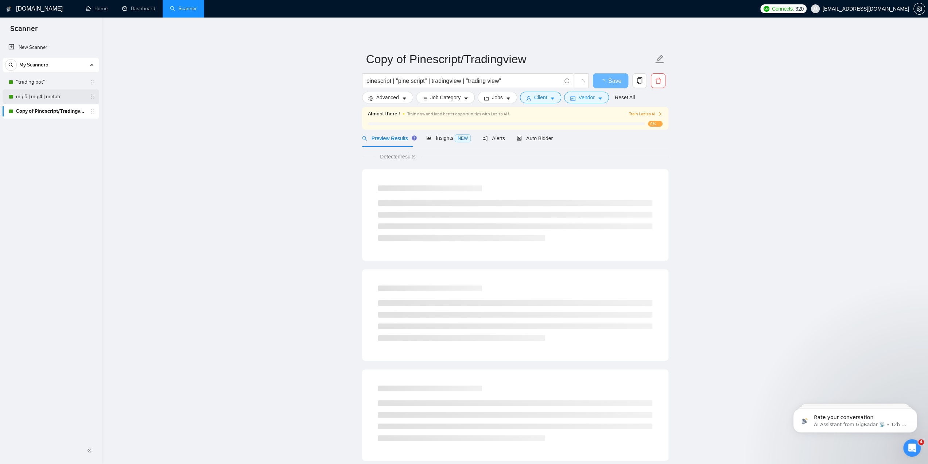
click at [48, 98] on link "mql5 | mql4 | metatr" at bounding box center [50, 96] width 69 height 15
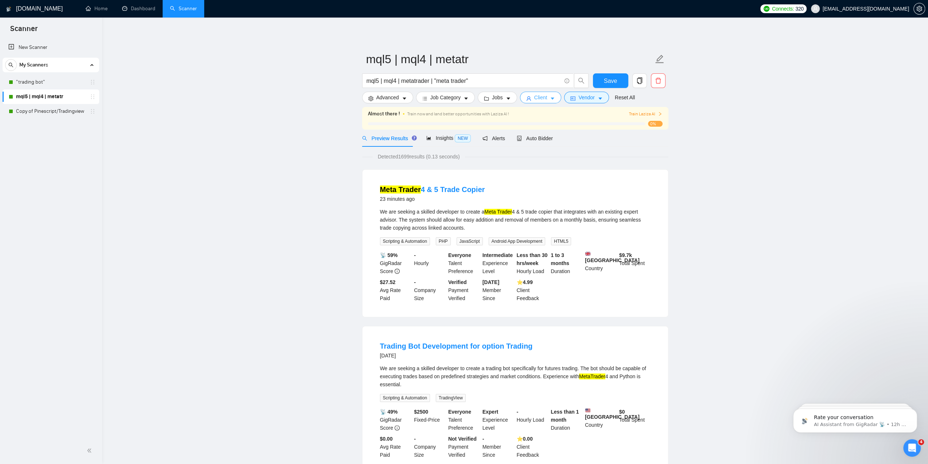
click at [542, 96] on span "Client" at bounding box center [540, 97] width 13 height 8
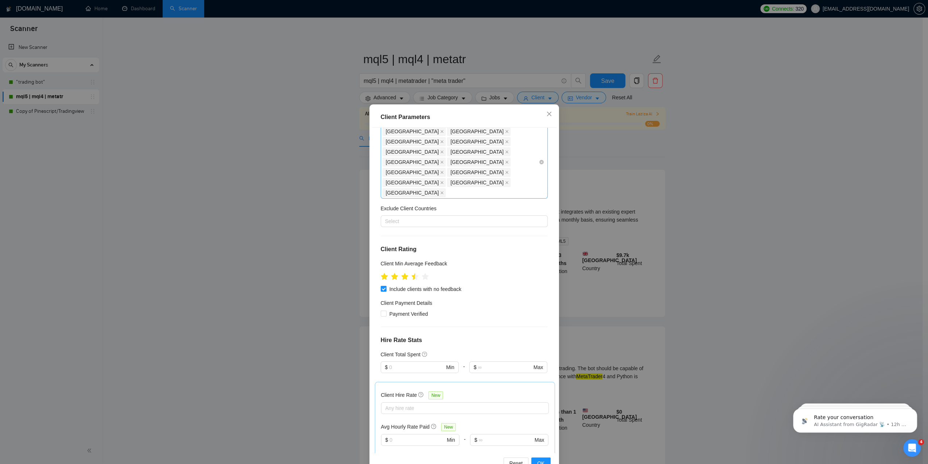
click at [433, 162] on div "[GEOGRAPHIC_DATA] [GEOGRAPHIC_DATA] [GEOGRAPHIC_DATA] [GEOGRAPHIC_DATA] [GEOGRA…" at bounding box center [461, 161] width 156 height 71
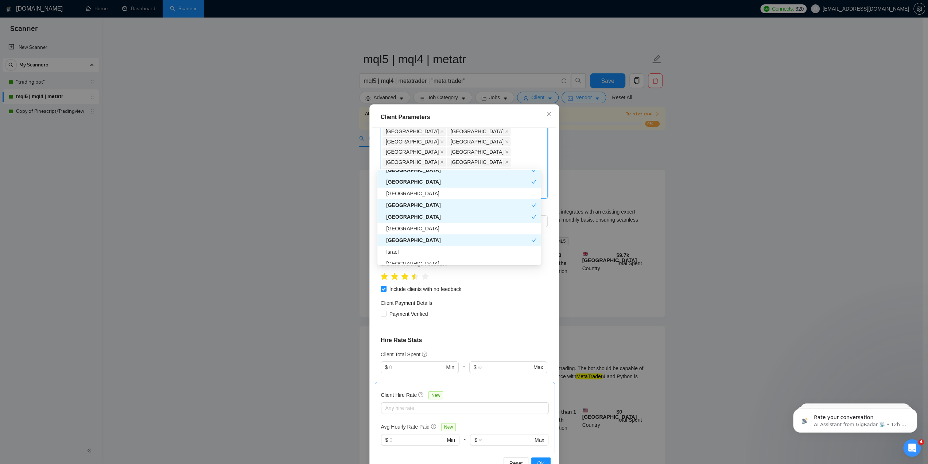
scroll to position [219, 0]
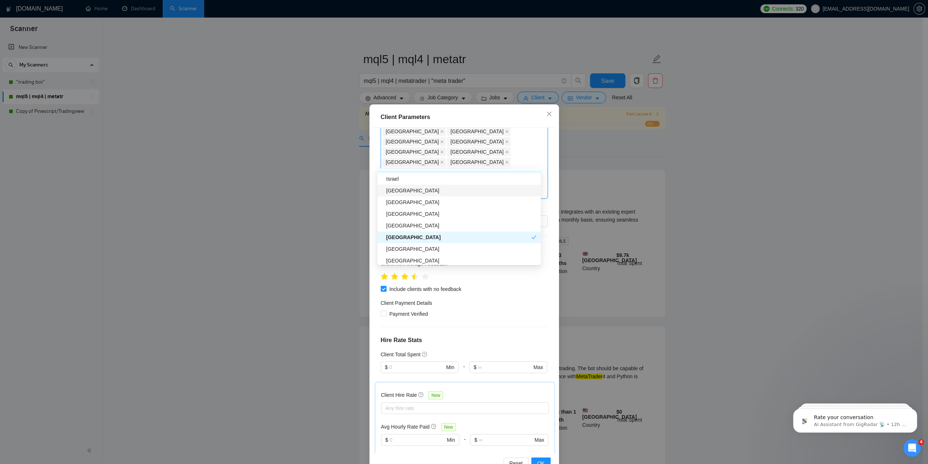
click at [414, 189] on div "[GEOGRAPHIC_DATA]" at bounding box center [461, 190] width 150 height 8
click at [409, 178] on div "Israel" at bounding box center [461, 179] width 150 height 8
click at [543, 459] on button "OK" at bounding box center [540, 463] width 19 height 12
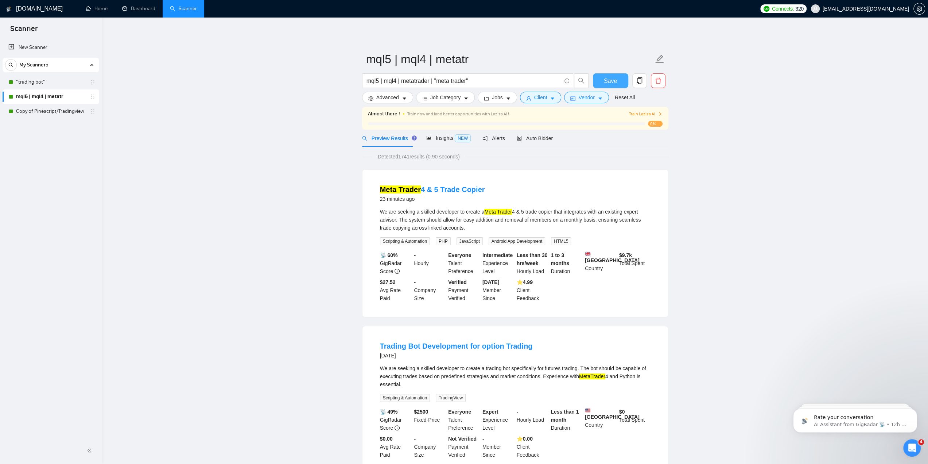
click at [618, 78] on button "Save" at bounding box center [610, 80] width 35 height 15
click at [45, 82] on link ""trading bot"" at bounding box center [50, 82] width 69 height 15
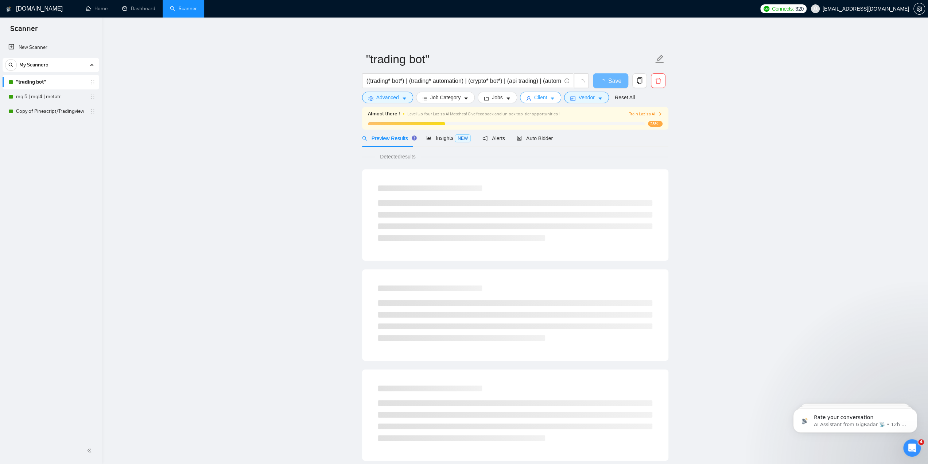
click at [534, 98] on span "Client" at bounding box center [540, 97] width 13 height 8
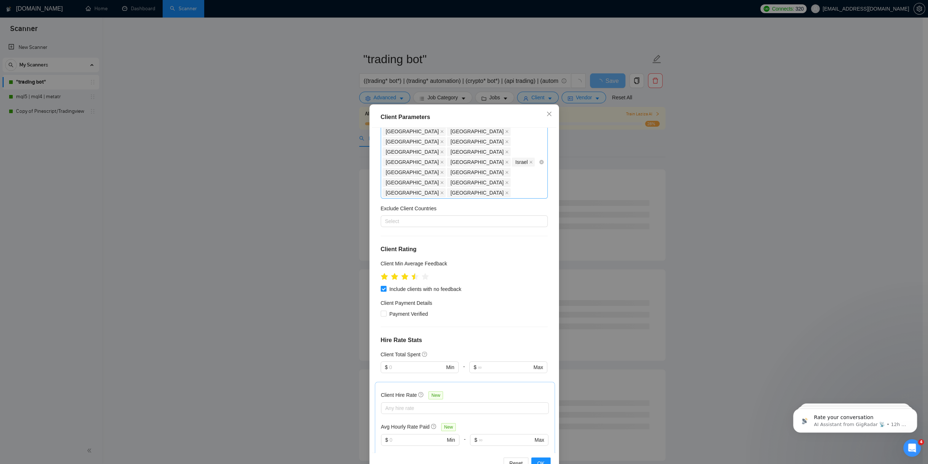
click at [462, 161] on div "[GEOGRAPHIC_DATA] [GEOGRAPHIC_DATA] [GEOGRAPHIC_DATA] [GEOGRAPHIC_DATA] [GEOGRA…" at bounding box center [461, 161] width 156 height 71
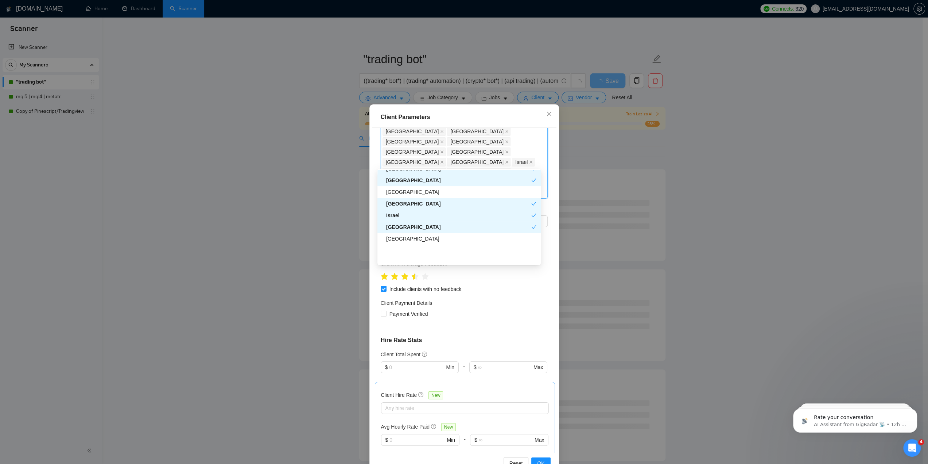
scroll to position [219, 0]
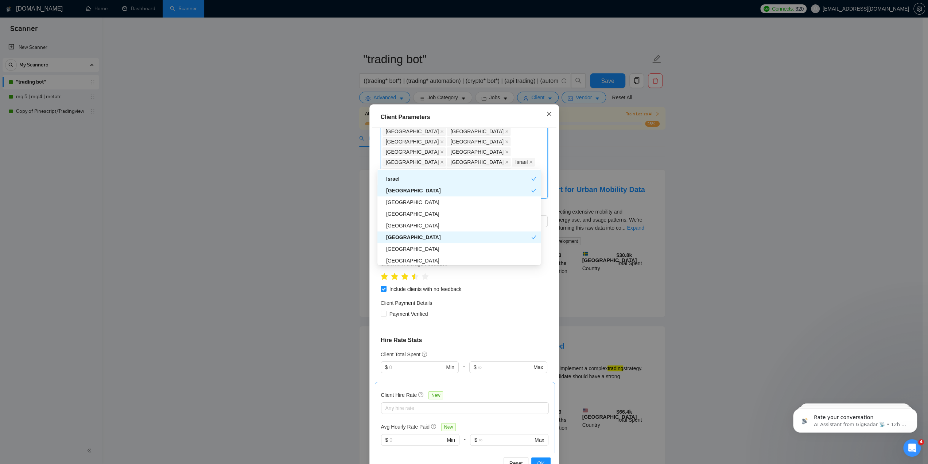
click at [547, 111] on span "Close" at bounding box center [549, 114] width 20 height 20
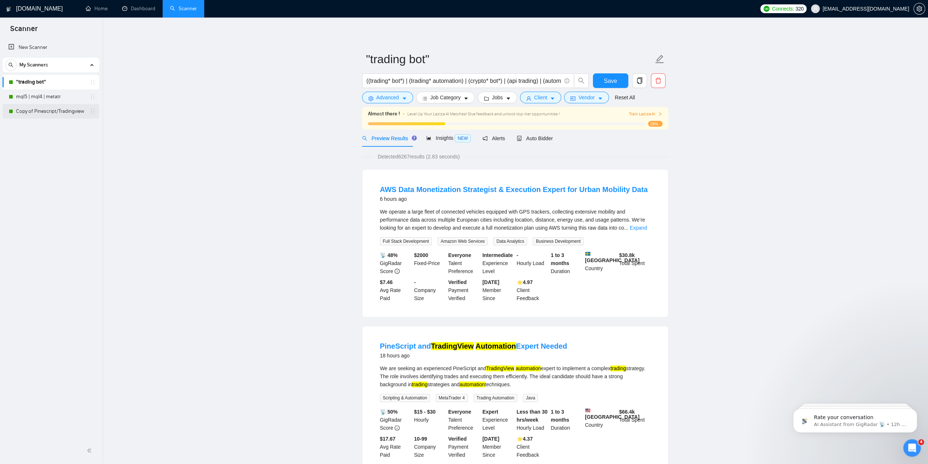
click at [58, 113] on link "Copy of Pinescript/Tradingview" at bounding box center [50, 111] width 69 height 15
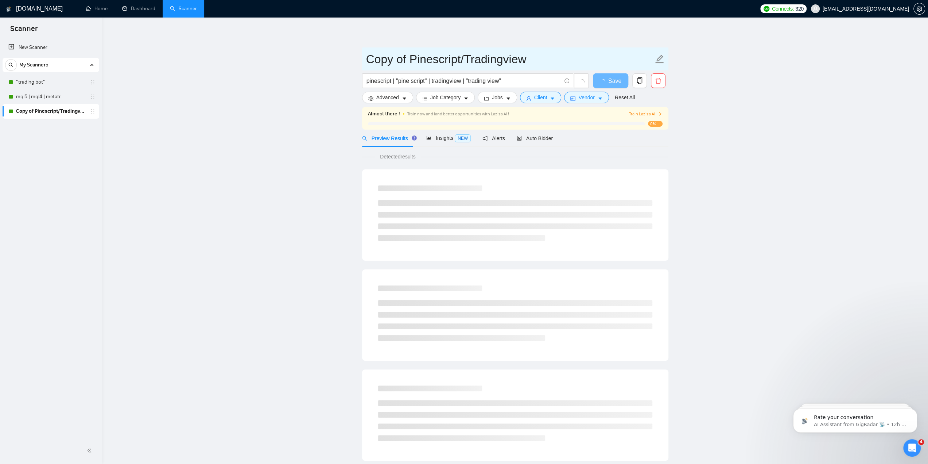
click at [413, 62] on input "Copy of Pinescript/Tradingview" at bounding box center [509, 59] width 287 height 18
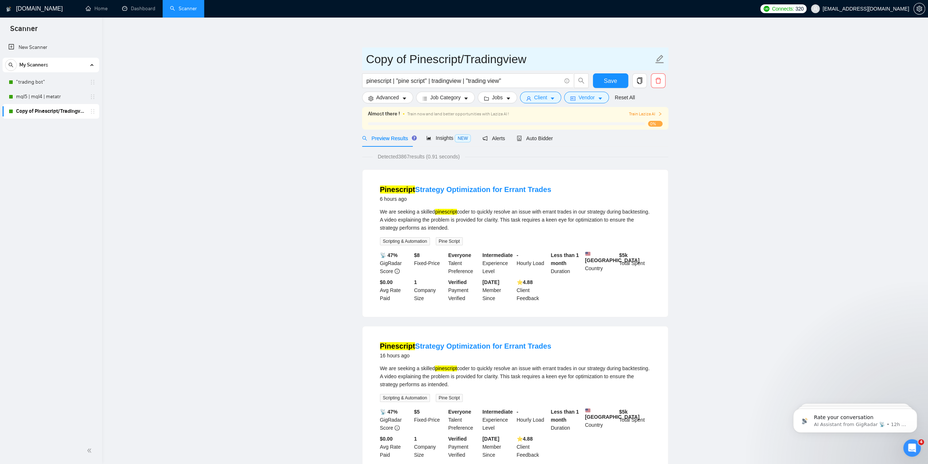
drag, startPoint x: 409, startPoint y: 62, endPoint x: 349, endPoint y: 62, distance: 60.2
type input "Pinescript/Tradingview"
click at [613, 82] on span "Save" at bounding box center [610, 80] width 13 height 9
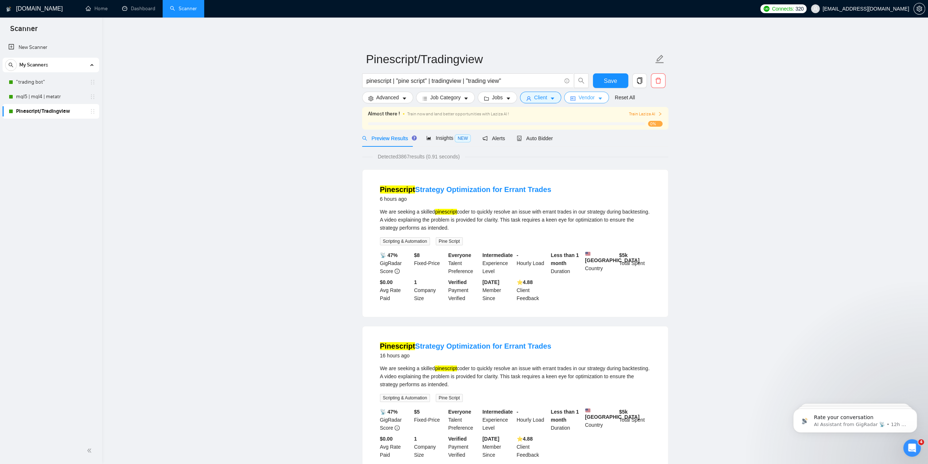
click at [592, 99] on button "Vendor" at bounding box center [586, 98] width 44 height 12
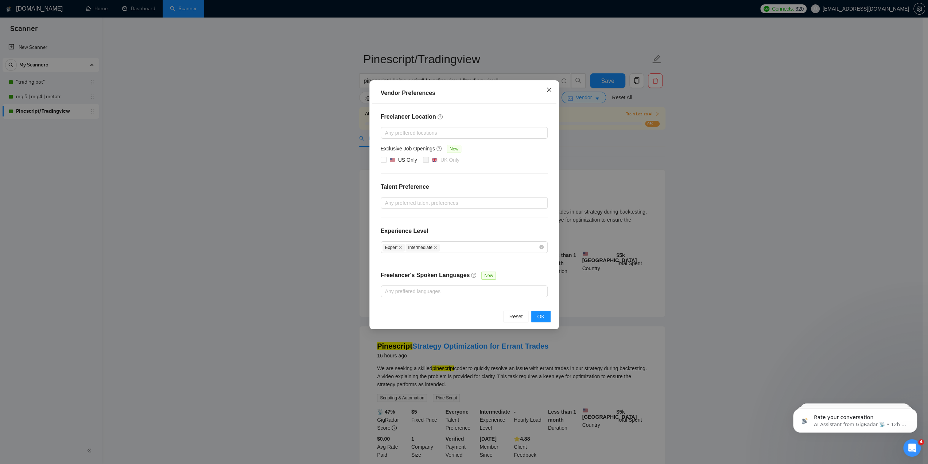
click at [546, 90] on icon "close" at bounding box center [549, 90] width 6 height 6
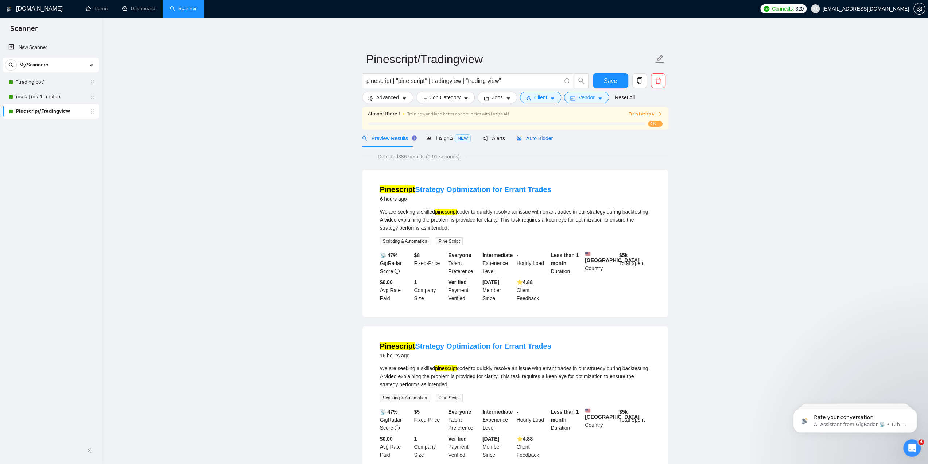
click at [543, 136] on span "Auto Bidder" at bounding box center [535, 138] width 36 height 6
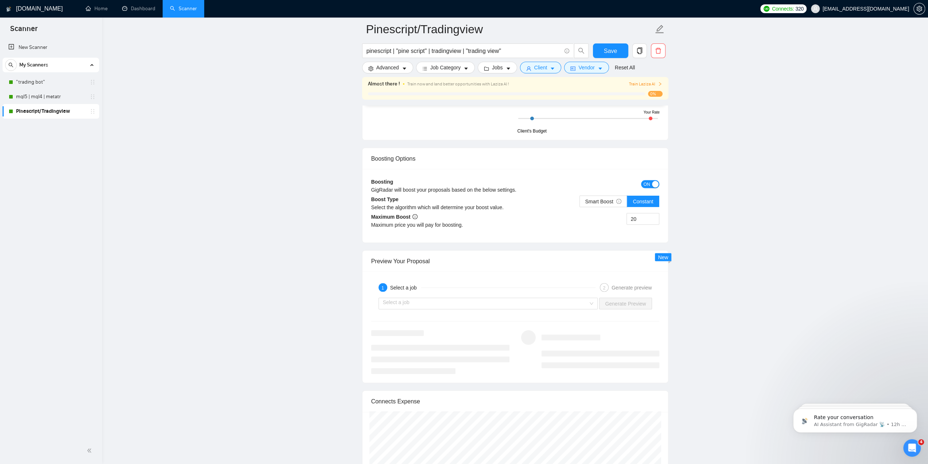
scroll to position [1313, 0]
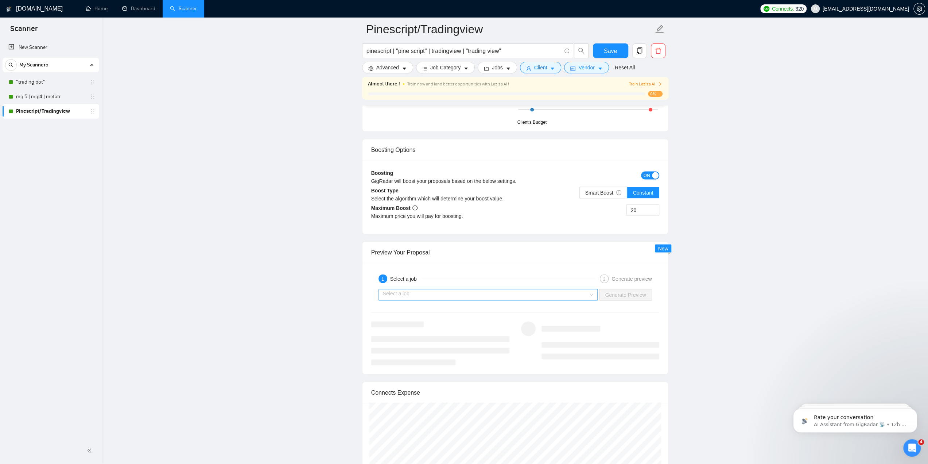
click at [487, 291] on input "search" at bounding box center [486, 294] width 206 height 11
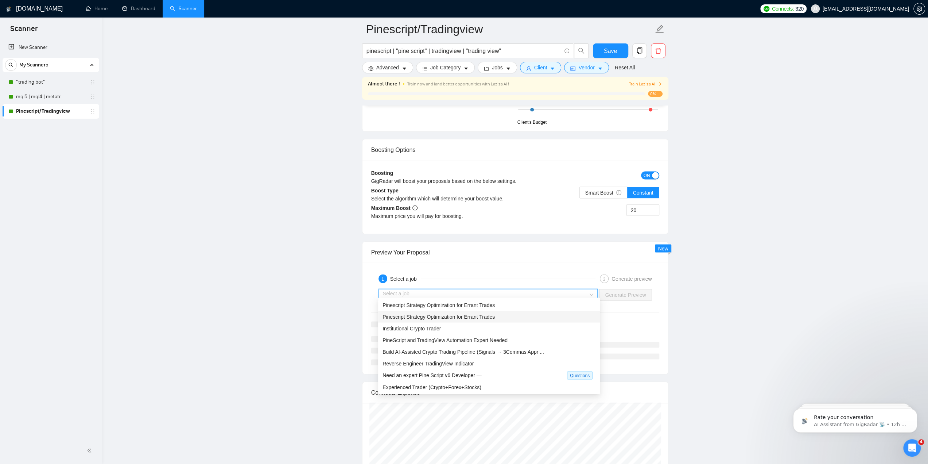
click at [449, 305] on span "Pinescript Strategy Optimization for Errant Trades" at bounding box center [439, 305] width 112 height 6
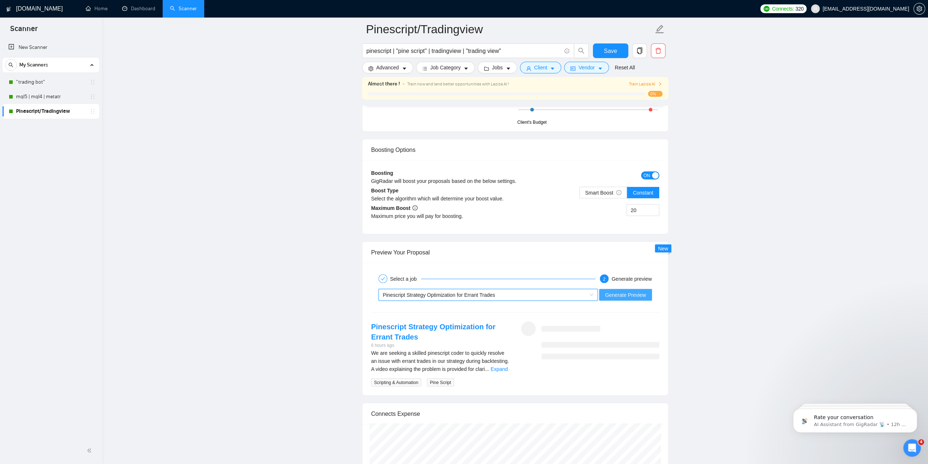
click at [615, 290] on span "Generate Preview" at bounding box center [625, 294] width 41 height 8
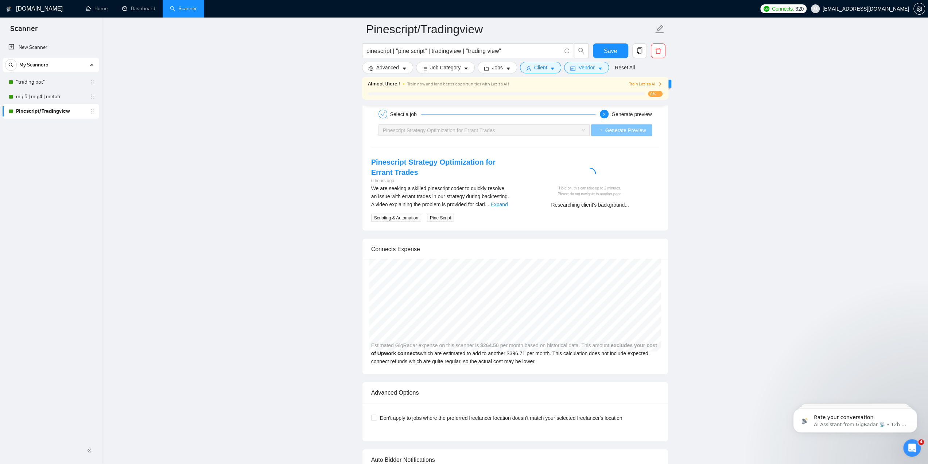
scroll to position [1386, 0]
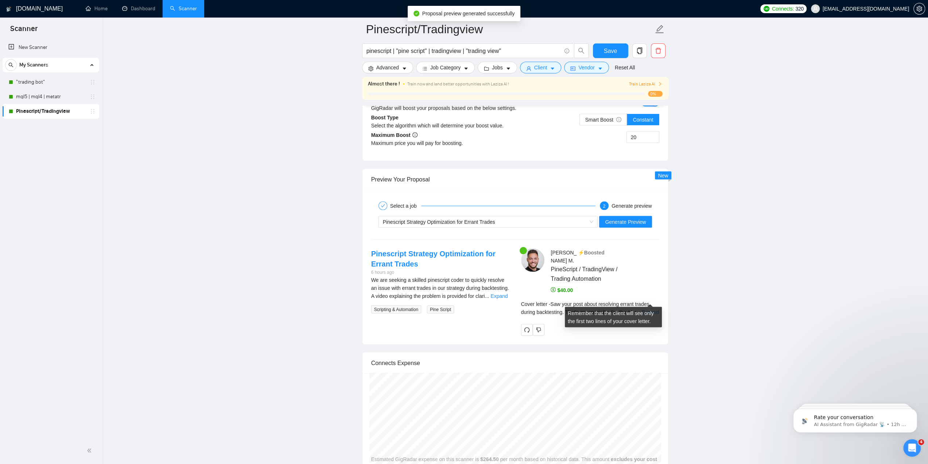
click at [650, 309] on link "Expand" at bounding box center [650, 312] width 17 height 6
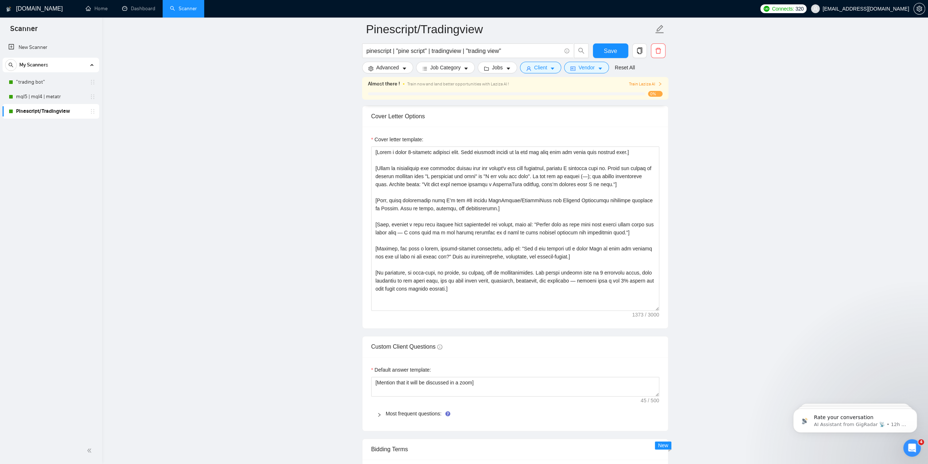
scroll to position [839, 0]
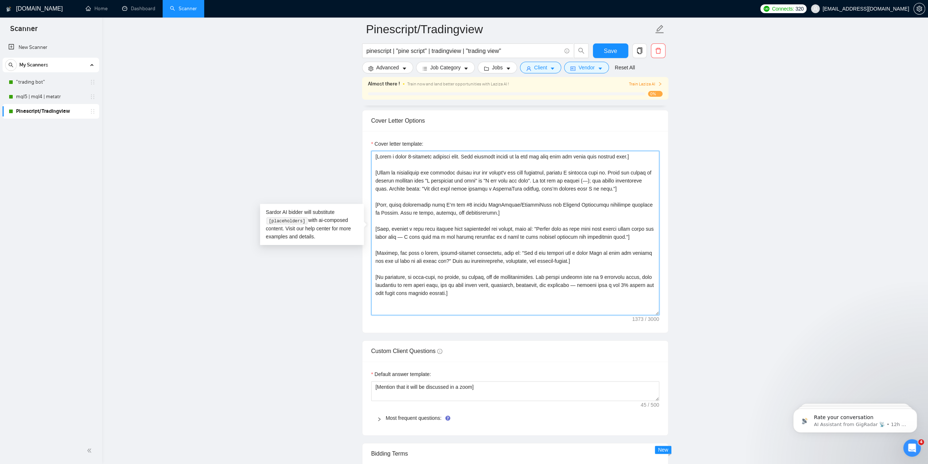
drag, startPoint x: 476, startPoint y: 293, endPoint x: 359, endPoint y: 151, distance: 184.2
click at [359, 151] on main "Pinescript/Tradingview pinescript | "pine script" | tradingview | "trading view…" at bounding box center [515, 340] width 803 height 2300
click at [330, 306] on main "Pinescript/Tradingview pinescript | "pine script" | tradingview | "trading view…" at bounding box center [515, 340] width 803 height 2300
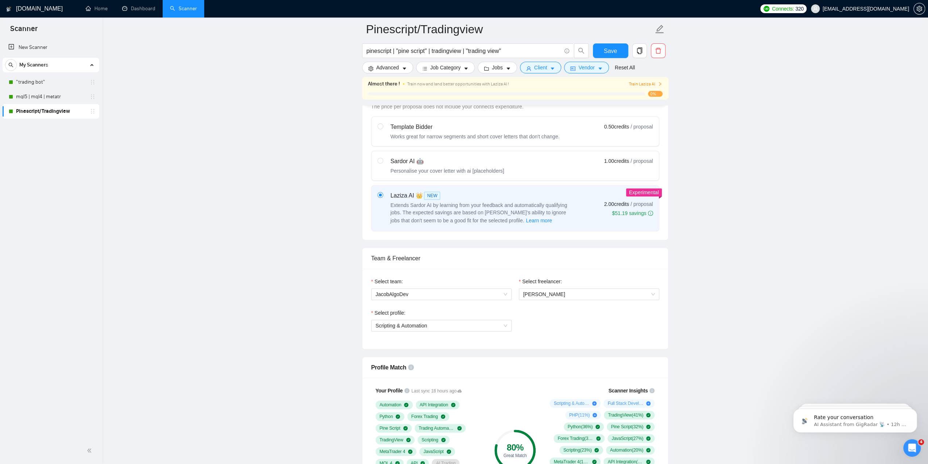
scroll to position [0, 0]
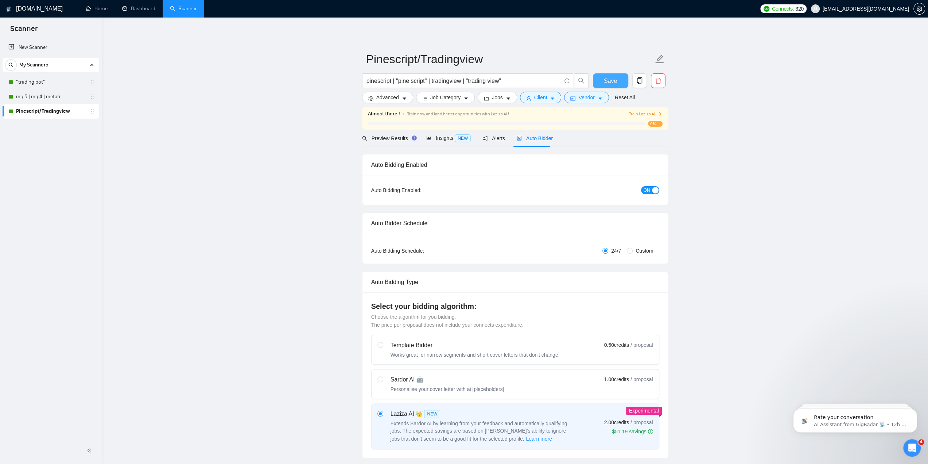
click at [603, 77] on button "Save" at bounding box center [610, 80] width 35 height 15
checkbox input "true"
click at [36, 97] on link "mql5 | mql4 | metatr" at bounding box center [50, 96] width 69 height 15
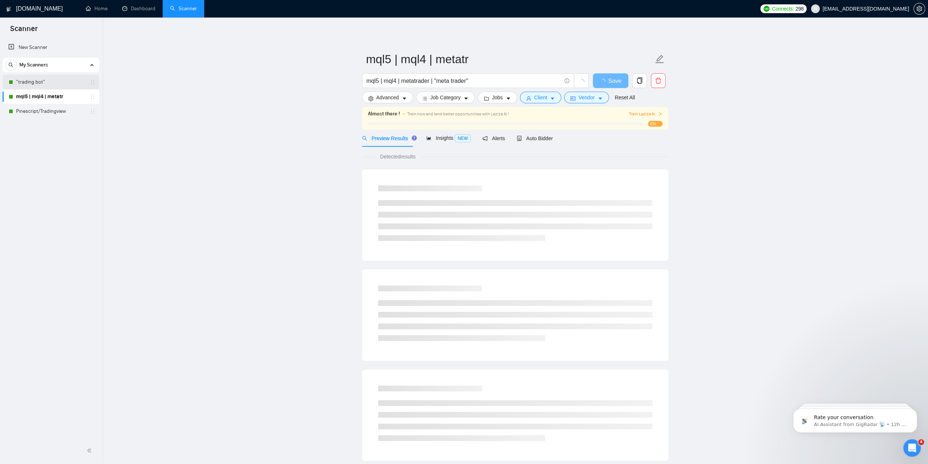
click at [44, 82] on link ""trading bot"" at bounding box center [50, 82] width 69 height 15
click at [529, 138] on span "Auto Bidder" at bounding box center [535, 138] width 36 height 6
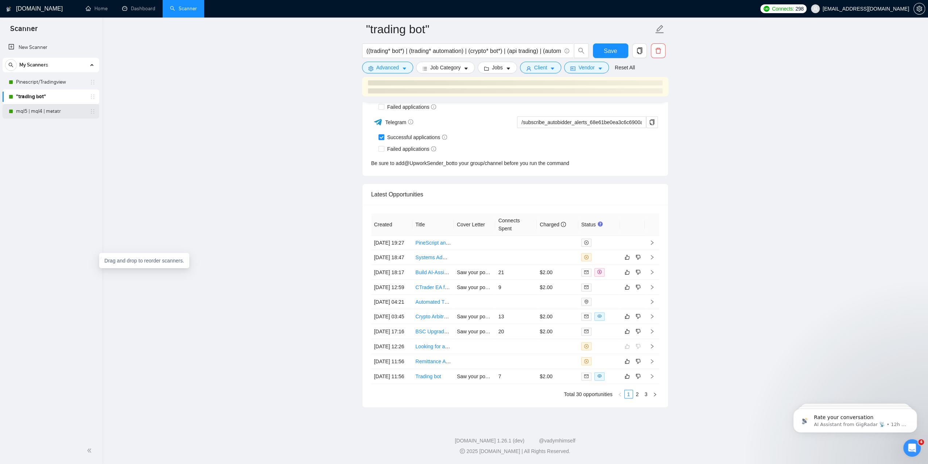
scroll to position [1852, 0]
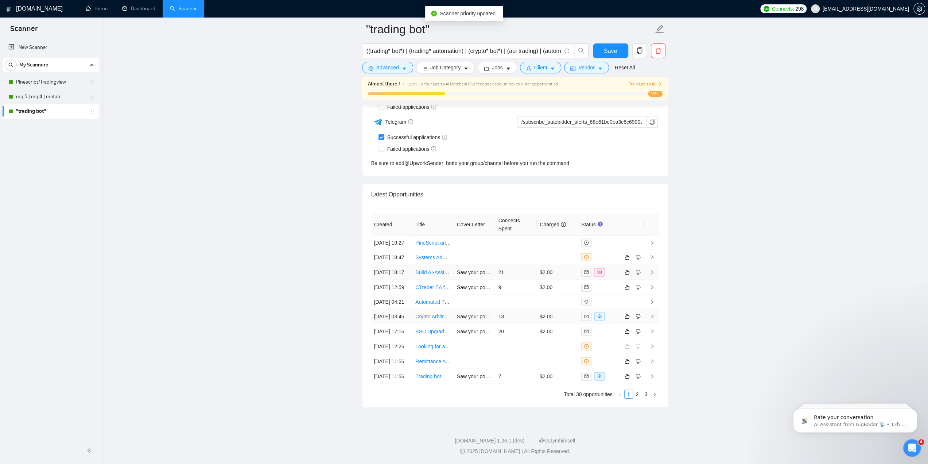
scroll to position [1942, 0]
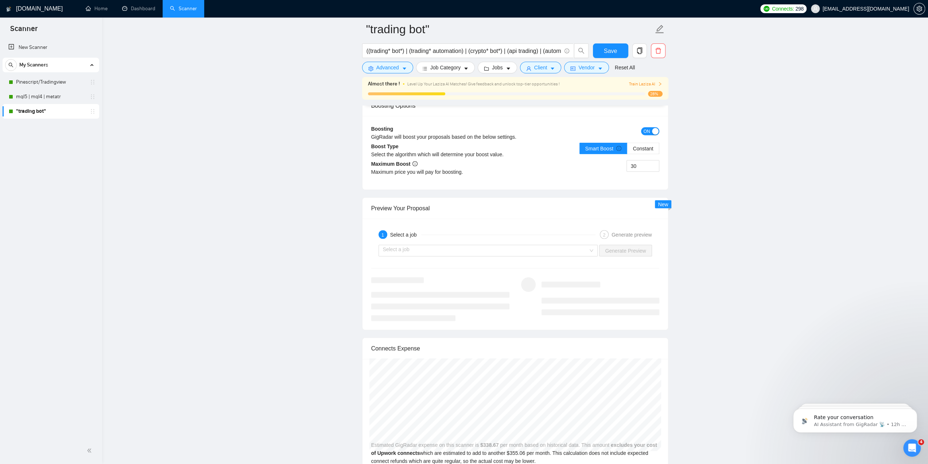
scroll to position [1285, 0]
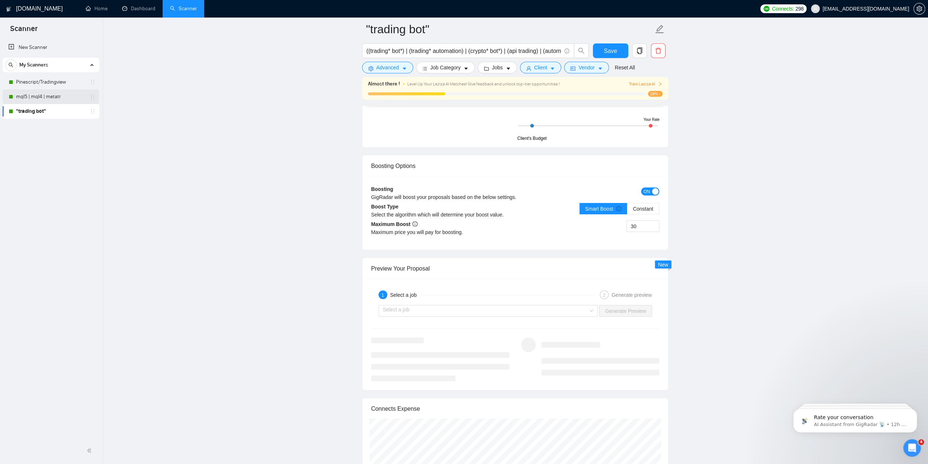
drag, startPoint x: 27, startPoint y: 94, endPoint x: 40, endPoint y: 95, distance: 12.8
click at [27, 94] on link "mql5 | mql4 | metatr" at bounding box center [50, 96] width 69 height 15
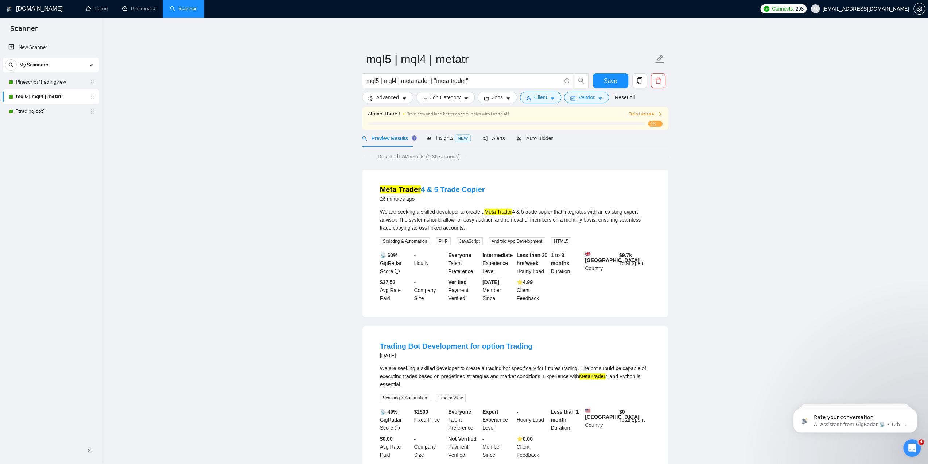
click at [532, 127] on div "0%" at bounding box center [515, 124] width 295 height 6
click at [532, 134] on div "Auto Bidder" at bounding box center [535, 138] width 36 height 8
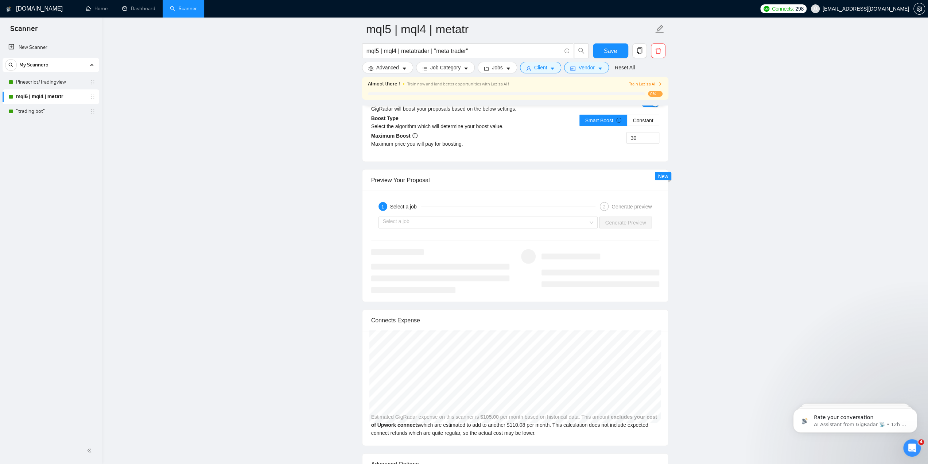
scroll to position [1386, 0]
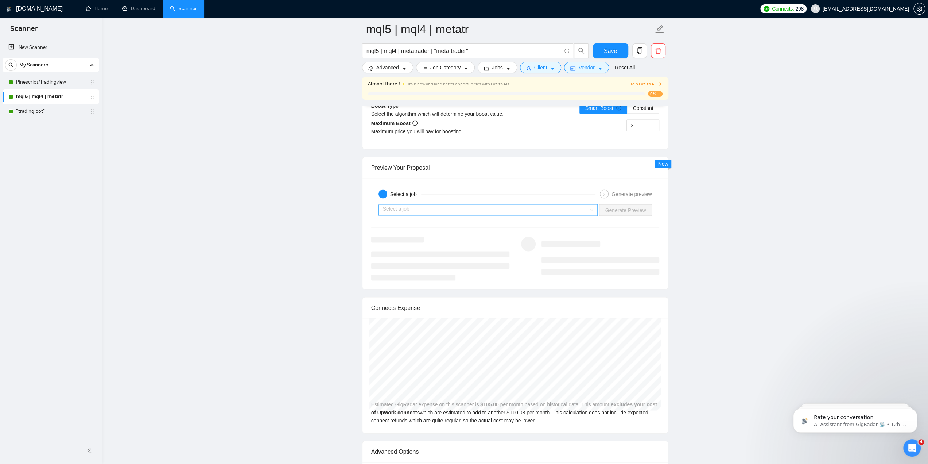
click at [439, 206] on input "search" at bounding box center [486, 209] width 206 height 11
click at [435, 204] on input "search" at bounding box center [486, 209] width 206 height 11
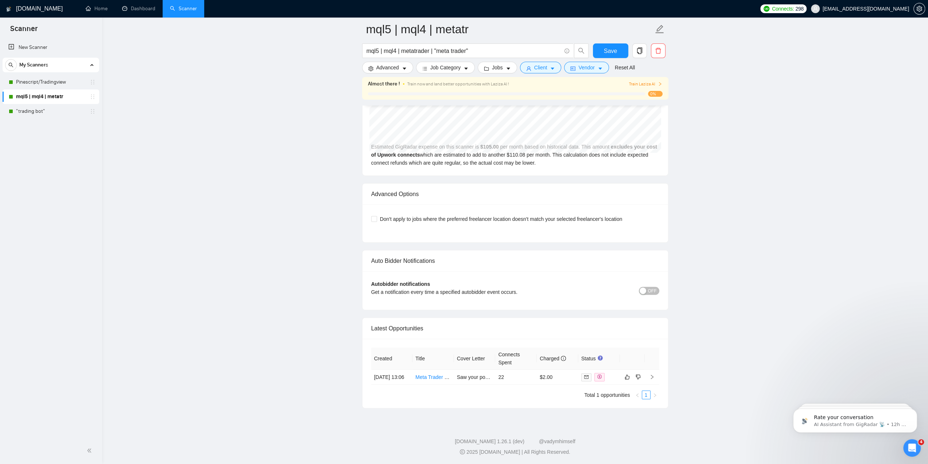
scroll to position [1645, 0]
click at [645, 287] on div "button" at bounding box center [643, 290] width 7 height 7
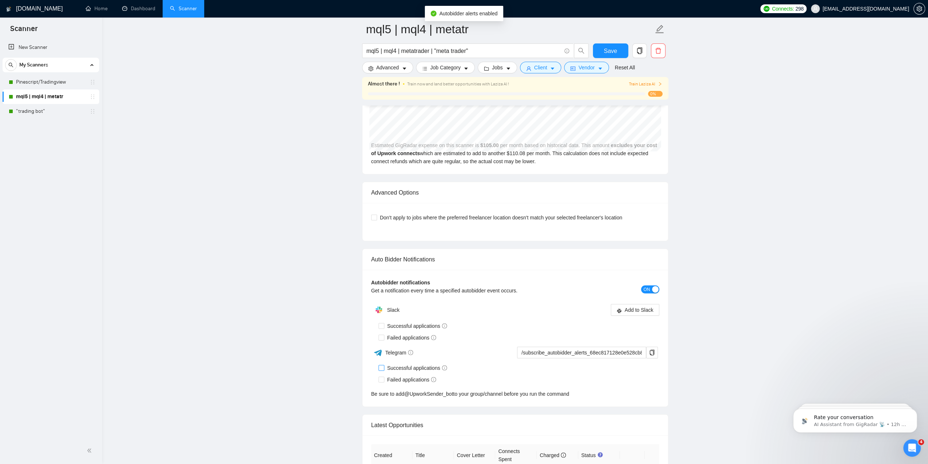
click at [383, 365] on input "Successful applications" at bounding box center [381, 367] width 5 height 5
checkbox input "true"
click at [653, 349] on icon "copy" at bounding box center [652, 352] width 5 height 6
click at [614, 51] on span "Save" at bounding box center [610, 50] width 13 height 9
click at [47, 83] on link "Pinescript/Tradingview" at bounding box center [50, 82] width 69 height 15
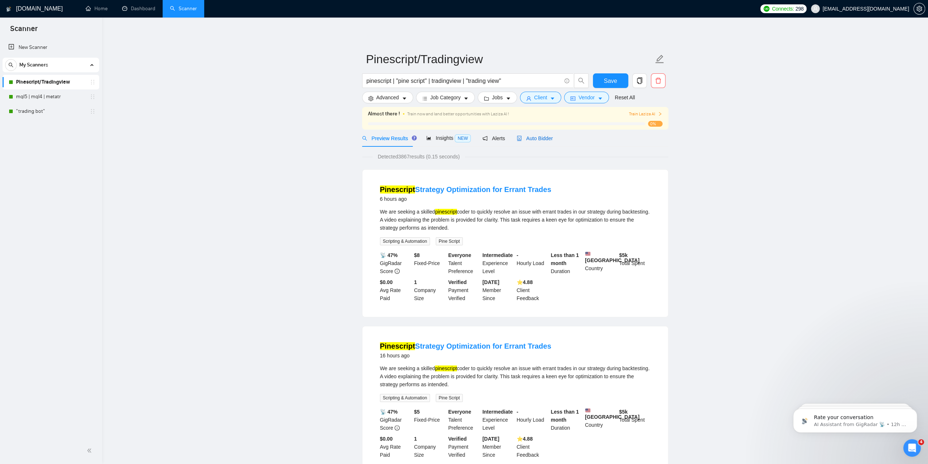
click at [540, 141] on span "Auto Bidder" at bounding box center [535, 138] width 36 height 6
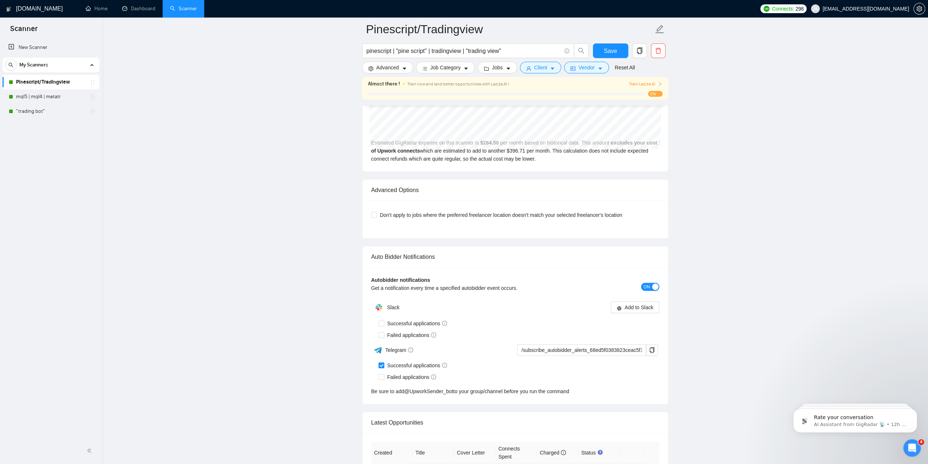
scroll to position [1751, 0]
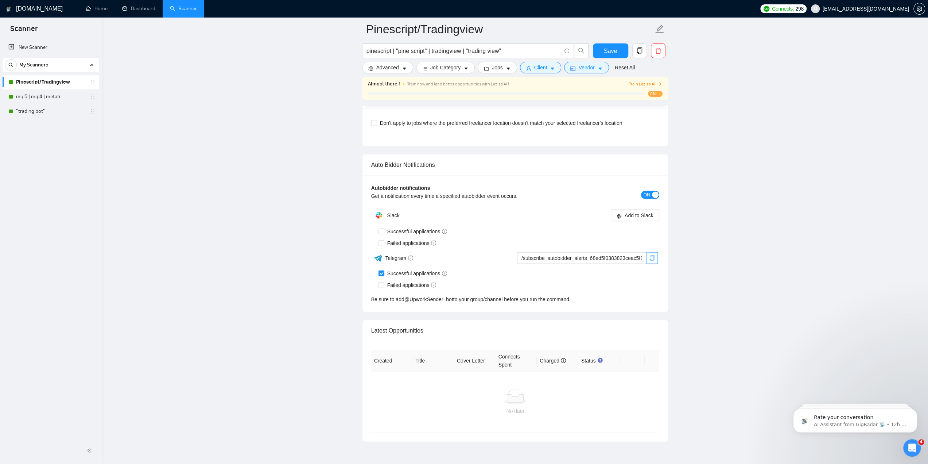
click at [653, 255] on icon "copy" at bounding box center [652, 258] width 6 height 6
click at [63, 105] on link ""trading bot"" at bounding box center [50, 111] width 69 height 15
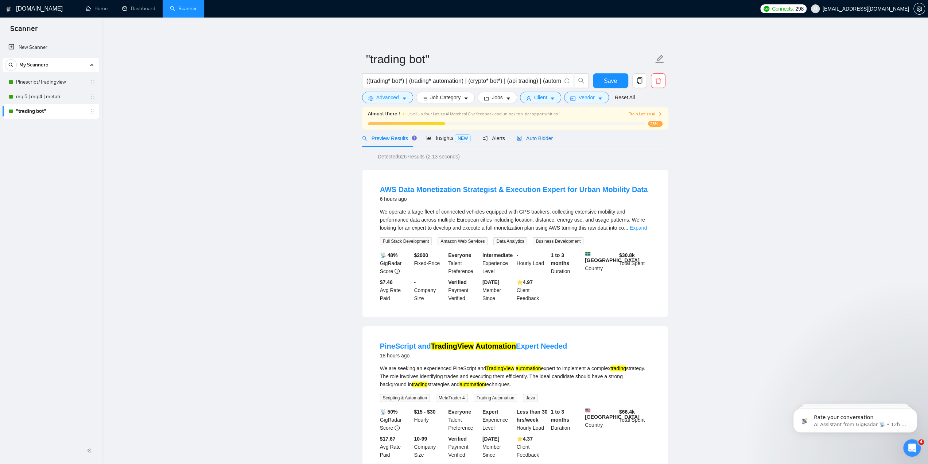
click at [538, 140] on span "Auto Bidder" at bounding box center [535, 138] width 36 height 6
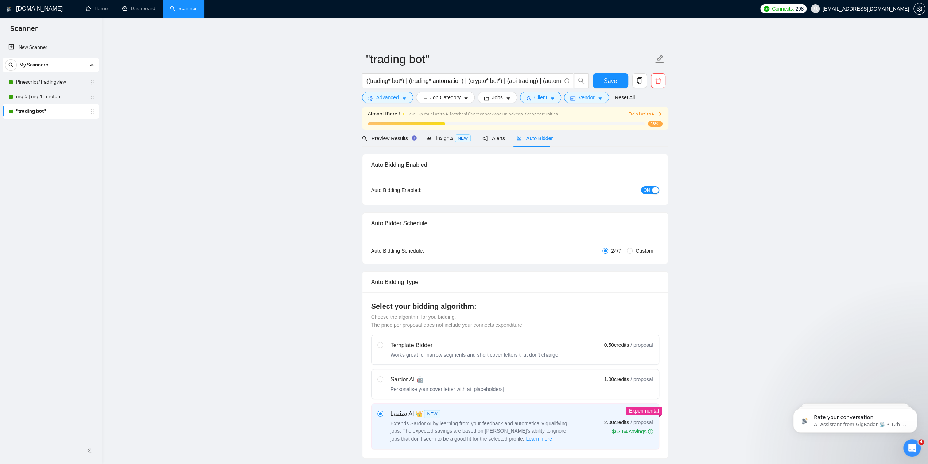
checkbox input "true"
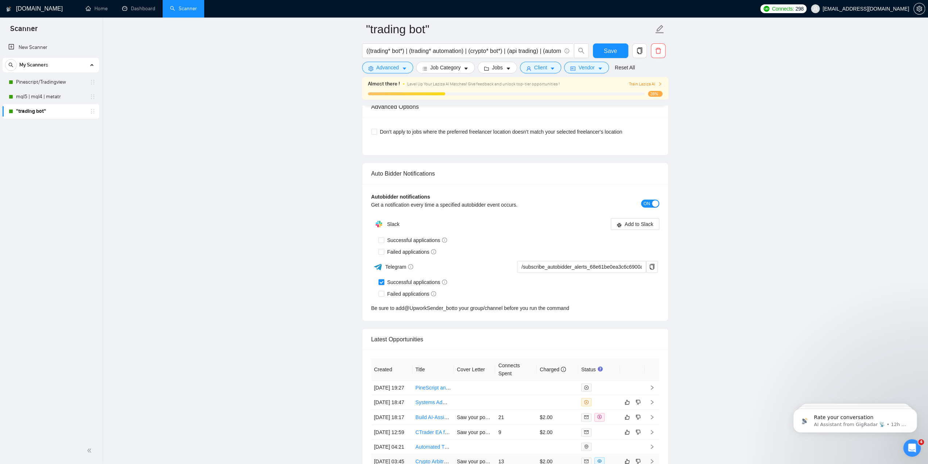
scroll to position [1723, 0]
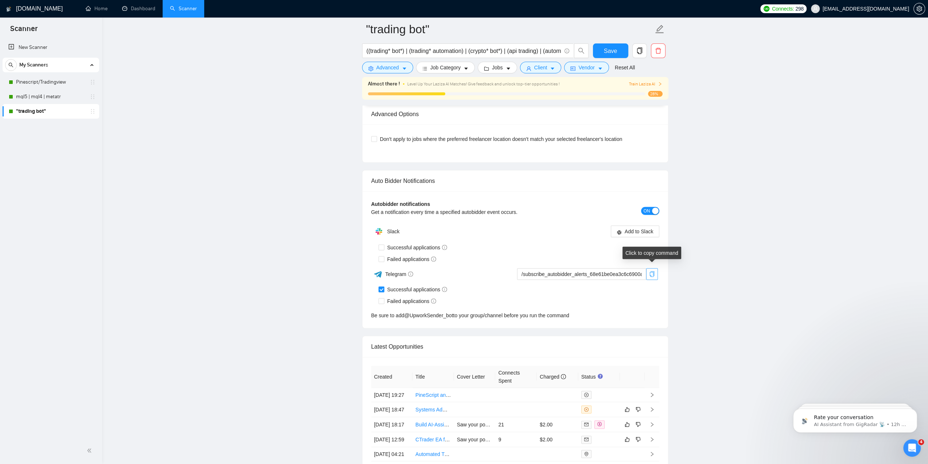
click at [650, 271] on icon "copy" at bounding box center [652, 274] width 5 height 6
click at [50, 94] on link "mql5 | mql4 | metatr" at bounding box center [50, 96] width 69 height 15
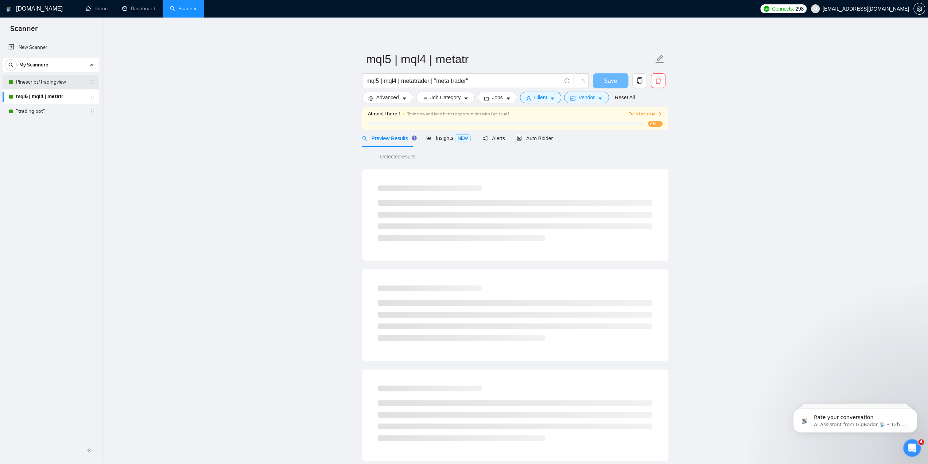
click at [47, 84] on link "Pinescript/Tradingview" at bounding box center [50, 82] width 69 height 15
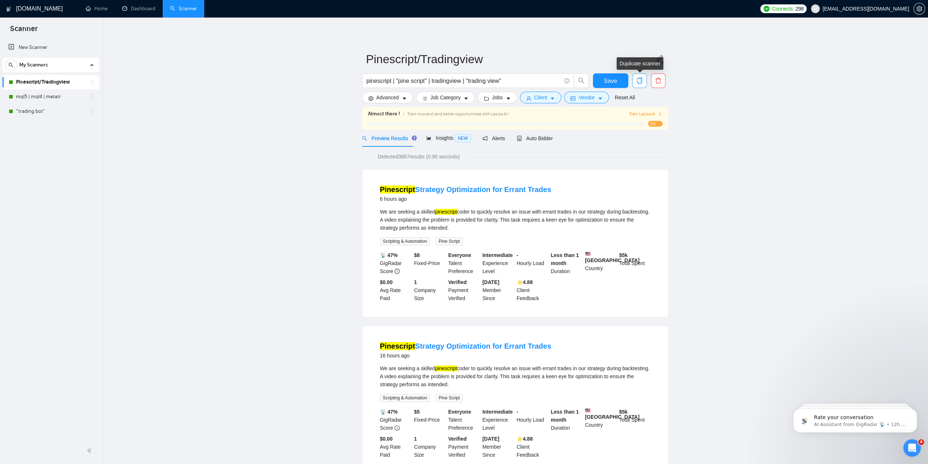
click at [641, 81] on icon "copy" at bounding box center [639, 80] width 7 height 7
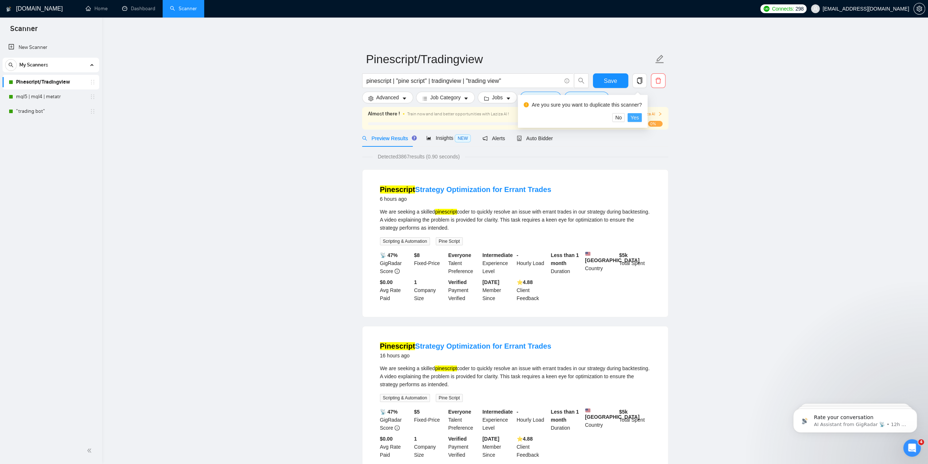
click at [632, 116] on span "Yes" at bounding box center [635, 117] width 8 height 8
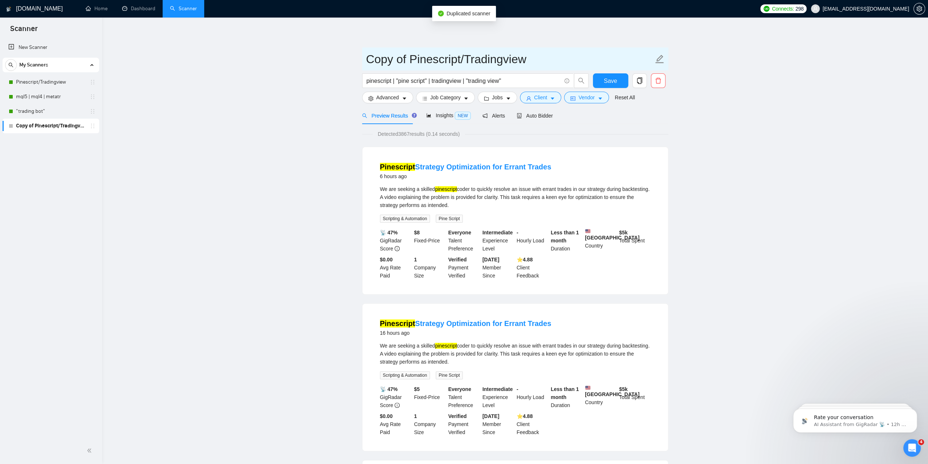
click at [533, 59] on input "Copy of Pinescript/Tradingview" at bounding box center [509, 59] width 287 height 18
drag, startPoint x: 411, startPoint y: 58, endPoint x: 279, endPoint y: 62, distance: 132.1
type input "Pinescript/[GEOGRAPHIC_DATA] ([GEOGRAPHIC_DATA])"
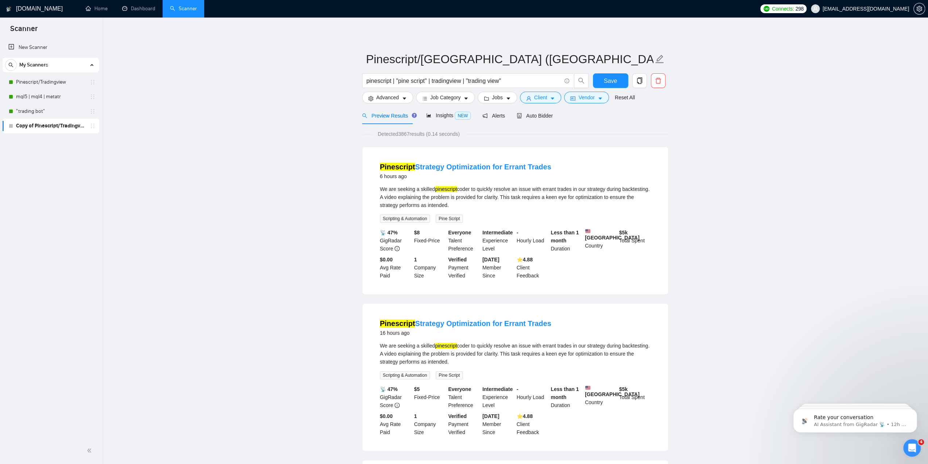
click at [587, 100] on span "Vendor" at bounding box center [586, 97] width 16 height 8
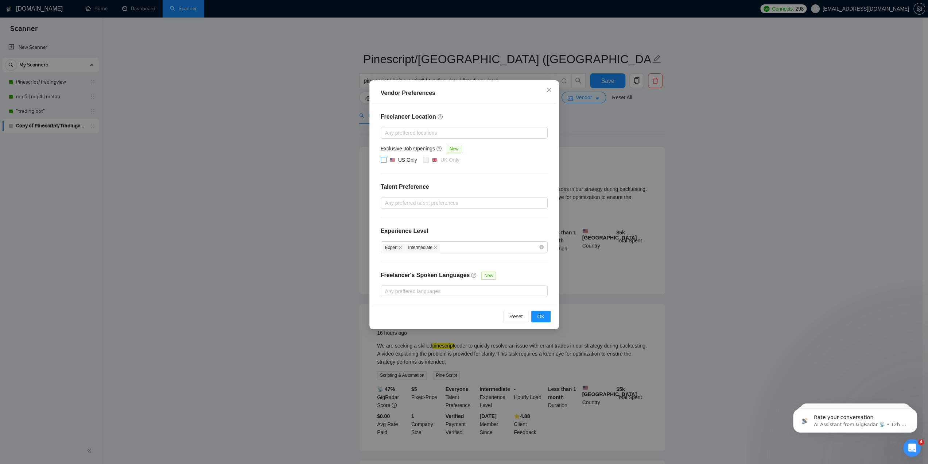
click at [389, 156] on span "US Only" at bounding box center [404, 160] width 34 height 9
click at [386, 157] on input "US Only" at bounding box center [383, 159] width 5 height 5
checkbox input "true"
click at [539, 313] on span "OK" at bounding box center [540, 316] width 7 height 8
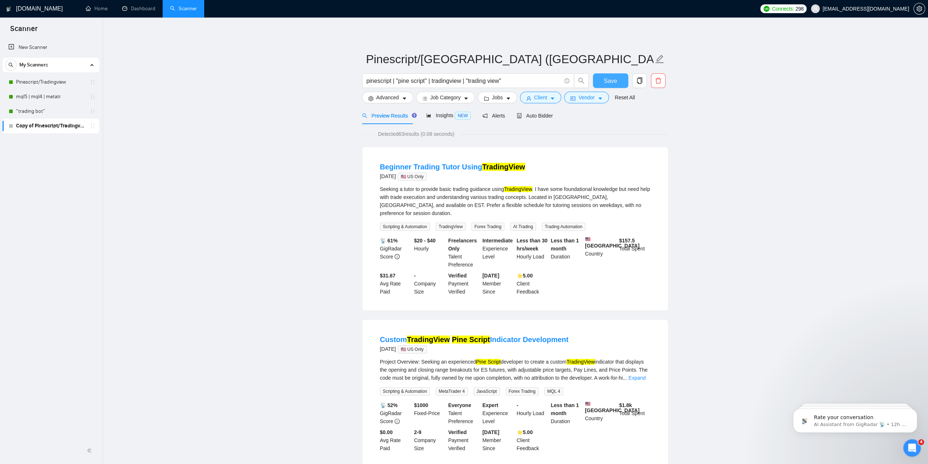
click at [608, 78] on span "Save" at bounding box center [610, 80] width 13 height 9
click at [534, 115] on span "Auto Bidder" at bounding box center [535, 116] width 36 height 6
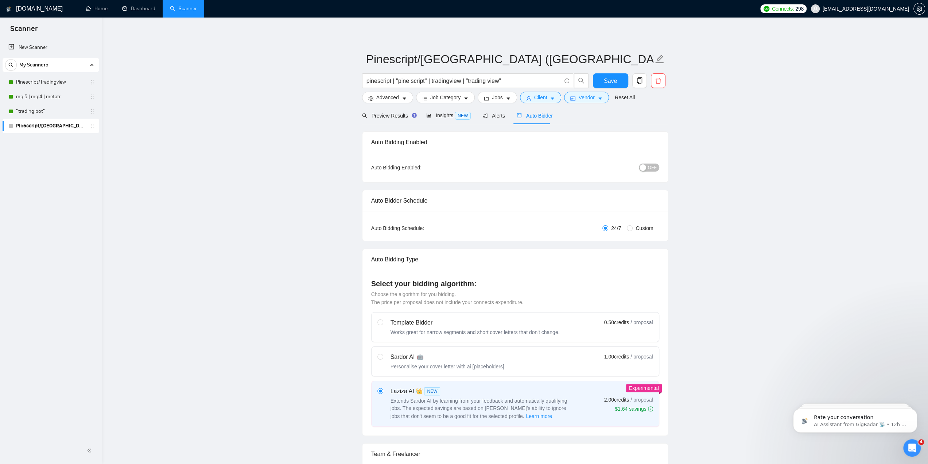
click at [646, 167] on div "button" at bounding box center [643, 167] width 7 height 7
click at [611, 77] on span "Save" at bounding box center [610, 80] width 13 height 9
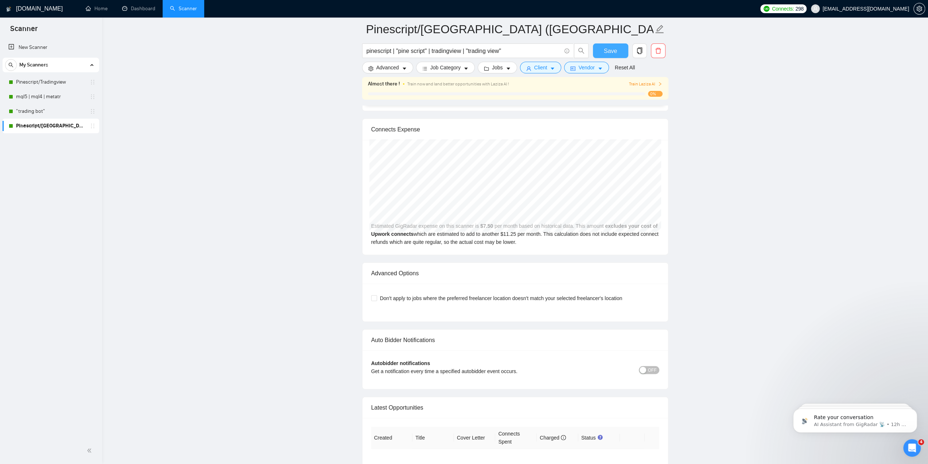
scroll to position [1674, 0]
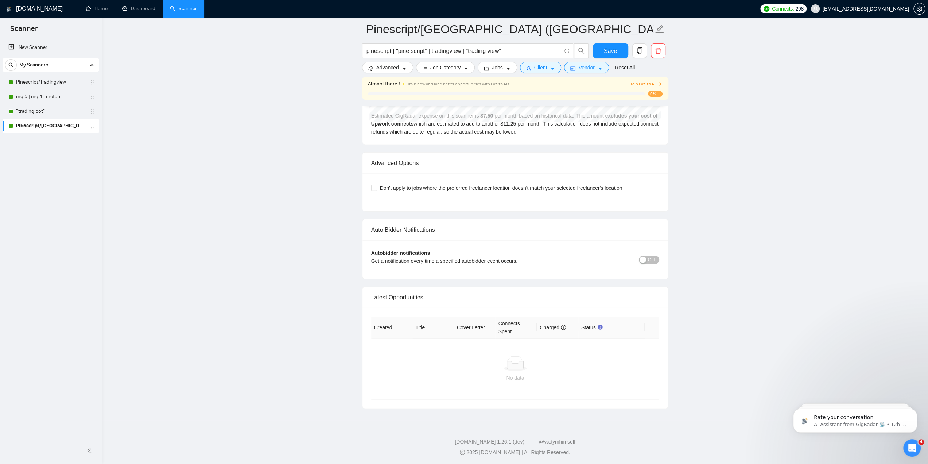
click at [645, 256] on div "button" at bounding box center [643, 259] width 7 height 7
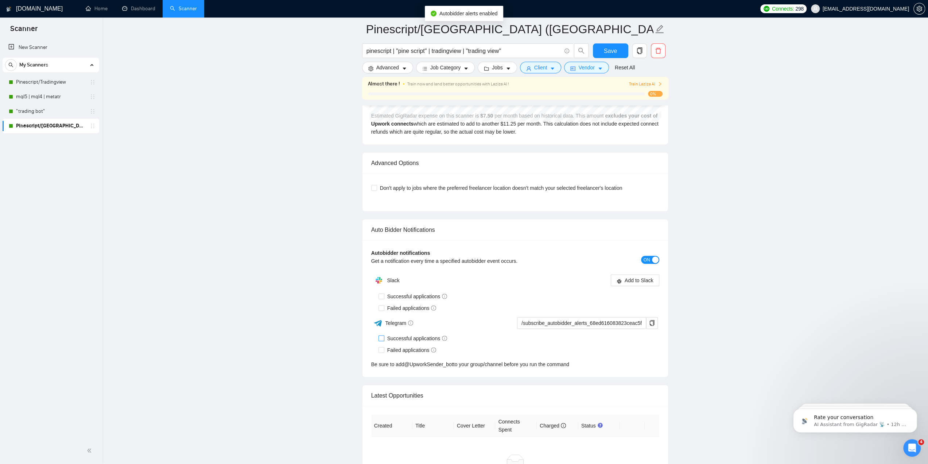
click at [384, 335] on span at bounding box center [382, 338] width 6 height 6
click at [384, 335] on input "Successful applications" at bounding box center [381, 337] width 5 height 5
checkbox input "true"
click at [653, 320] on icon "copy" at bounding box center [652, 323] width 6 height 6
click at [608, 50] on span "Save" at bounding box center [610, 50] width 13 height 9
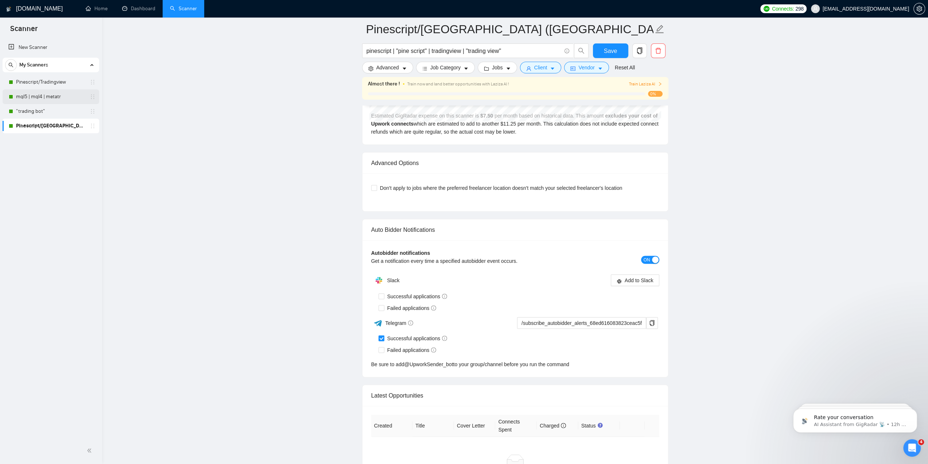
click at [65, 98] on link "mql5 | mql4 | metatr" at bounding box center [50, 96] width 69 height 15
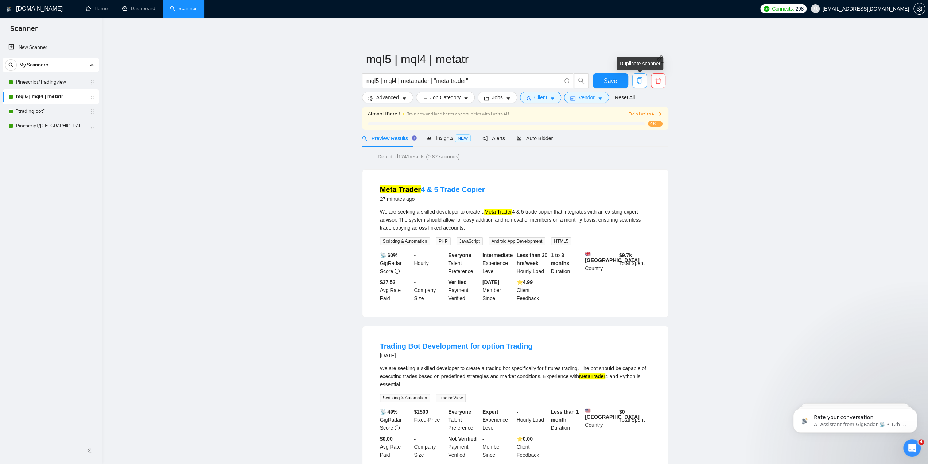
click at [638, 80] on icon "copy" at bounding box center [639, 80] width 7 height 7
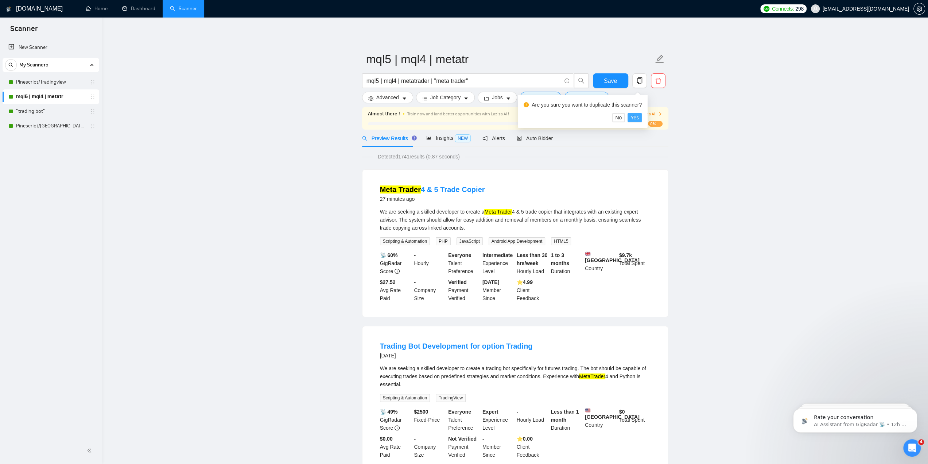
click at [630, 118] on button "Yes" at bounding box center [635, 117] width 14 height 9
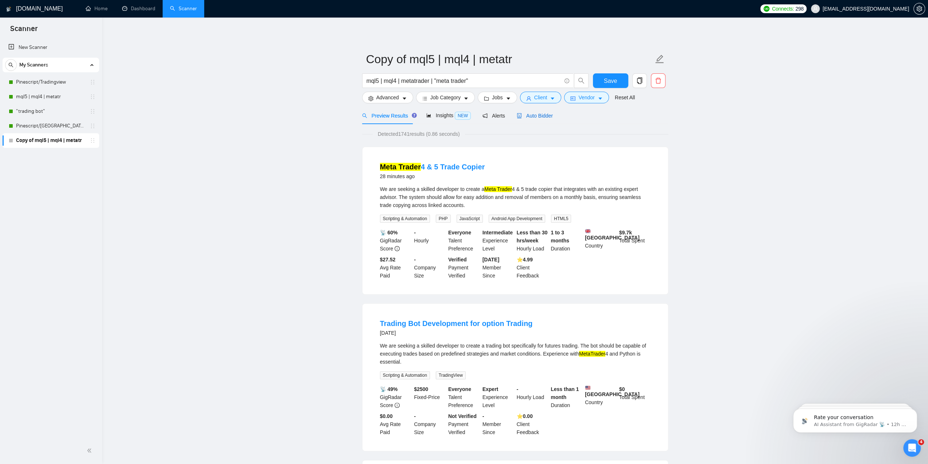
click at [536, 115] on span "Auto Bidder" at bounding box center [535, 116] width 36 height 6
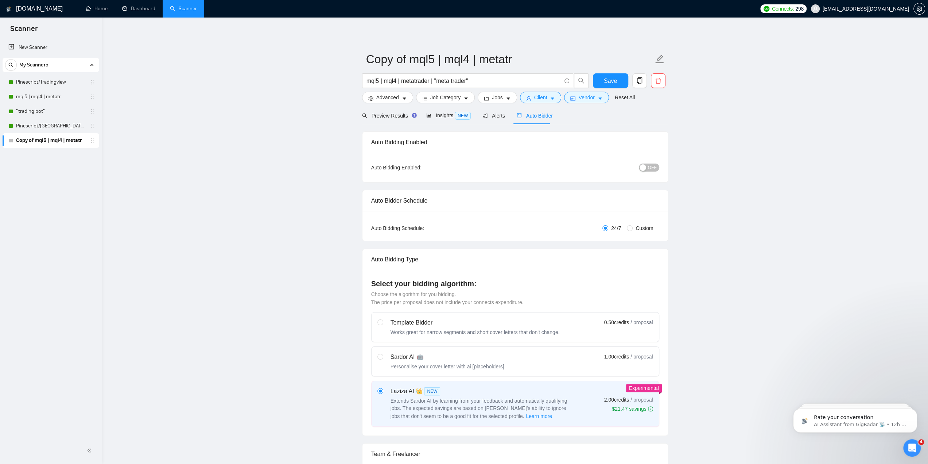
click at [646, 168] on div "button" at bounding box center [643, 167] width 7 height 7
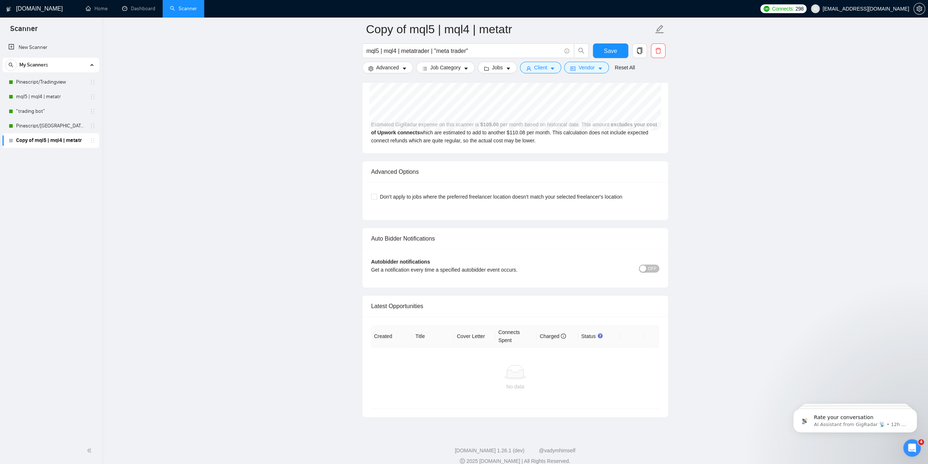
scroll to position [1652, 0]
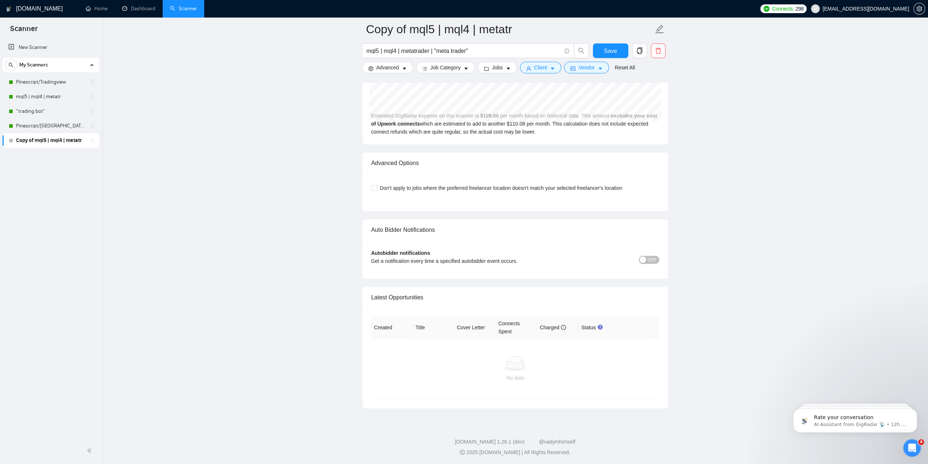
click at [646, 256] on div "button" at bounding box center [643, 259] width 7 height 7
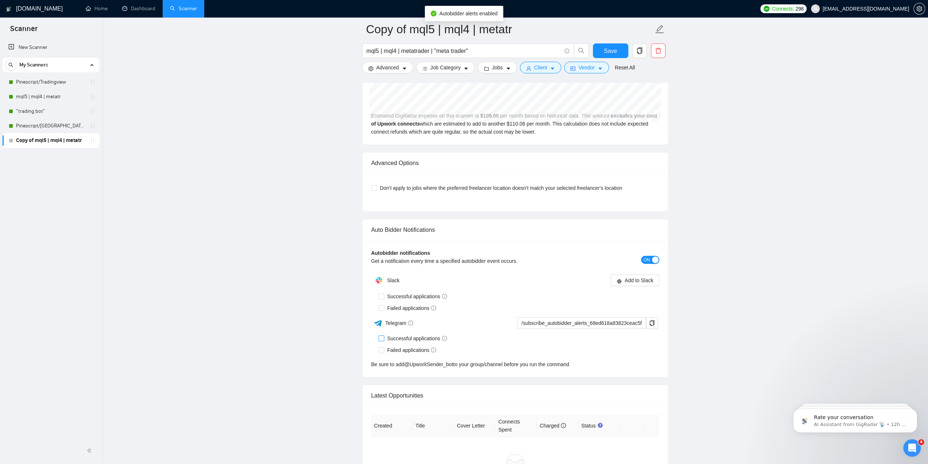
click at [382, 335] on input "Successful applications" at bounding box center [381, 337] width 5 height 5
checkbox input "true"
click at [616, 51] on span "Save" at bounding box center [610, 50] width 13 height 9
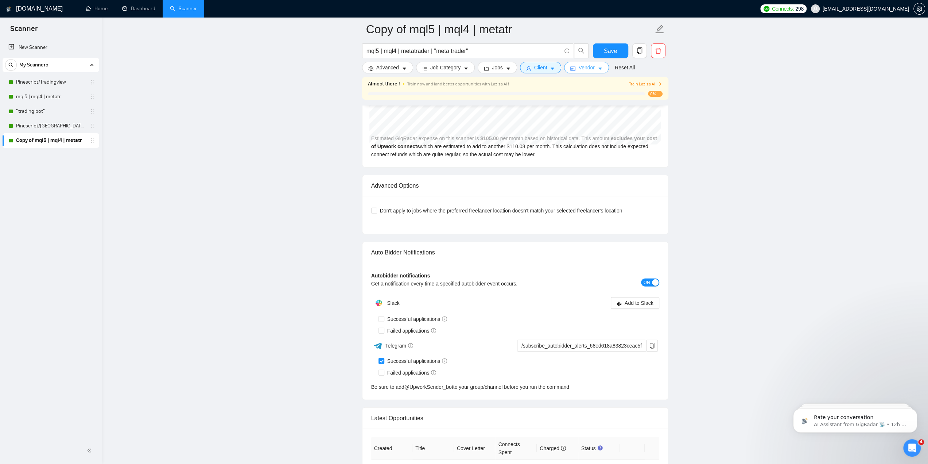
click at [587, 68] on span "Vendor" at bounding box center [586, 67] width 16 height 8
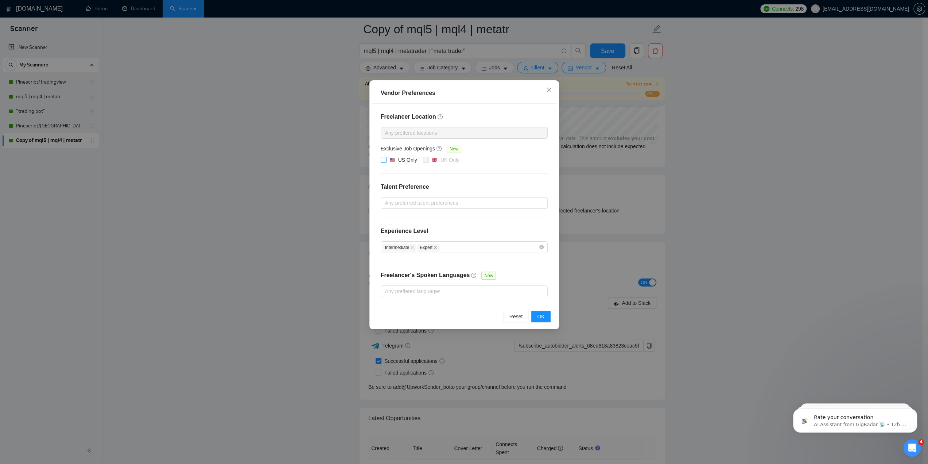
click at [385, 160] on input "US Only" at bounding box center [383, 159] width 5 height 5
checkbox input "true"
click at [542, 314] on span "OK" at bounding box center [540, 316] width 7 height 8
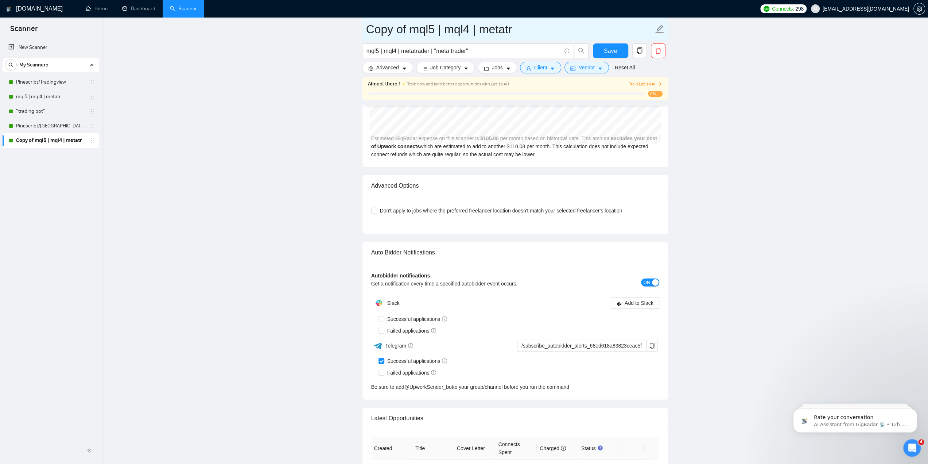
click at [523, 31] on input "Copy of mql5 | mql4 | metatr" at bounding box center [509, 29] width 287 height 18
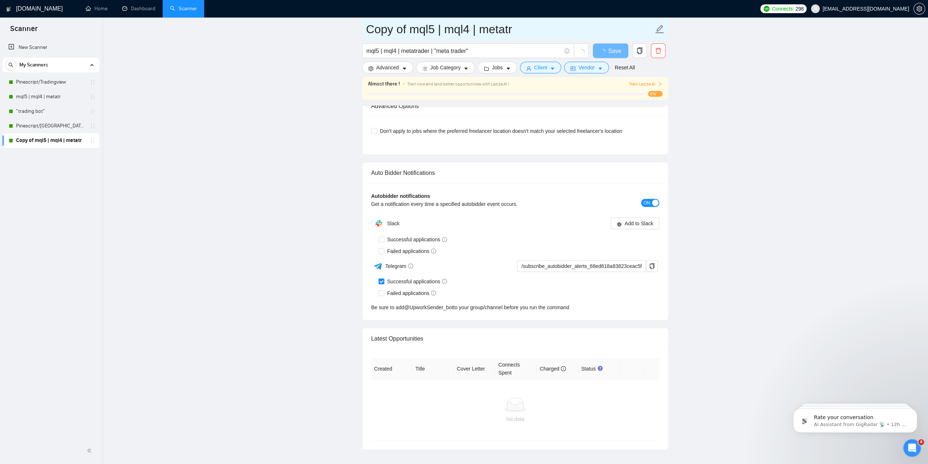
drag, startPoint x: 544, startPoint y: 28, endPoint x: 601, endPoint y: 29, distance: 57.3
click at [601, 29] on input "Copy of mql5 | mql4 | metatr" at bounding box center [509, 29] width 287 height 18
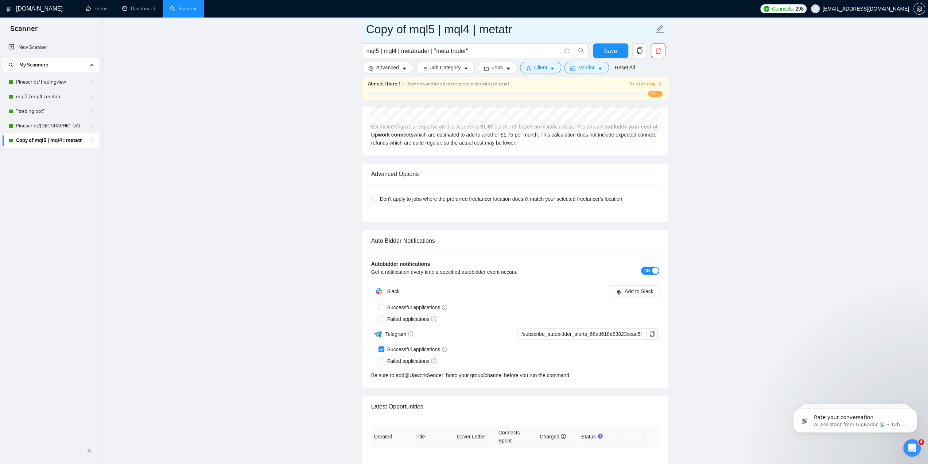
drag, startPoint x: 412, startPoint y: 29, endPoint x: 279, endPoint y: 35, distance: 132.9
click at [482, 32] on input "mql5 | mql4 | metatr" at bounding box center [509, 29] width 287 height 18
type input "mql5 | mql4 | metatrader ([GEOGRAPHIC_DATA])"
click at [613, 49] on span "Save" at bounding box center [610, 50] width 13 height 9
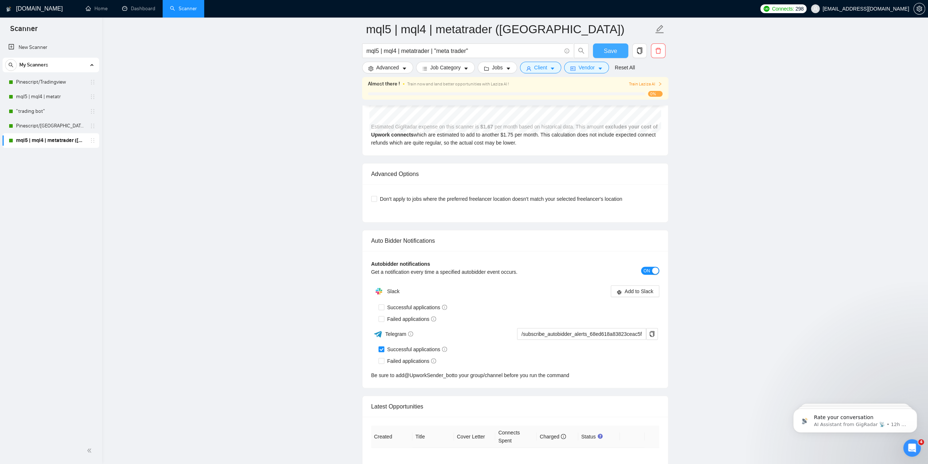
click at [606, 53] on span "Save" at bounding box center [610, 50] width 13 height 9
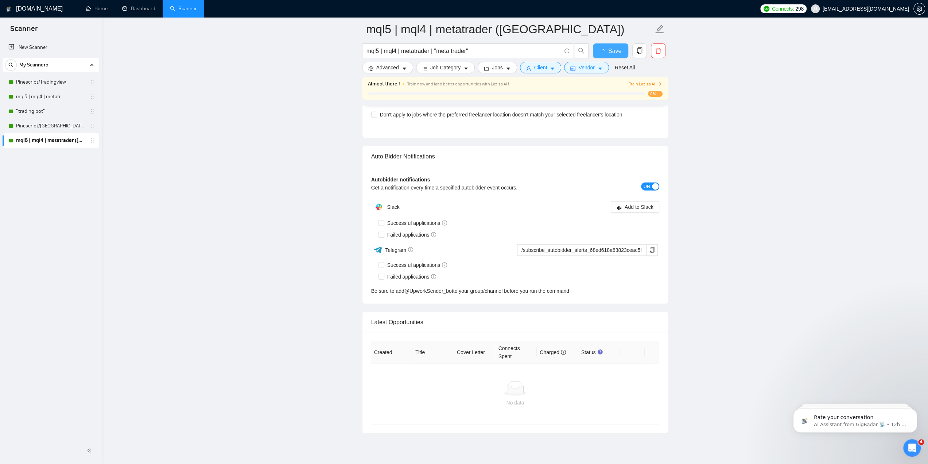
checkbox input "true"
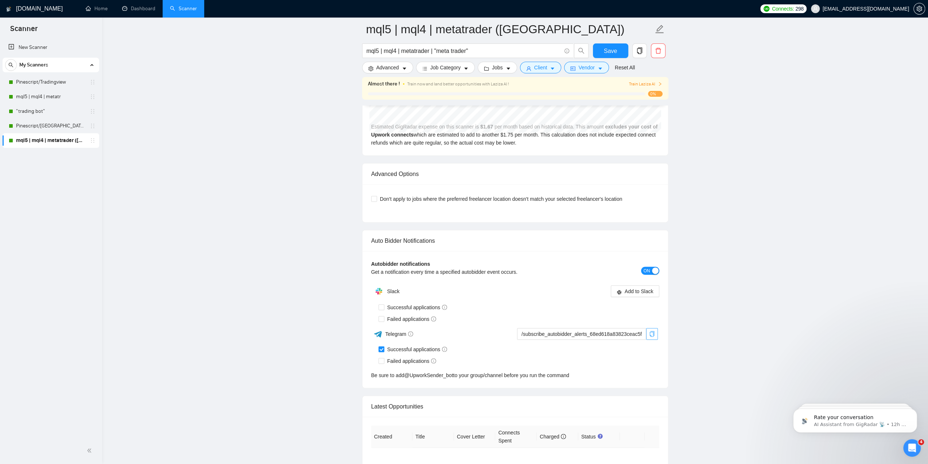
click at [649, 331] on icon "copy" at bounding box center [652, 334] width 6 height 6
click at [54, 94] on link "mql5 | mql4 | metatr" at bounding box center [50, 96] width 69 height 15
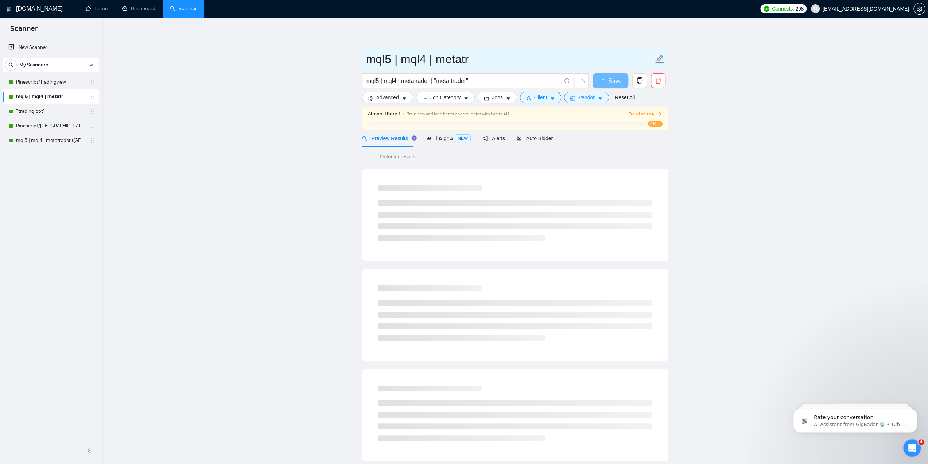
click at [484, 60] on input "mql5 | mql4 | metatr" at bounding box center [509, 59] width 287 height 18
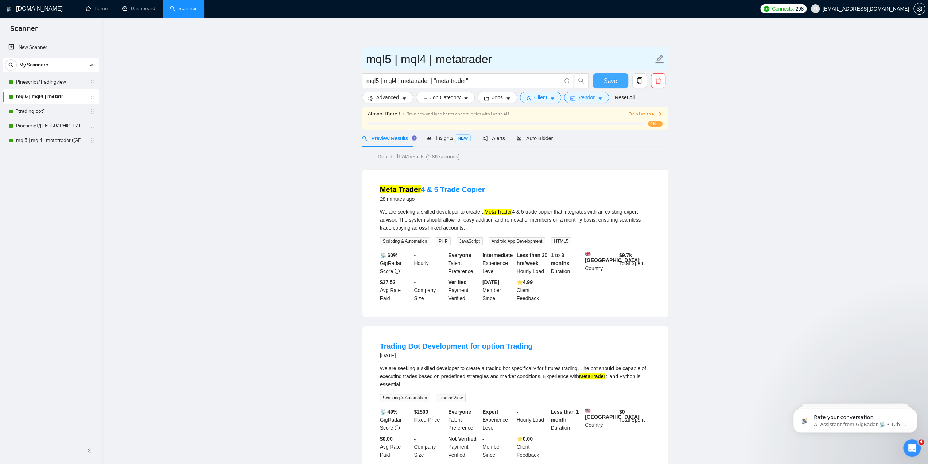
type input "mql5 | mql4 | metatrader"
click at [613, 83] on span "Save" at bounding box center [610, 80] width 13 height 9
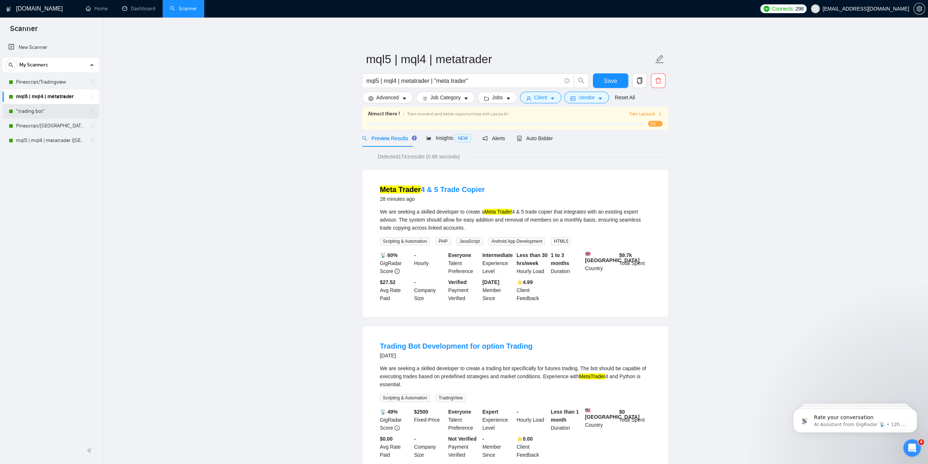
click at [47, 109] on link ""trading bot"" at bounding box center [50, 111] width 69 height 15
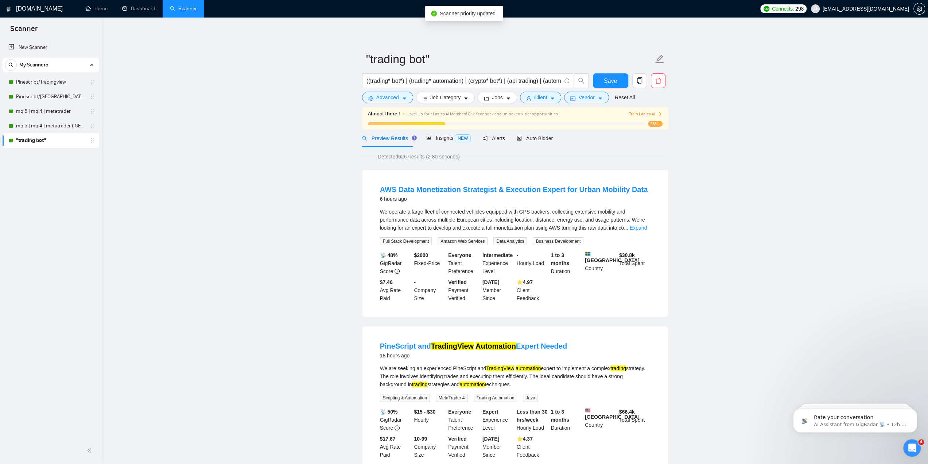
click at [49, 139] on link ""trading bot"" at bounding box center [50, 140] width 69 height 15
click at [586, 98] on span "Vendor" at bounding box center [586, 97] width 16 height 8
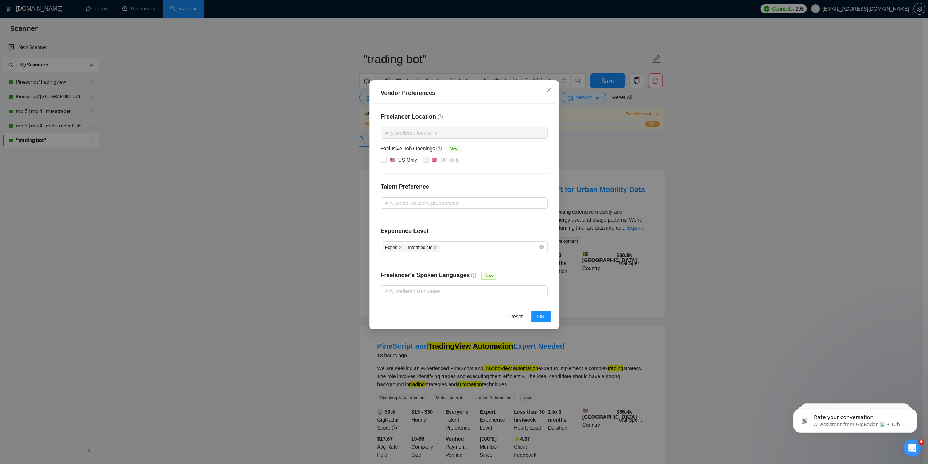
click at [320, 128] on div "Vendor Preferences Freelancer Location Any preffered locations Exclusive Job Op…" at bounding box center [464, 232] width 928 height 464
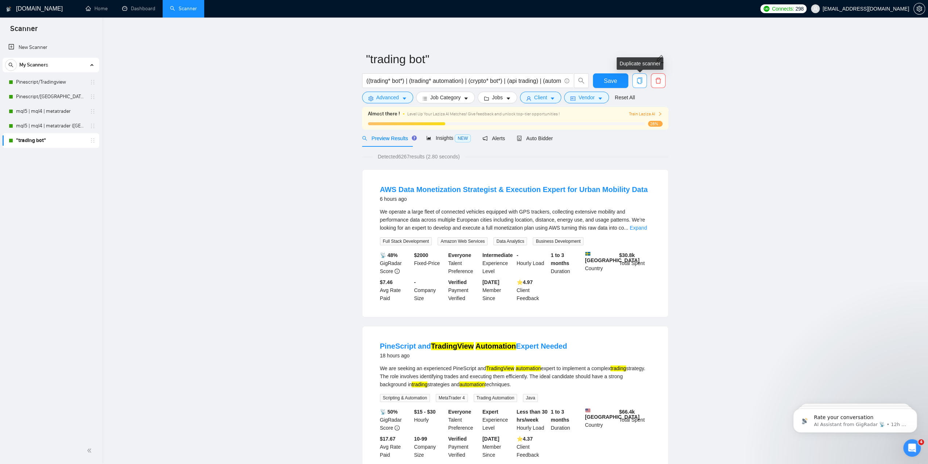
click at [638, 78] on icon "copy" at bounding box center [639, 80] width 5 height 7
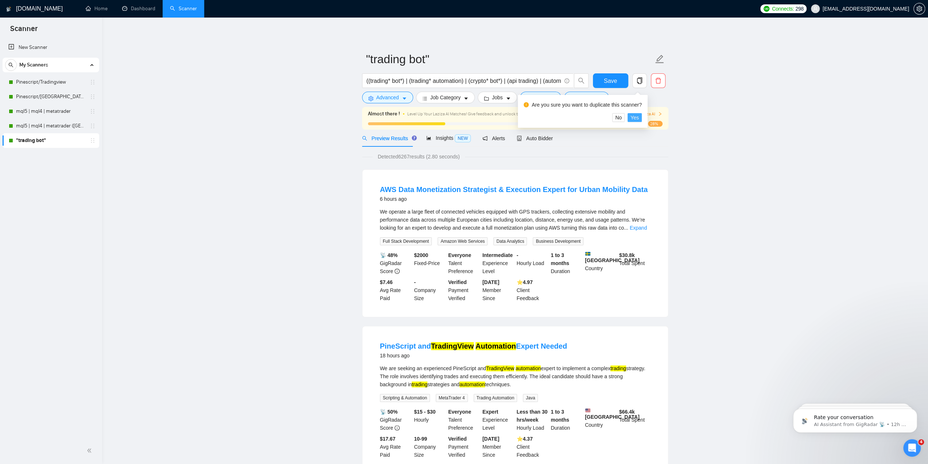
click at [635, 116] on span "Yes" at bounding box center [635, 117] width 8 height 8
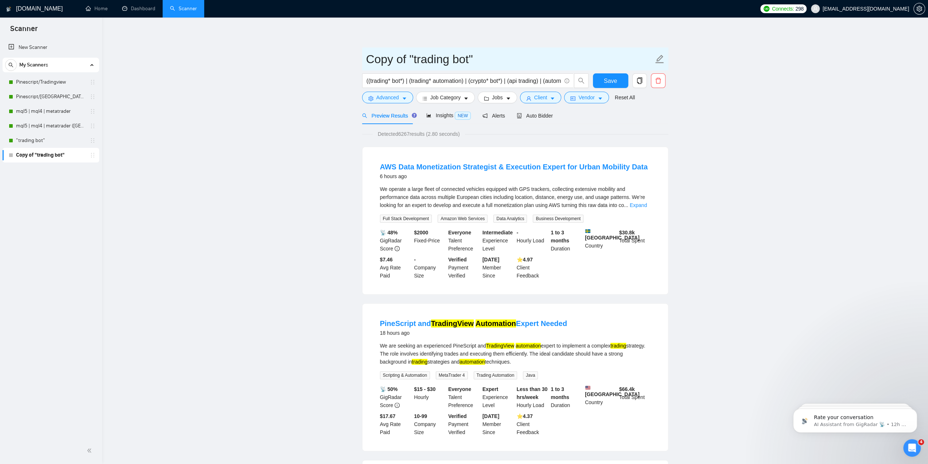
drag, startPoint x: 411, startPoint y: 59, endPoint x: 293, endPoint y: 60, distance: 118.2
click at [449, 59] on input ""trading bot"" at bounding box center [509, 59] width 287 height 18
click at [369, 58] on input ""trading bot" at bounding box center [509, 59] width 287 height 18
click at [449, 58] on input "trading bot" at bounding box center [509, 59] width 287 height 18
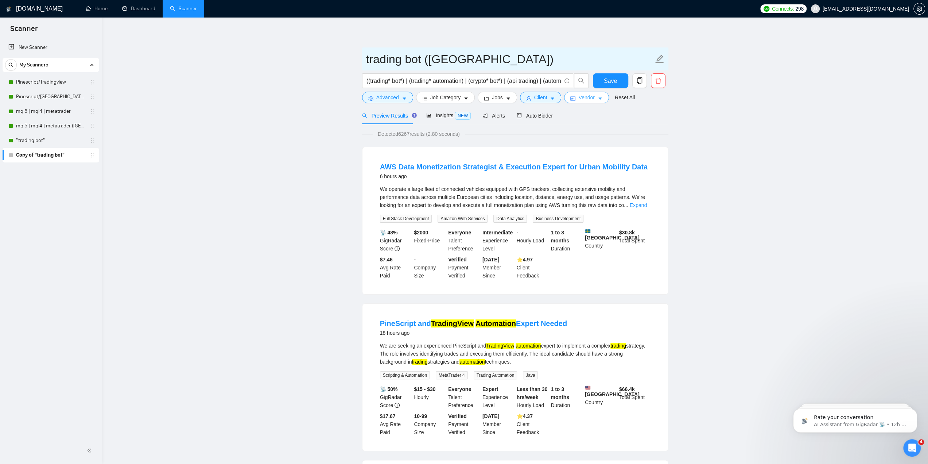
type input "trading bot ([GEOGRAPHIC_DATA])"
click at [598, 97] on icon "caret-down" at bounding box center [600, 98] width 5 height 5
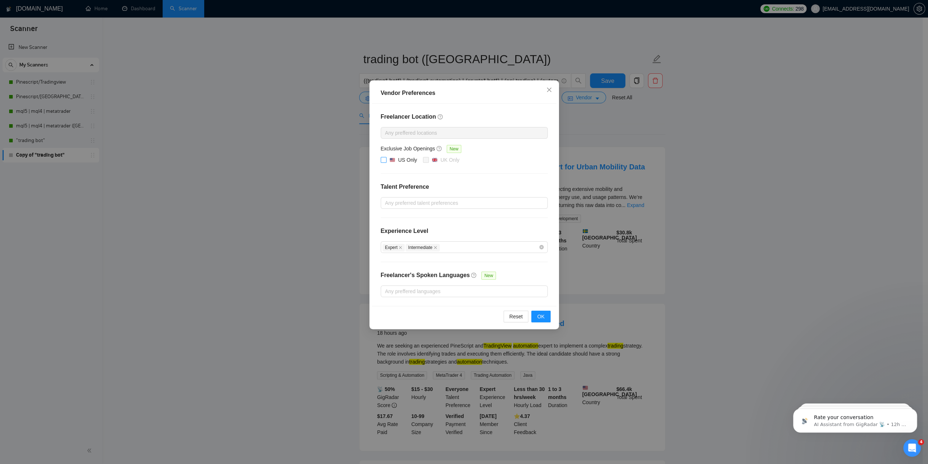
click at [383, 160] on input "US Only" at bounding box center [383, 159] width 5 height 5
checkbox input "true"
click at [538, 314] on span "OK" at bounding box center [540, 316] width 7 height 8
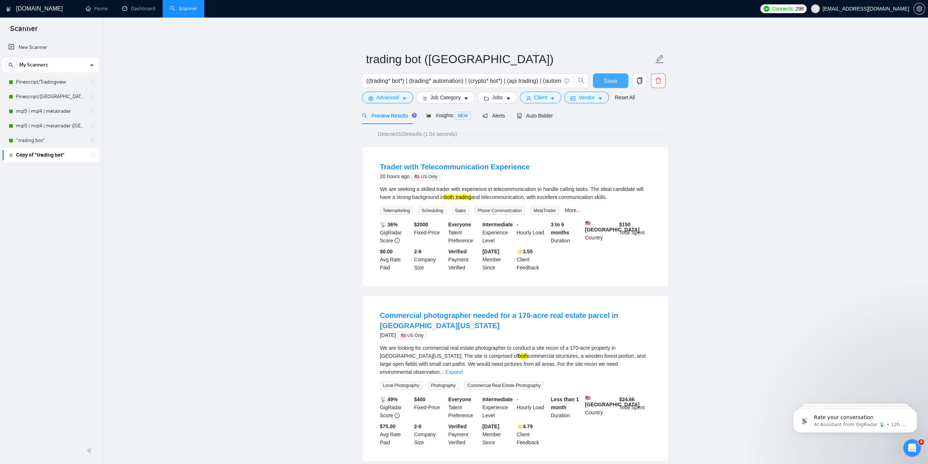
click at [603, 81] on button "Save" at bounding box center [610, 80] width 35 height 15
click at [537, 117] on span "Auto Bidder" at bounding box center [535, 116] width 36 height 6
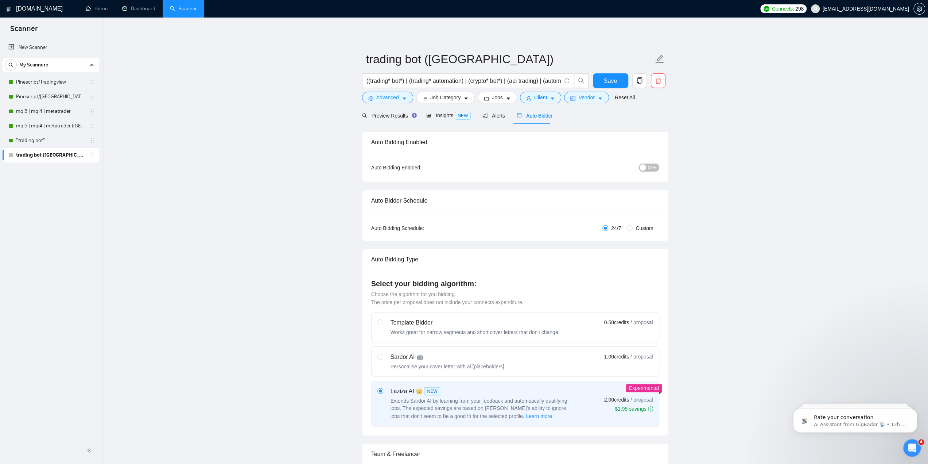
click at [655, 166] on span "OFF" at bounding box center [652, 167] width 9 height 8
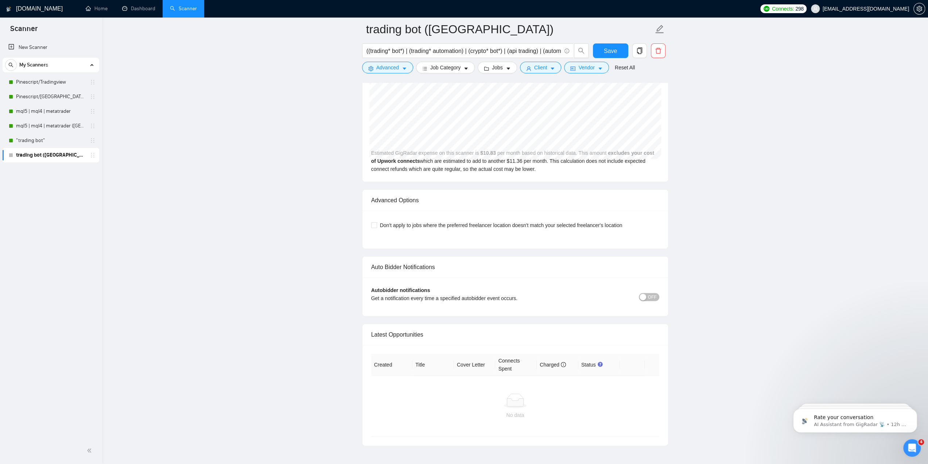
scroll to position [1641, 0]
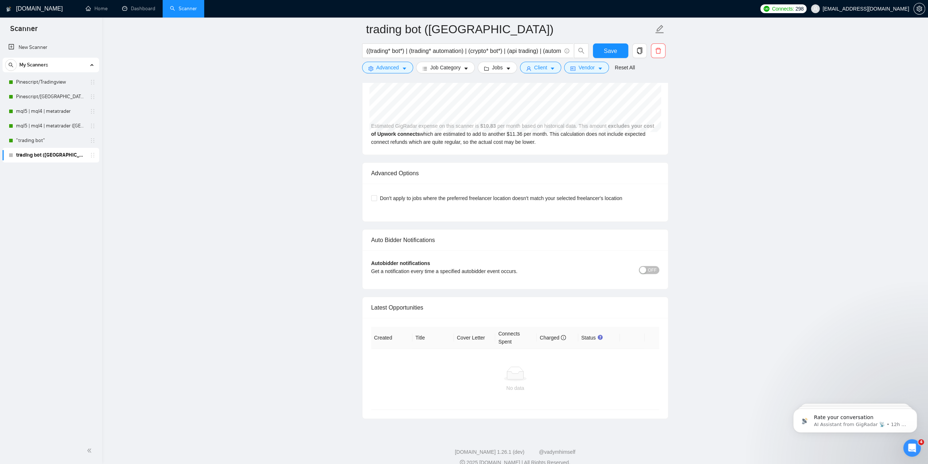
click at [646, 265] on div "OFF" at bounding box center [623, 269] width 72 height 8
click at [646, 267] on div "button" at bounding box center [643, 270] width 7 height 7
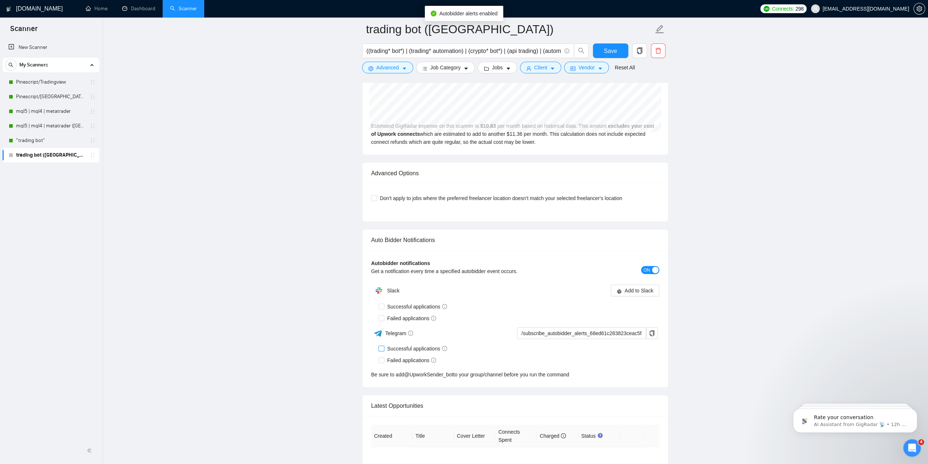
click at [385, 344] on span "Successful applications" at bounding box center [417, 348] width 66 height 8
click at [384, 345] on input "Successful applications" at bounding box center [381, 347] width 5 height 5
checkbox input "true"
click at [652, 330] on icon "copy" at bounding box center [652, 333] width 6 height 6
click at [609, 47] on span "Save" at bounding box center [610, 50] width 13 height 9
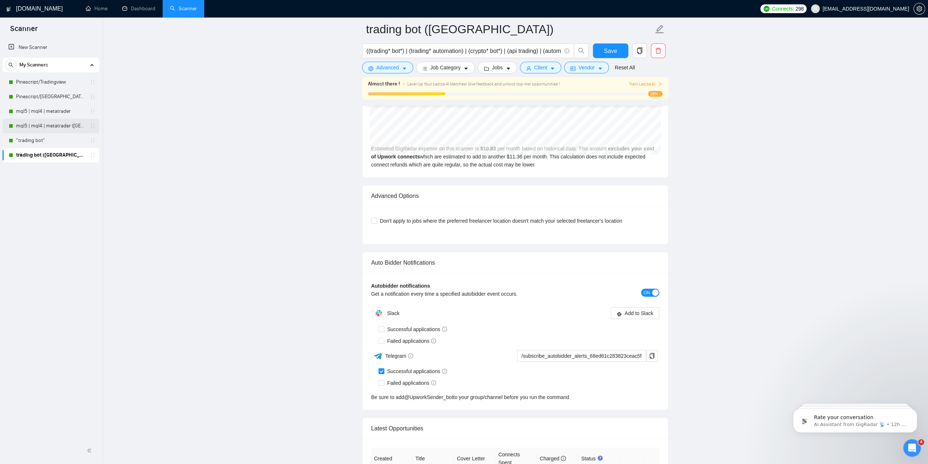
click at [47, 130] on link "mql5 | mql4 | metatrader ([GEOGRAPHIC_DATA])" at bounding box center [50, 126] width 69 height 15
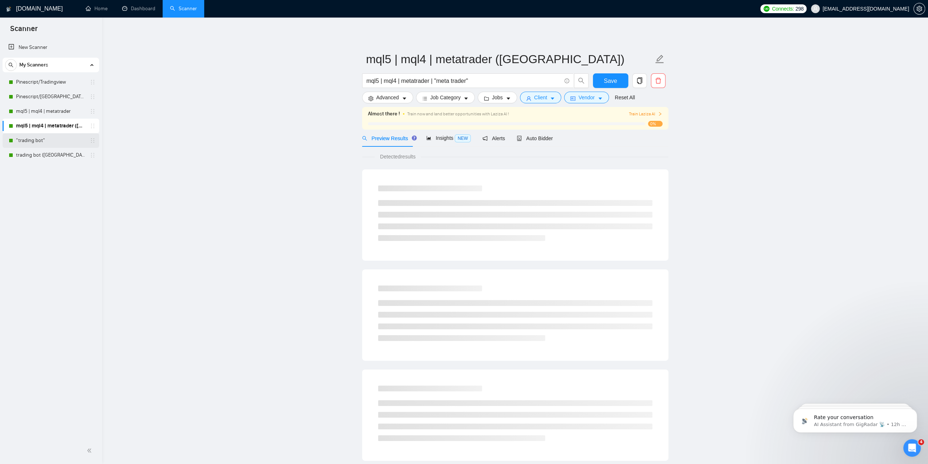
click at [47, 141] on link ""trading bot"" at bounding box center [50, 140] width 69 height 15
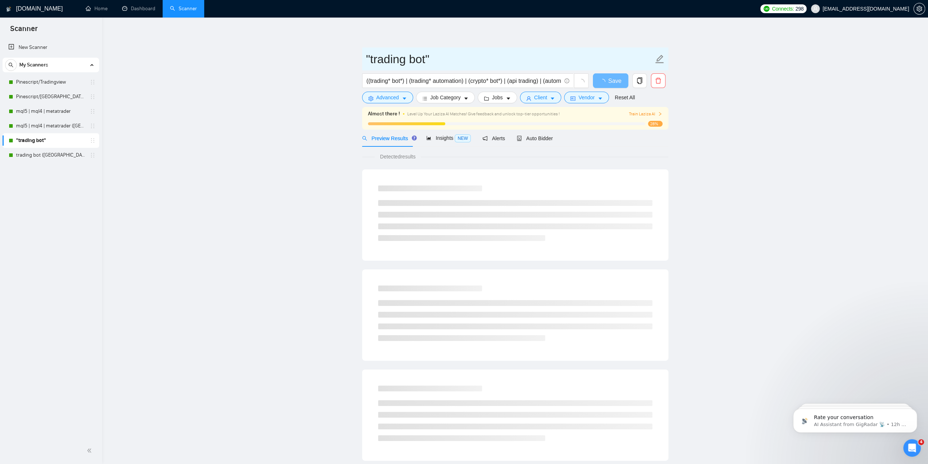
click at [438, 60] on input ""trading bot"" at bounding box center [509, 59] width 287 height 18
click at [372, 57] on input ""trading bot" at bounding box center [509, 59] width 287 height 18
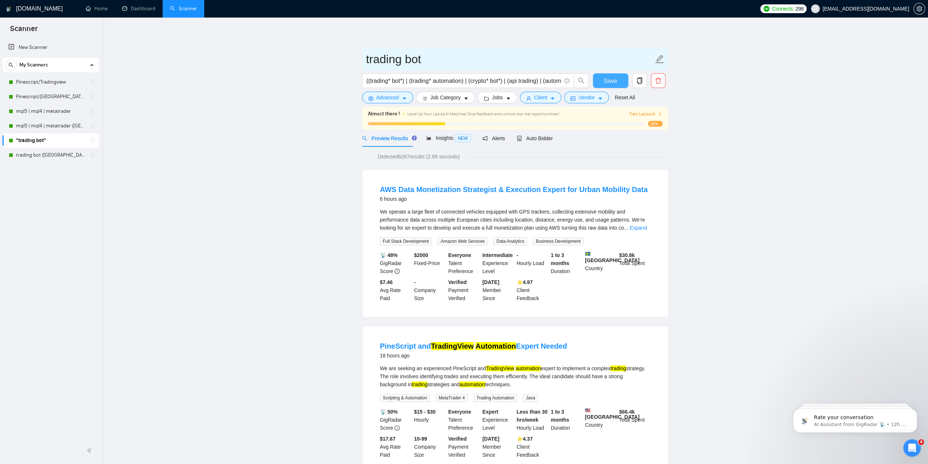
type input "trading bot"
click at [607, 80] on span "Save" at bounding box center [610, 80] width 13 height 9
click at [65, 151] on link "trading bot ([GEOGRAPHIC_DATA])" at bounding box center [50, 155] width 69 height 15
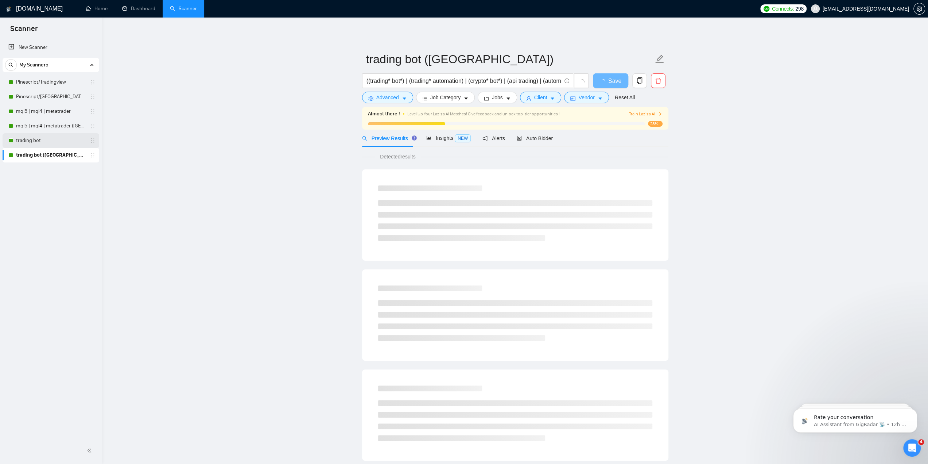
click at [46, 136] on link "trading bot" at bounding box center [50, 140] width 69 height 15
click at [46, 126] on link "mql5 | mql4 | metatrader ([GEOGRAPHIC_DATA])" at bounding box center [50, 126] width 69 height 15
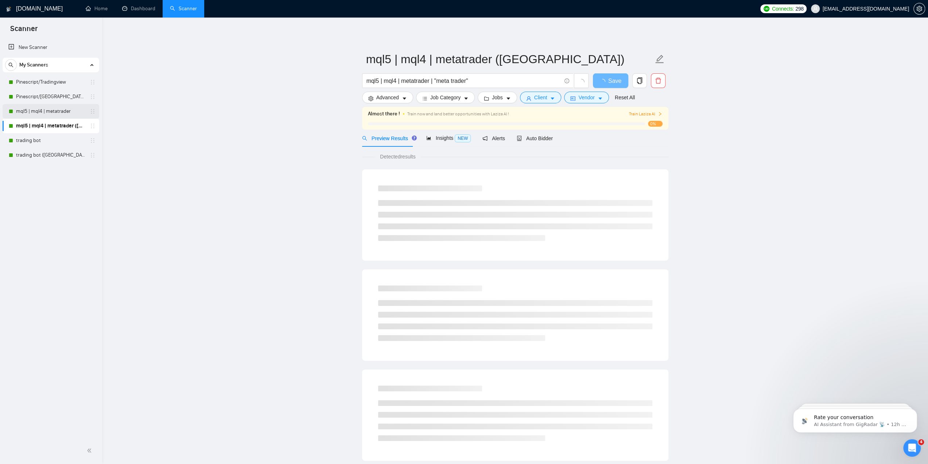
click at [46, 104] on link "mql5 | mql4 | metatrader" at bounding box center [50, 111] width 69 height 15
click at [45, 90] on link "Pinescript/[GEOGRAPHIC_DATA] ([GEOGRAPHIC_DATA])" at bounding box center [50, 96] width 69 height 15
click at [44, 83] on link "Pinescript/Tradingview" at bounding box center [50, 82] width 69 height 15
click at [214, 94] on main "Pinescript/Tradingview pinescript | "pine script" | tradingview | "trading view…" at bounding box center [515, 344] width 803 height 631
